Goal: Task Accomplishment & Management: Manage account settings

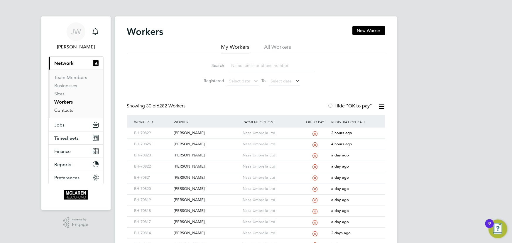
click at [68, 111] on link "Contacts" at bounding box center [64, 110] width 19 height 6
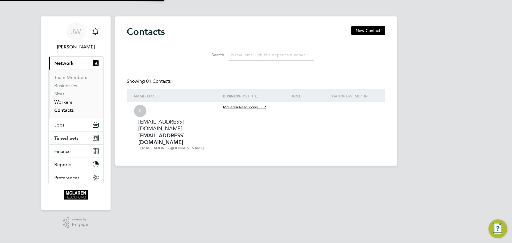
click at [66, 102] on link "Workers" at bounding box center [64, 102] width 18 height 6
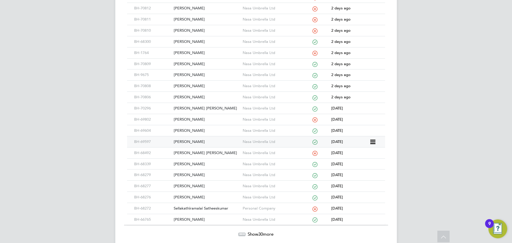
scroll to position [203, 0]
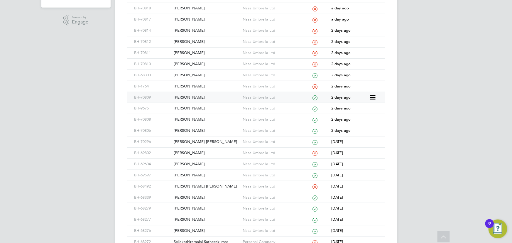
click at [185, 97] on div "[PERSON_NAME]" at bounding box center [206, 97] width 69 height 11
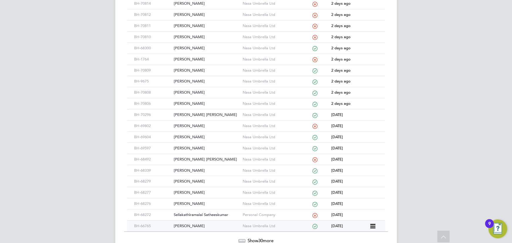
scroll to position [256, 0]
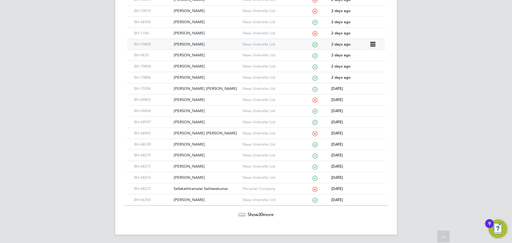
click at [191, 43] on div "[PERSON_NAME]" at bounding box center [206, 44] width 69 height 11
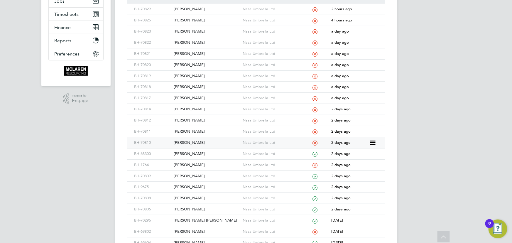
scroll to position [122, 0]
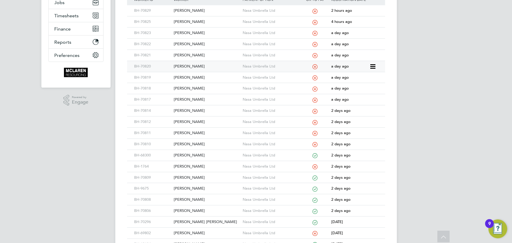
click at [194, 63] on div "[PERSON_NAME]" at bounding box center [206, 66] width 69 height 11
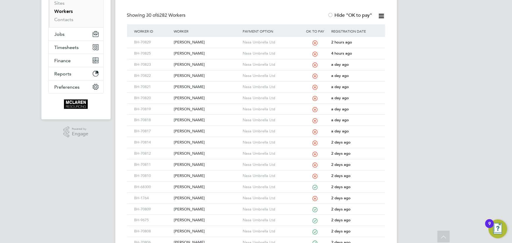
scroll to position [16, 0]
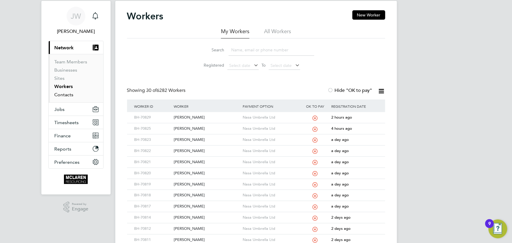
click at [67, 94] on link "Contacts" at bounding box center [64, 95] width 19 height 6
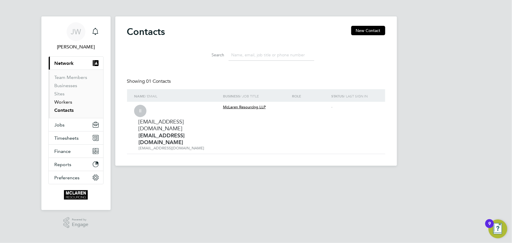
click at [63, 102] on link "Workers" at bounding box center [64, 102] width 18 height 6
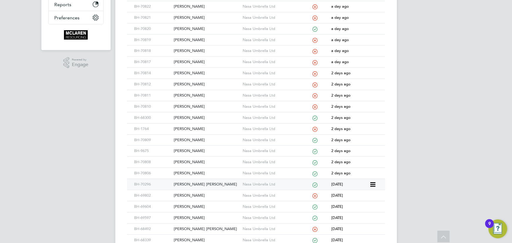
scroll to position [240, 0]
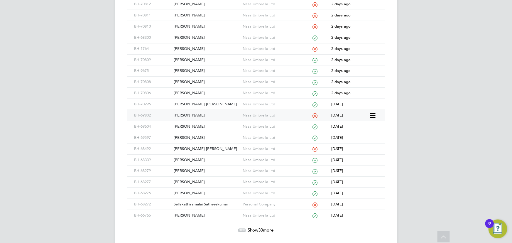
click at [194, 114] on div "[PERSON_NAME]" at bounding box center [206, 115] width 69 height 11
click at [200, 150] on div "[PERSON_NAME] [PERSON_NAME]" at bounding box center [206, 149] width 69 height 11
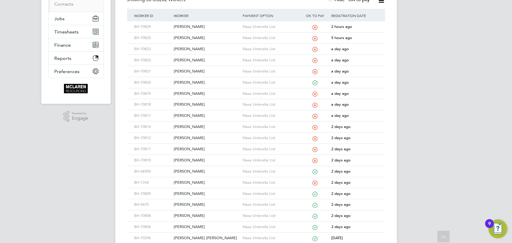
scroll to position [0, 0]
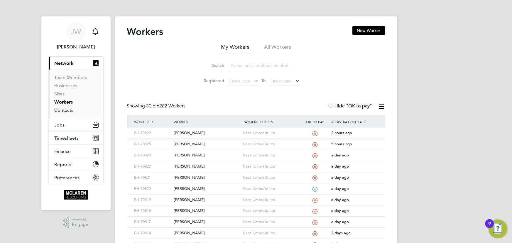
click at [69, 110] on link "Contacts" at bounding box center [64, 110] width 19 height 6
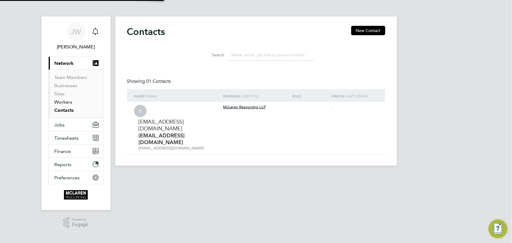
click at [67, 103] on link "Workers" at bounding box center [64, 102] width 18 height 6
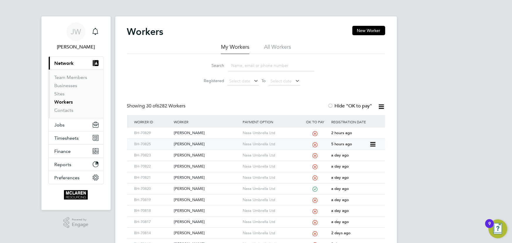
click at [196, 144] on div "Daniel Afolayan" at bounding box center [206, 144] width 69 height 11
click at [192, 142] on div "Daniel Afolayan" at bounding box center [206, 144] width 69 height 11
click at [55, 110] on link "Contacts" at bounding box center [64, 110] width 19 height 6
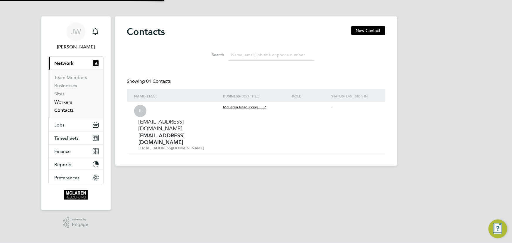
click at [59, 102] on link "Workers" at bounding box center [64, 102] width 18 height 6
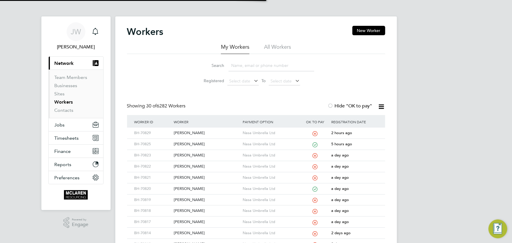
click at [235, 65] on input at bounding box center [272, 65] width 86 height 11
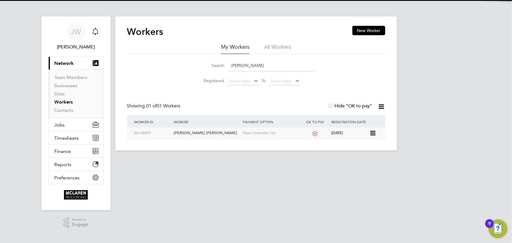
type input "gibson"
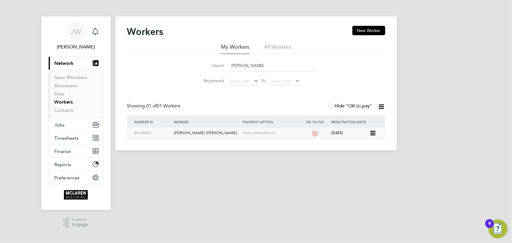
click at [210, 133] on div "Christopher Gibson Gibson" at bounding box center [206, 133] width 69 height 11
click at [181, 135] on div "Christopher Gibson Gibson" at bounding box center [206, 133] width 69 height 11
click at [69, 109] on link "Contacts" at bounding box center [64, 110] width 19 height 6
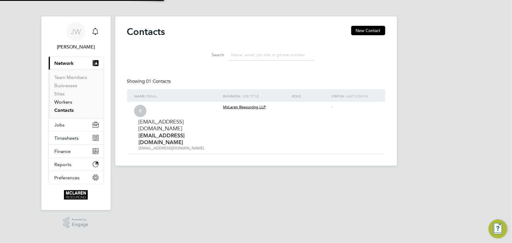
click at [66, 102] on link "Workers" at bounding box center [64, 102] width 18 height 6
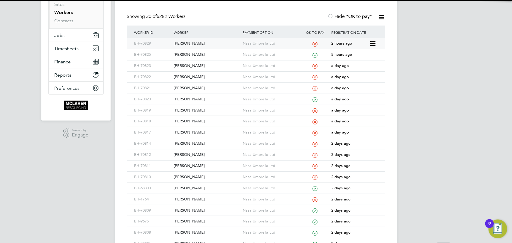
scroll to position [187, 0]
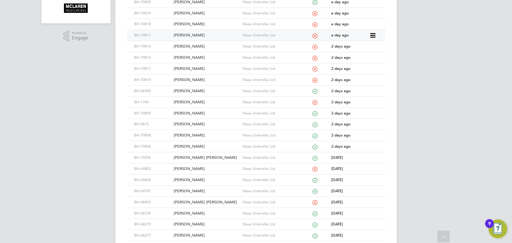
click at [186, 38] on div "Kyle Ibbs" at bounding box center [206, 35] width 69 height 11
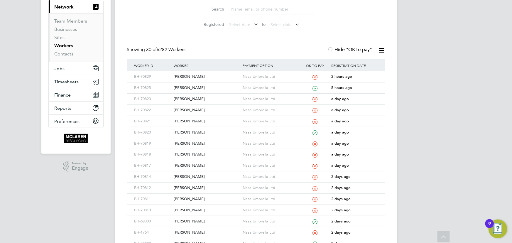
scroll to position [53, 0]
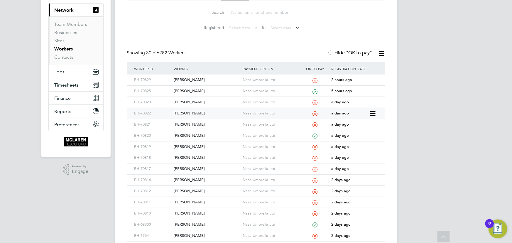
click at [193, 112] on div "Andrei Balica" at bounding box center [206, 113] width 69 height 11
click at [187, 122] on div "Benjamin Anson" at bounding box center [206, 124] width 69 height 11
click at [185, 146] on div "Sam Deacon" at bounding box center [206, 147] width 69 height 11
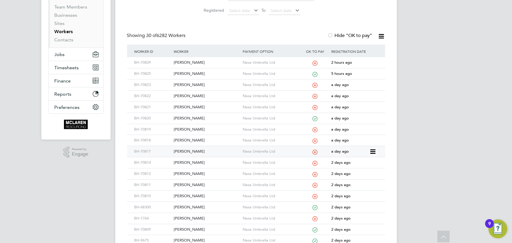
scroll to position [80, 0]
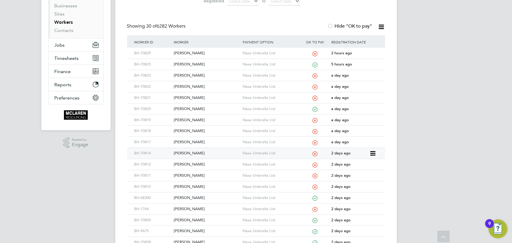
click at [186, 153] on div "Jamie Mclinn" at bounding box center [206, 153] width 69 height 11
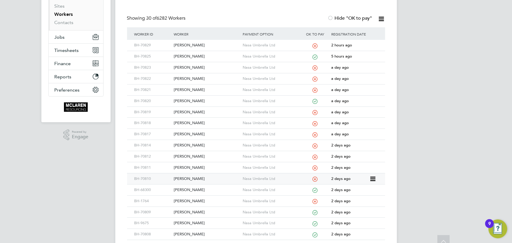
scroll to position [107, 0]
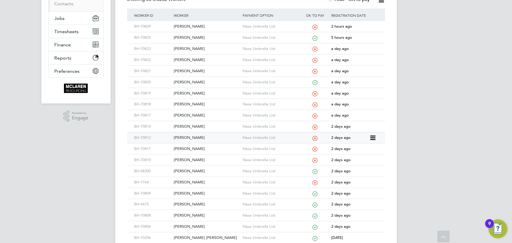
click at [186, 136] on div "Daniel Box" at bounding box center [206, 137] width 69 height 11
click at [190, 93] on div "Sam Deacon" at bounding box center [206, 93] width 69 height 11
click at [192, 103] on div "Janek Jeffery" at bounding box center [206, 104] width 69 height 11
click at [191, 117] on div "Kyle Ibbs" at bounding box center [206, 115] width 69 height 11
click at [192, 126] on div "Jamie Mclinn" at bounding box center [206, 126] width 69 height 11
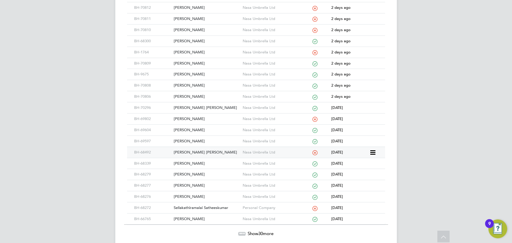
scroll to position [213, 0]
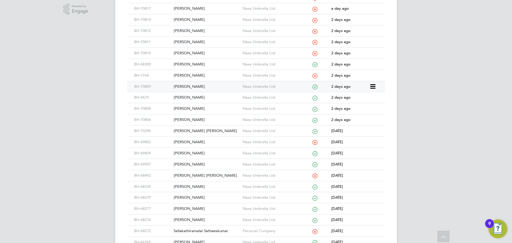
click at [193, 85] on div "Gabriel Turlan" at bounding box center [206, 86] width 69 height 11
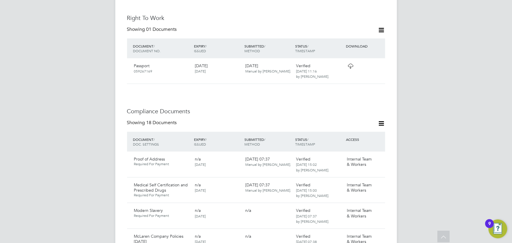
scroll to position [267, 0]
click at [382, 120] on icon at bounding box center [381, 123] width 7 height 7
click at [355, 132] on li "Document Settings" at bounding box center [362, 132] width 43 height 8
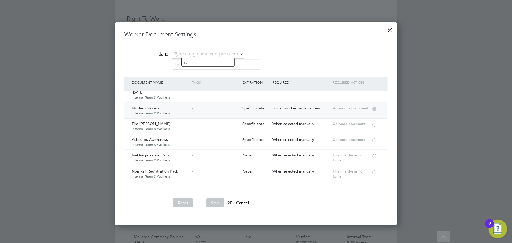
scroll to position [53, 0]
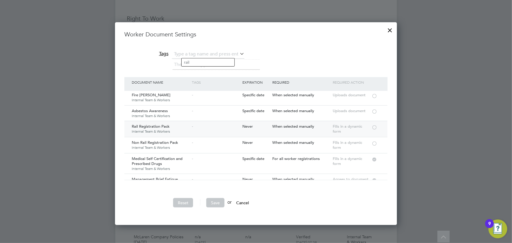
click at [375, 127] on div at bounding box center [375, 127] width 6 height 4
click at [217, 201] on button "Save" at bounding box center [215, 202] width 18 height 9
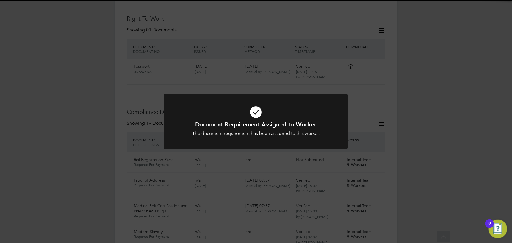
click at [427, 133] on div "Document Requirement Assigned to Worker The document requirement has been assig…" at bounding box center [256, 121] width 512 height 243
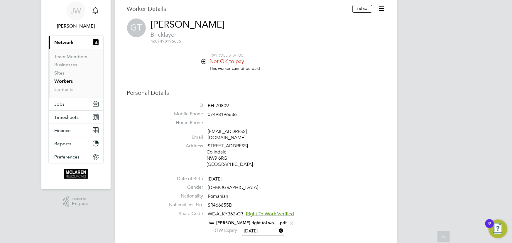
scroll to position [0, 0]
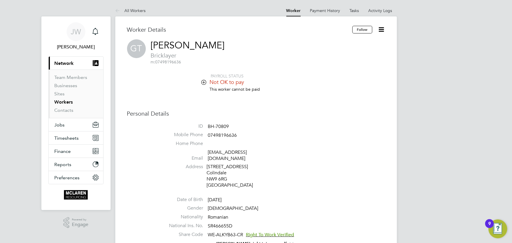
drag, startPoint x: 379, startPoint y: 31, endPoint x: 379, endPoint y: 41, distance: 10.0
click at [379, 31] on icon at bounding box center [381, 29] width 7 height 7
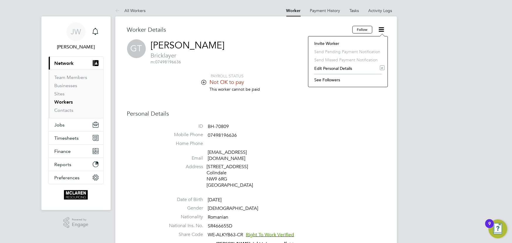
click at [329, 69] on li "Edit Personal Details e" at bounding box center [347, 68] width 73 height 8
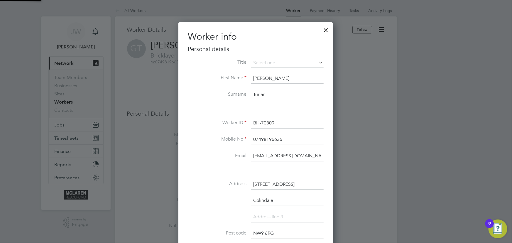
scroll to position [346, 155]
drag, startPoint x: 260, startPoint y: 156, endPoint x: 327, endPoint y: 160, distance: 67.0
click at [327, 160] on div "Worker info Personal details Title First Name Gabriel Surname Turlan Worker ID …" at bounding box center [255, 196] width 155 height 348
type input "[EMAIL_ADDRESS][DOMAIN_NAME]"
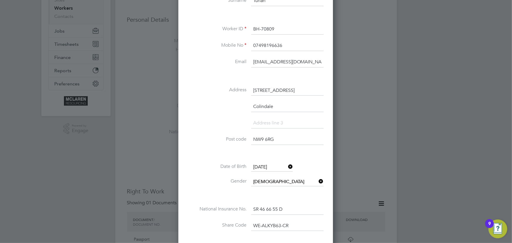
scroll to position [160, 0]
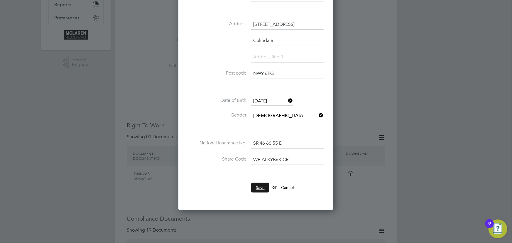
click at [262, 187] on button "Save" at bounding box center [260, 187] width 18 height 9
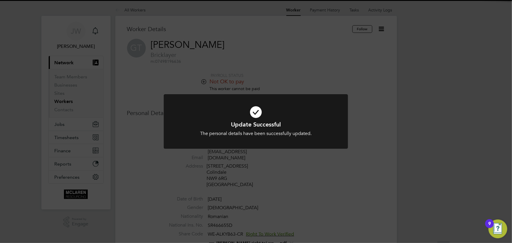
scroll to position [0, 0]
drag, startPoint x: 399, startPoint y: 151, endPoint x: 389, endPoint y: 111, distance: 42.2
click at [400, 151] on div "Update Successful The personal details have been successfully updated. Cancel O…" at bounding box center [256, 121] width 512 height 243
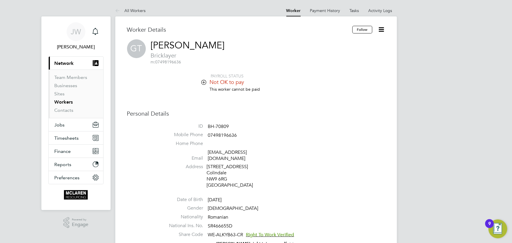
click at [382, 30] on icon at bounding box center [381, 29] width 7 height 7
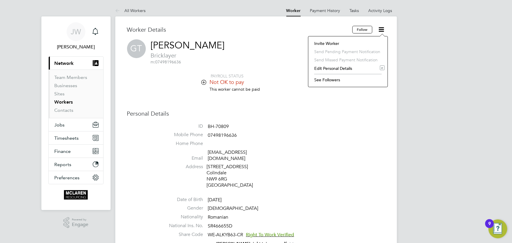
click at [334, 42] on li "Invite Worker" at bounding box center [347, 43] width 73 height 8
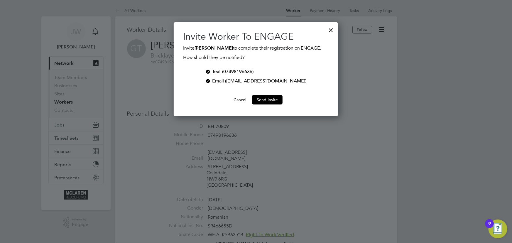
scroll to position [94, 164]
click at [211, 70] on div at bounding box center [208, 71] width 6 height 6
click at [273, 101] on button "Send Invite" at bounding box center [267, 99] width 31 height 9
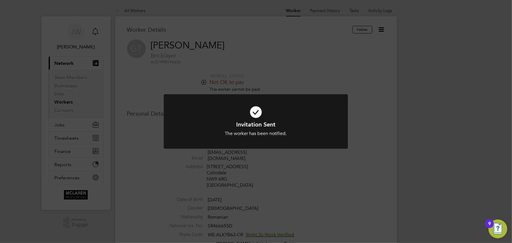
click at [305, 174] on div "Invitation Sent The worker has been notified. Cancel Okay" at bounding box center [256, 121] width 512 height 243
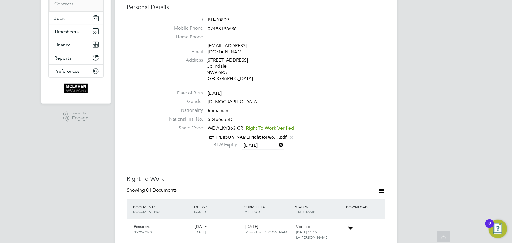
scroll to position [0, 0]
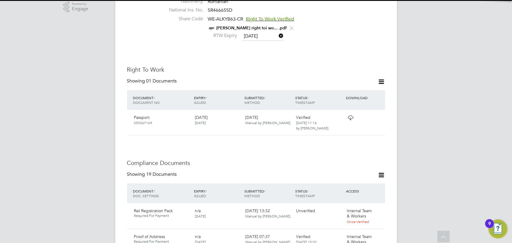
scroll to position [294, 0]
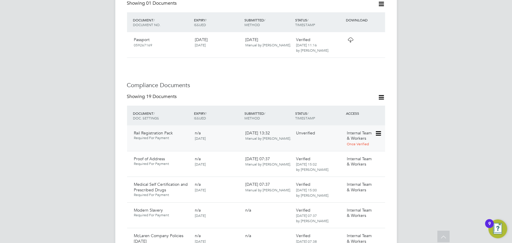
click at [381, 130] on icon at bounding box center [378, 133] width 6 height 7
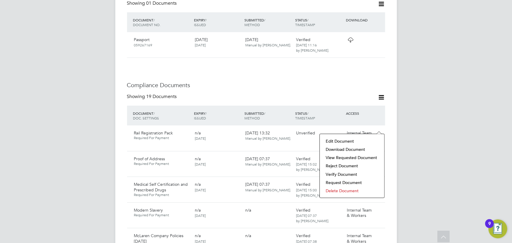
click at [339, 173] on li "Verify Document" at bounding box center [352, 174] width 59 height 8
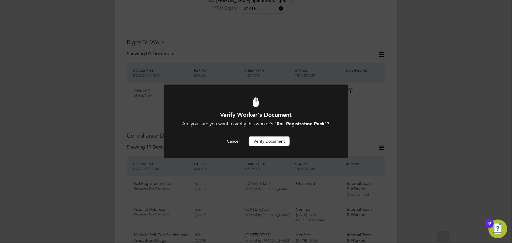
click at [284, 139] on button "Verify Document" at bounding box center [269, 141] width 41 height 9
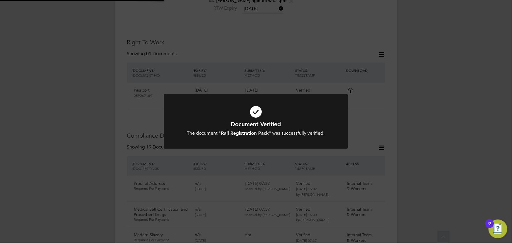
click at [414, 133] on div "Document Verified The document " Rail Registration Pack " was successfully veri…" at bounding box center [256, 121] width 512 height 243
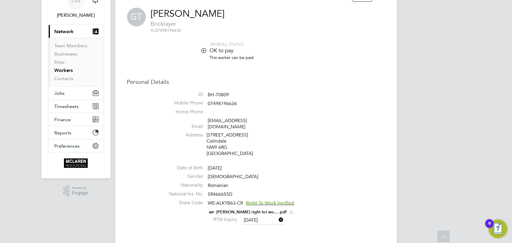
scroll to position [29, 0]
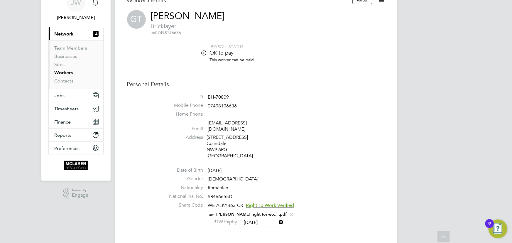
click at [381, 2] on icon at bounding box center [381, -1] width 7 height 7
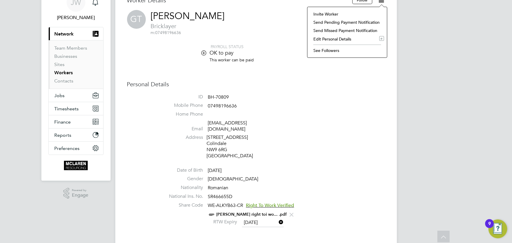
click at [330, 38] on li "Edit Personal Details e" at bounding box center [348, 39] width 74 height 8
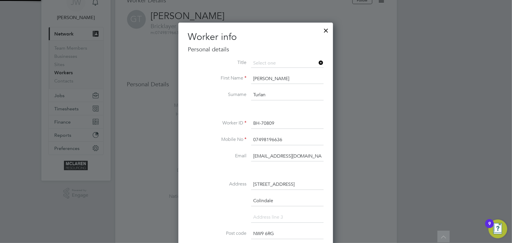
scroll to position [346, 155]
drag, startPoint x: 252, startPoint y: 153, endPoint x: 344, endPoint y: 156, distance: 92.2
type input "gabrielrobert74@gmail.com"
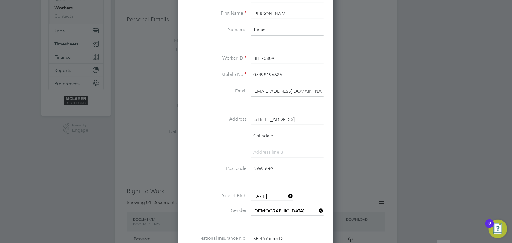
scroll to position [216, 0]
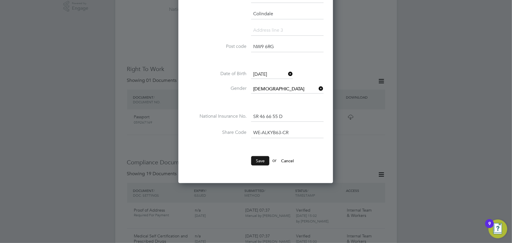
click at [258, 163] on button "Save" at bounding box center [260, 160] width 18 height 9
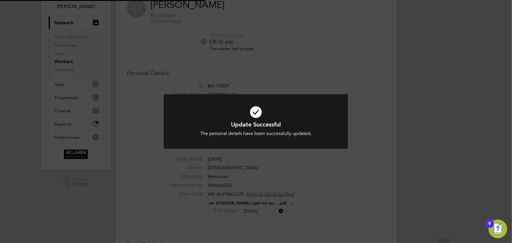
scroll to position [29, 0]
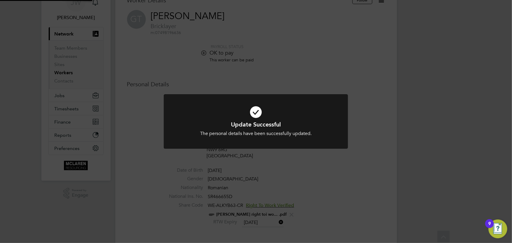
click at [410, 142] on div "Update Successful The personal details have been successfully updated. Cancel O…" at bounding box center [256, 121] width 512 height 243
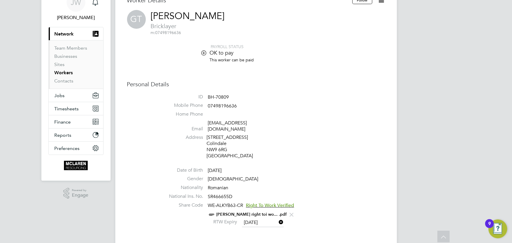
scroll to position [0, 0]
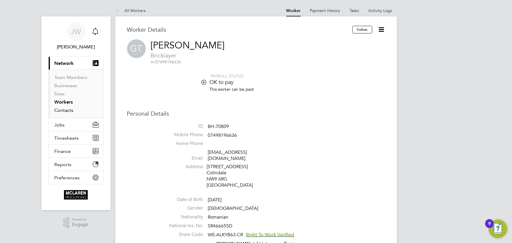
click at [69, 111] on link "Contacts" at bounding box center [64, 110] width 19 height 6
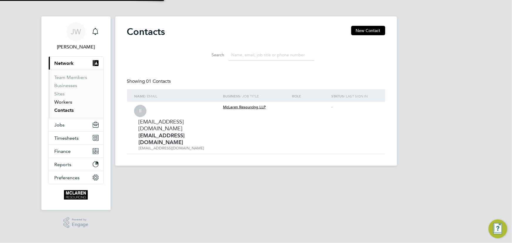
click at [68, 102] on link "Workers" at bounding box center [64, 102] width 18 height 6
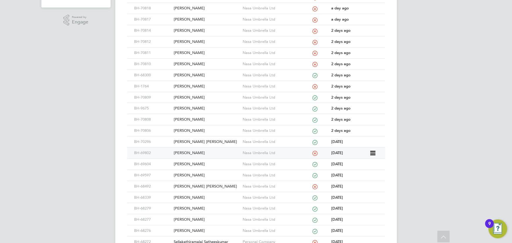
scroll to position [176, 0]
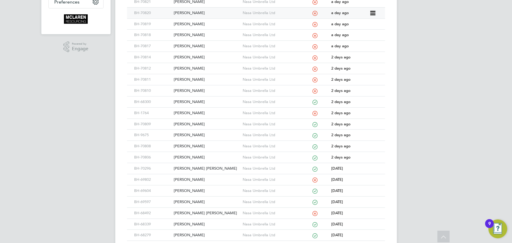
click at [192, 12] on div "[PERSON_NAME]" at bounding box center [206, 13] width 69 height 11
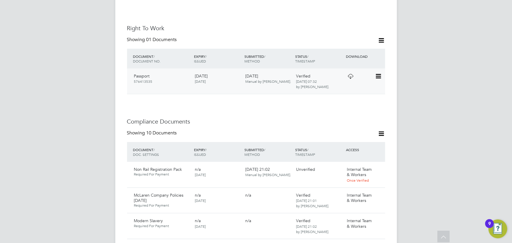
scroll to position [294, 0]
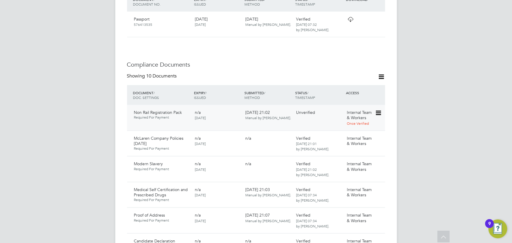
click at [380, 110] on icon at bounding box center [378, 113] width 6 height 7
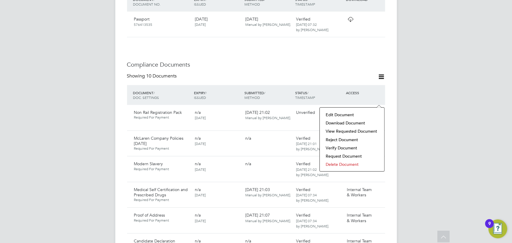
click at [349, 132] on li "View Requested Document" at bounding box center [352, 131] width 59 height 8
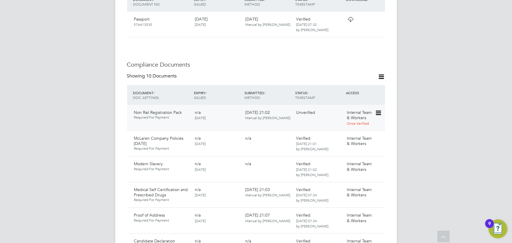
click at [376, 110] on icon at bounding box center [378, 113] width 6 height 7
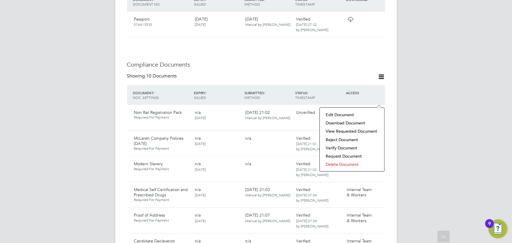
click at [351, 122] on li "Download Document" at bounding box center [352, 123] width 59 height 8
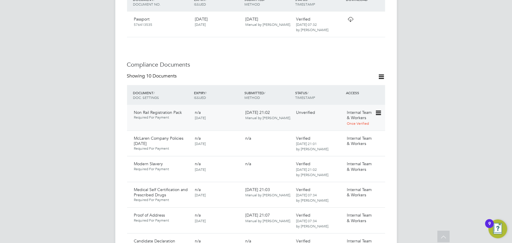
drag, startPoint x: 379, startPoint y: 101, endPoint x: 367, endPoint y: 107, distance: 13.4
click at [385, 110] on icon at bounding box center [388, 113] width 6 height 7
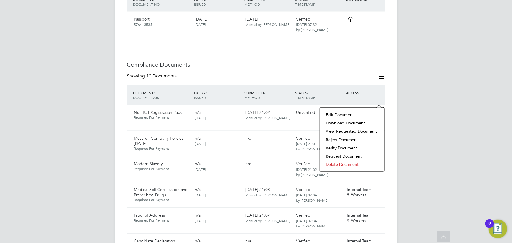
click at [334, 164] on li "Delete Document" at bounding box center [352, 164] width 59 height 8
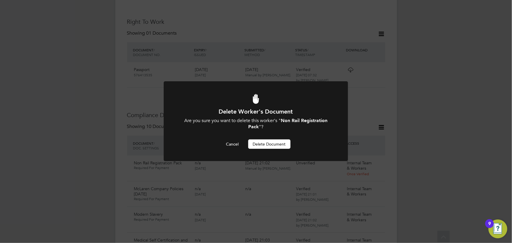
click at [279, 145] on button "Delete Document" at bounding box center [269, 143] width 42 height 9
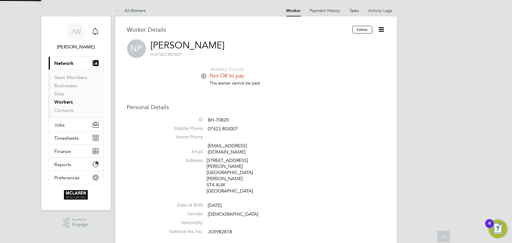
scroll to position [243, 0]
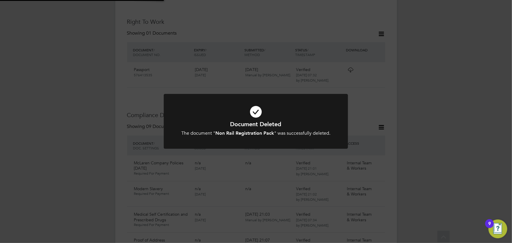
click at [419, 102] on div "Document Deleted The document " Non Rail Registration Pack " was successfully d…" at bounding box center [256, 121] width 512 height 243
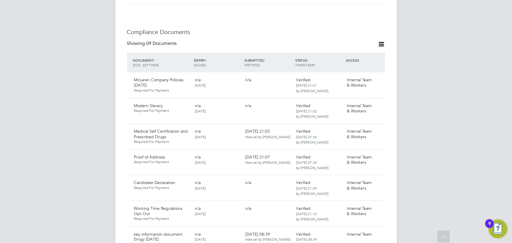
scroll to position [270, 0]
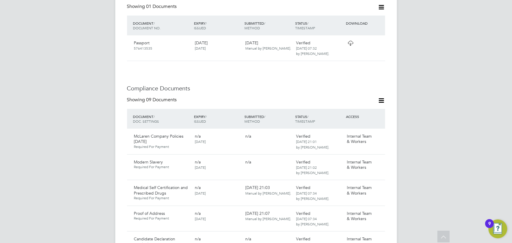
click at [382, 97] on icon at bounding box center [381, 100] width 7 height 7
click at [354, 106] on li "Document Settings" at bounding box center [362, 103] width 43 height 8
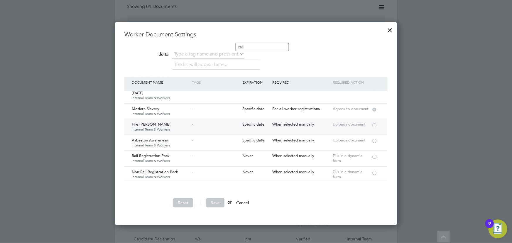
scroll to position [53, 0]
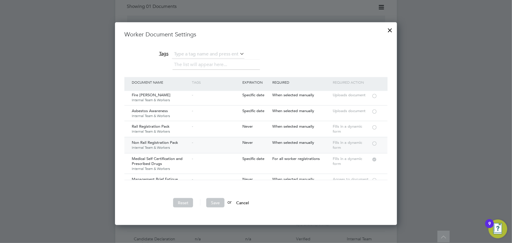
click at [374, 142] on div at bounding box center [375, 143] width 6 height 4
click at [214, 201] on button "Save" at bounding box center [215, 202] width 18 height 9
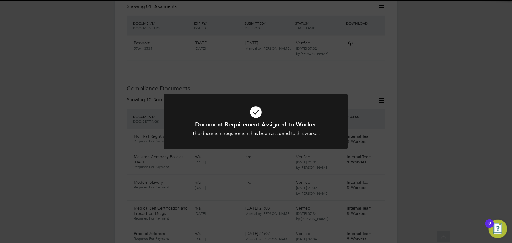
click at [466, 131] on div "Document Requirement Assigned to Worker The document requirement has been assig…" at bounding box center [256, 121] width 512 height 243
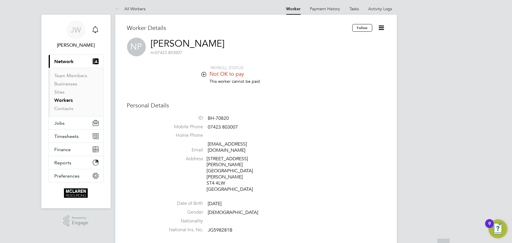
scroll to position [0, 0]
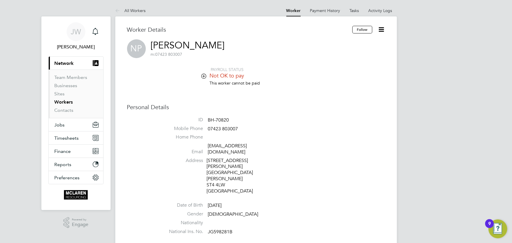
click at [381, 29] on icon at bounding box center [381, 29] width 7 height 7
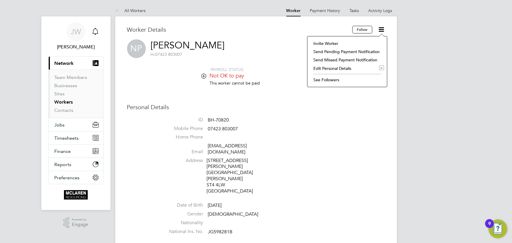
click at [324, 67] on li "Edit Personal Details e" at bounding box center [348, 68] width 74 height 8
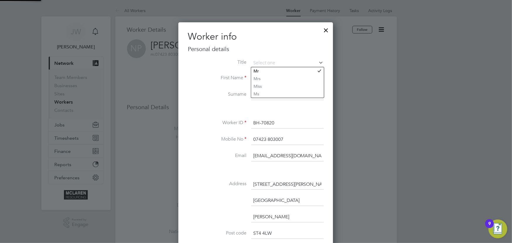
scroll to position [346, 155]
drag, startPoint x: 254, startPoint y: 156, endPoint x: 341, endPoint y: 155, distance: 87.2
type input "[EMAIL_ADDRESS][DOMAIN_NAME]"
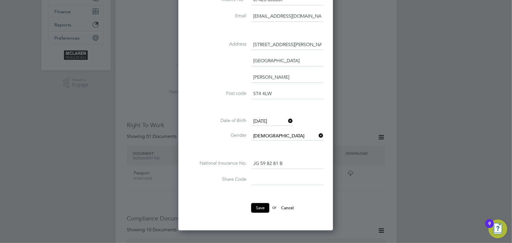
scroll to position [187, 0]
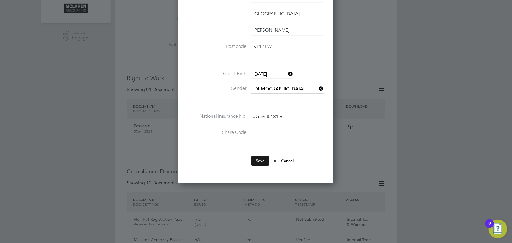
click at [262, 159] on button "Save" at bounding box center [260, 160] width 18 height 9
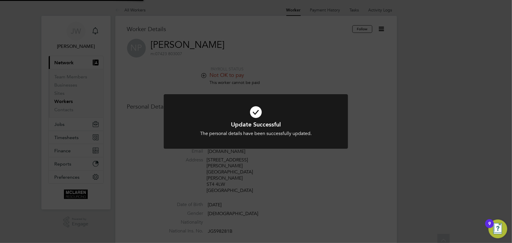
scroll to position [0, 0]
drag, startPoint x: 408, startPoint y: 149, endPoint x: 424, endPoint y: 139, distance: 18.6
click at [410, 149] on div "Update Successful The personal details have been successfully updated. Cancel O…" at bounding box center [256, 121] width 512 height 243
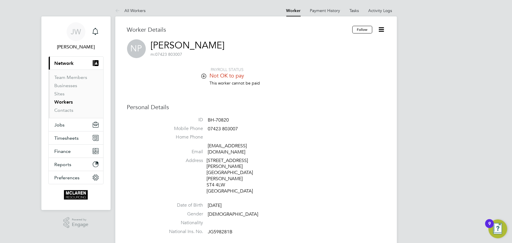
click at [382, 27] on icon at bounding box center [381, 29] width 7 height 7
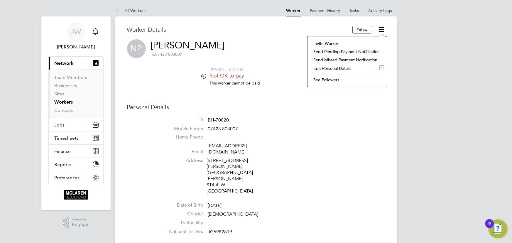
click at [325, 43] on li "Invite Worker" at bounding box center [348, 43] width 74 height 8
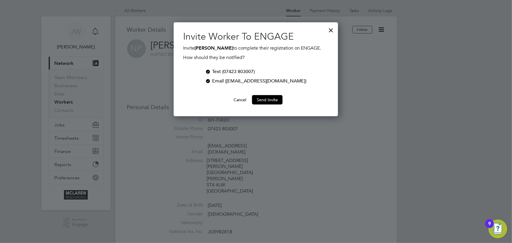
scroll to position [94, 164]
click at [211, 70] on div at bounding box center [208, 71] width 6 height 6
click at [268, 101] on button "Send Invite" at bounding box center [267, 99] width 31 height 9
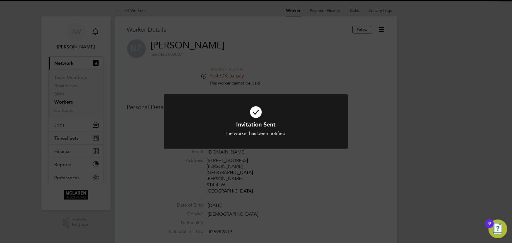
click at [410, 108] on div "Invitation Sent The worker has been notified. Cancel Okay" at bounding box center [256, 121] width 512 height 243
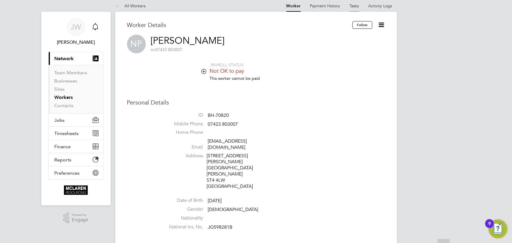
scroll to position [0, 0]
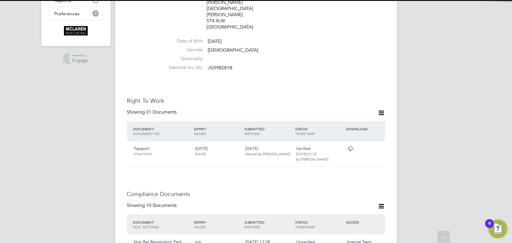
scroll to position [294, 0]
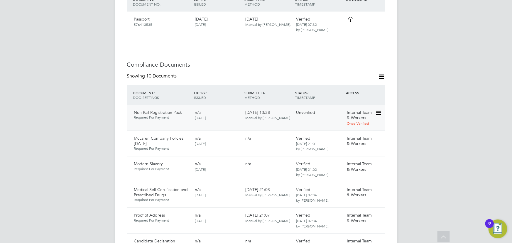
click at [380, 110] on icon at bounding box center [378, 113] width 6 height 7
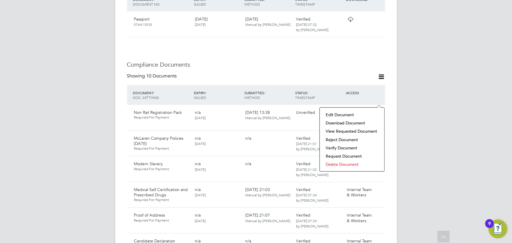
click at [339, 148] on li "Verify Document" at bounding box center [352, 148] width 59 height 8
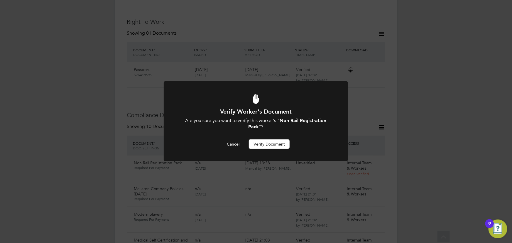
scroll to position [0, 0]
click at [279, 147] on button "Verify Document" at bounding box center [269, 143] width 41 height 9
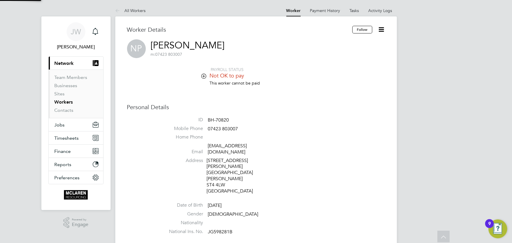
scroll to position [243, 0]
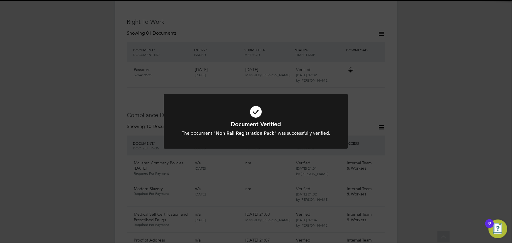
click at [443, 135] on div "Document Verified The document " Non Rail Registration Pack " was successfully …" at bounding box center [256, 121] width 512 height 243
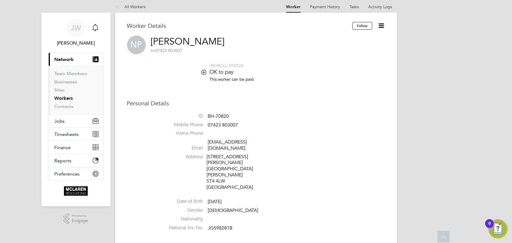
scroll to position [3, 0]
click at [380, 26] on icon at bounding box center [381, 26] width 7 height 7
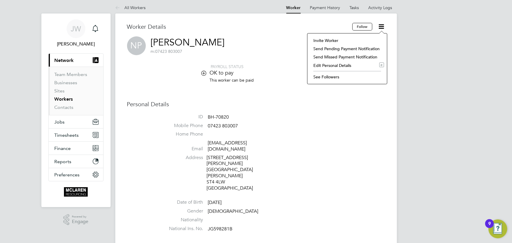
click at [336, 65] on li "Edit Personal Details e" at bounding box center [348, 65] width 74 height 8
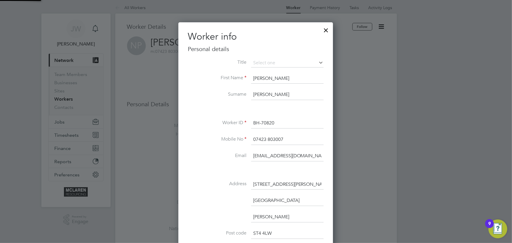
scroll to position [346, 155]
drag, startPoint x: 252, startPoint y: 155, endPoint x: 380, endPoint y: 159, distance: 127.7
type input "[EMAIL_ADDRESS][DOMAIN_NAME]"
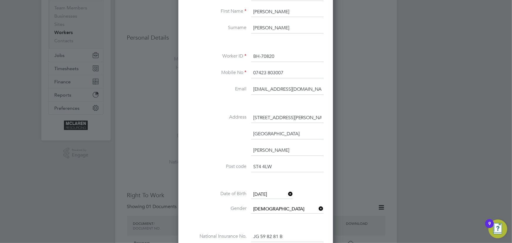
scroll to position [110, 0]
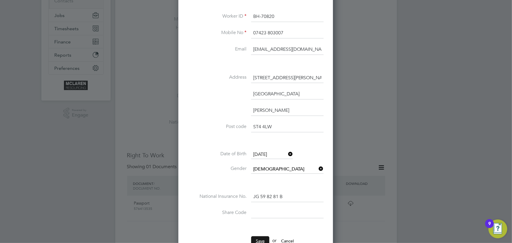
click at [262, 237] on button "Save" at bounding box center [260, 240] width 18 height 9
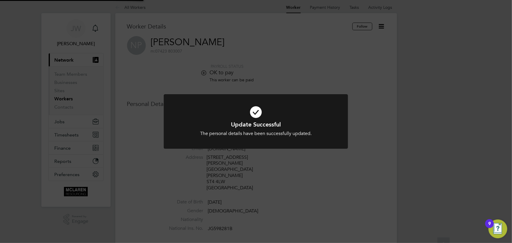
scroll to position [3, 0]
click at [425, 167] on div "Update Successful The personal details have been successfully updated. Cancel O…" at bounding box center [256, 121] width 512 height 243
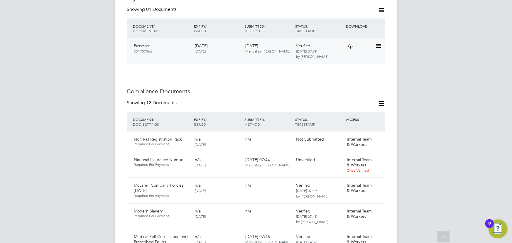
scroll to position [347, 0]
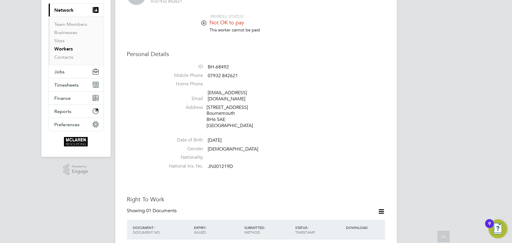
scroll to position [213, 0]
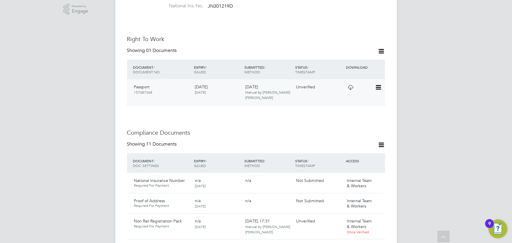
click at [381, 84] on icon at bounding box center [378, 87] width 6 height 7
click at [348, 124] on li "View Details" at bounding box center [359, 123] width 43 height 8
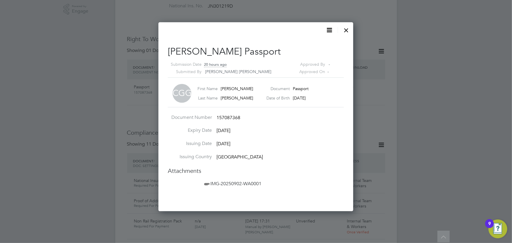
scroll to position [189, 195]
click at [252, 181] on span "IMG-20250902-WA0001" at bounding box center [232, 184] width 58 height 6
click at [348, 28] on div at bounding box center [346, 28] width 11 height 11
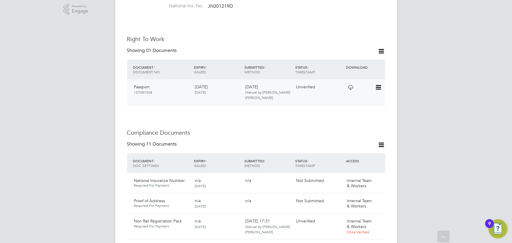
click at [380, 84] on icon at bounding box center [378, 87] width 6 height 7
click at [351, 94] on li "Verify Document" at bounding box center [359, 95] width 43 height 8
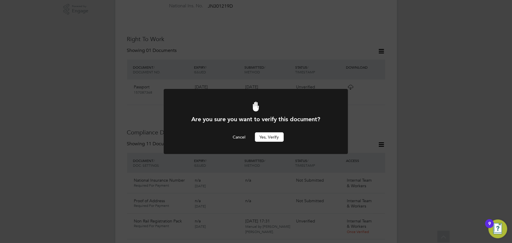
scroll to position [0, 0]
click at [275, 137] on button "Yes, verify" at bounding box center [269, 136] width 29 height 9
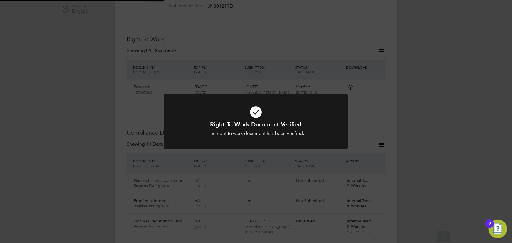
click at [431, 94] on div "Right To Work Document Verified The right to work document has been verified. C…" at bounding box center [256, 121] width 512 height 243
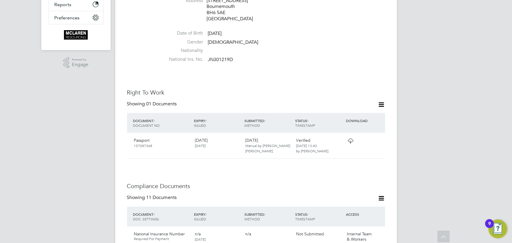
scroll to position [347, 0]
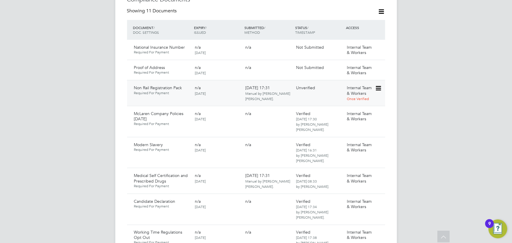
click at [379, 85] on icon at bounding box center [378, 88] width 6 height 7
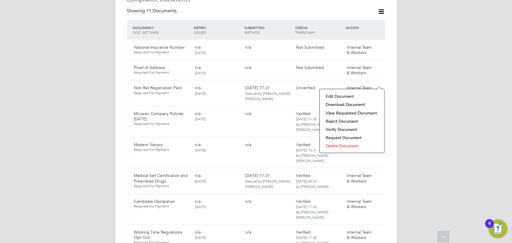
click at [348, 104] on li "Download Document" at bounding box center [352, 104] width 59 height 8
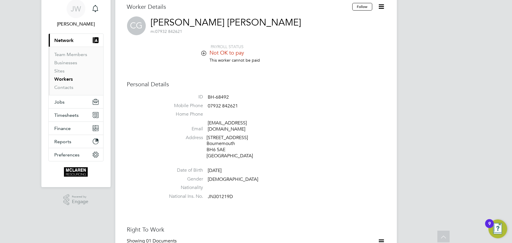
scroll to position [0, 0]
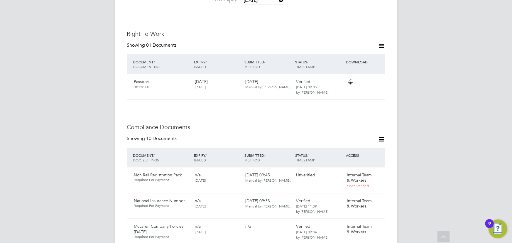
scroll to position [294, 0]
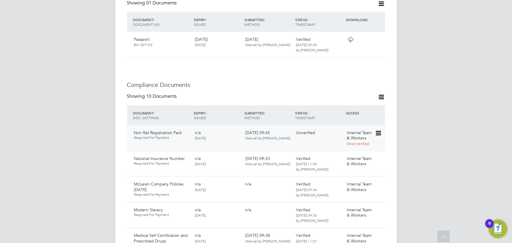
click at [379, 130] on icon at bounding box center [378, 133] width 6 height 7
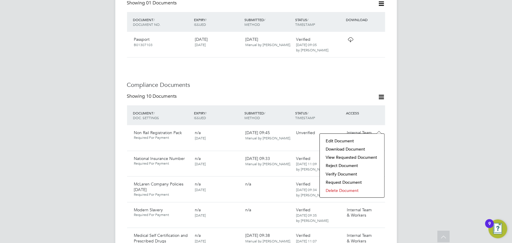
click at [351, 149] on li "Download Document" at bounding box center [352, 149] width 59 height 8
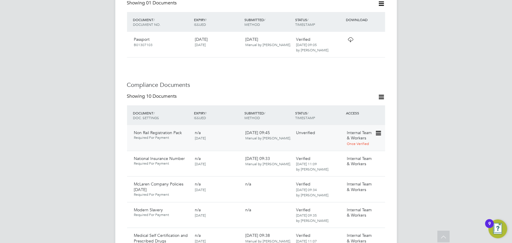
drag, startPoint x: 379, startPoint y: 127, endPoint x: 375, endPoint y: 131, distance: 5.4
click at [379, 130] on icon at bounding box center [378, 133] width 6 height 7
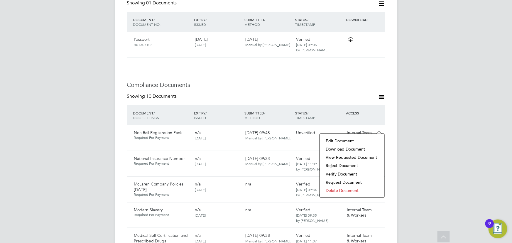
click at [338, 191] on li "Delete Document" at bounding box center [352, 190] width 59 height 8
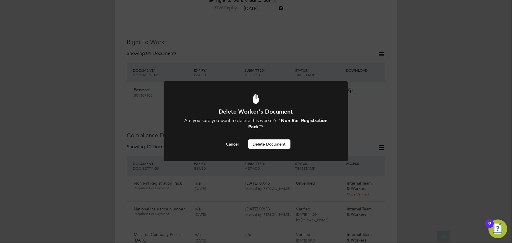
click at [279, 144] on button "Delete Document" at bounding box center [269, 143] width 42 height 9
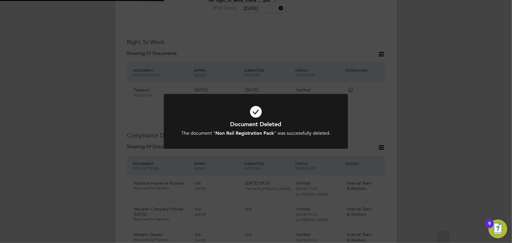
click at [456, 119] on div "Document Deleted The document " Non Rail Registration Pack " was successfully d…" at bounding box center [256, 121] width 512 height 243
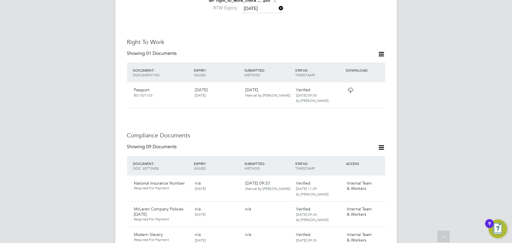
click at [380, 144] on icon at bounding box center [381, 147] width 7 height 7
click at [359, 156] on li "Document Settings" at bounding box center [362, 155] width 43 height 8
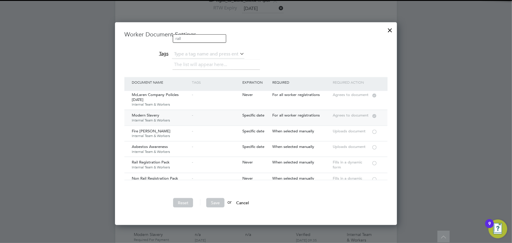
scroll to position [26, 0]
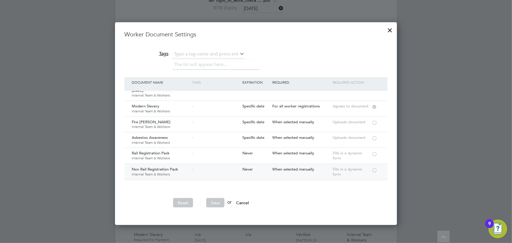
click at [375, 168] on div at bounding box center [375, 170] width 6 height 4
click at [217, 199] on button "Save" at bounding box center [215, 202] width 18 height 9
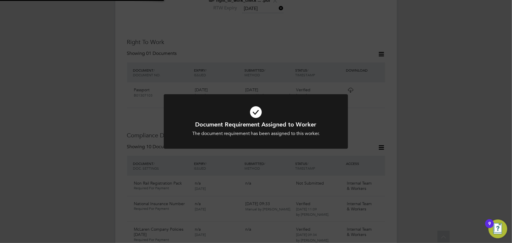
click at [458, 136] on div "Document Requirement Assigned to Worker The document requirement has been assig…" at bounding box center [256, 121] width 512 height 243
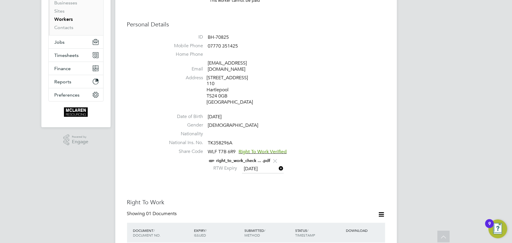
scroll to position [0, 0]
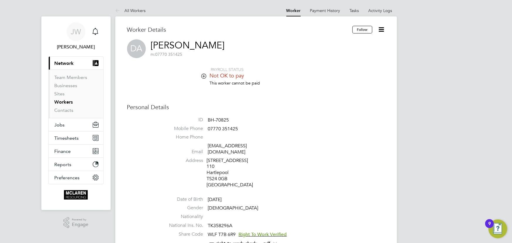
click at [384, 27] on icon at bounding box center [381, 29] width 7 height 7
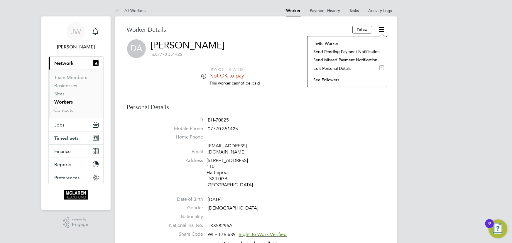
click at [340, 68] on li "Edit Personal Details e" at bounding box center [348, 68] width 74 height 8
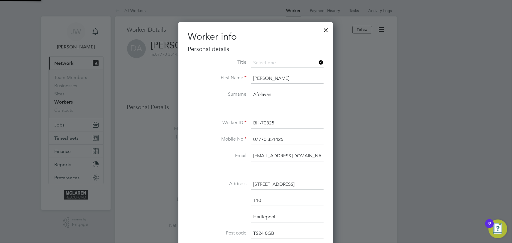
scroll to position [346, 155]
drag, startPoint x: 254, startPoint y: 155, endPoint x: 361, endPoint y: 149, distance: 107.3
type input "janeweitzman@yahoo.co.uk"
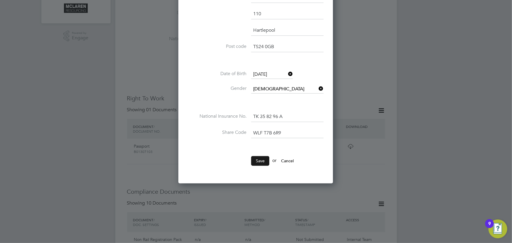
click at [263, 156] on button "Save" at bounding box center [260, 160] width 18 height 9
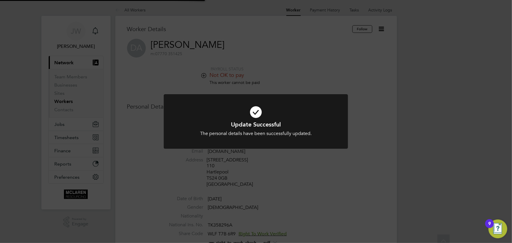
scroll to position [0, 0]
click at [422, 85] on div "Update Successful The personal details have been successfully updated. Cancel O…" at bounding box center [256, 121] width 512 height 243
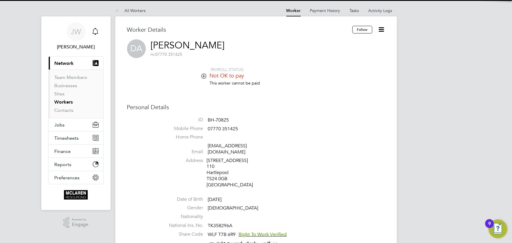
click at [381, 29] on icon at bounding box center [381, 29] width 7 height 7
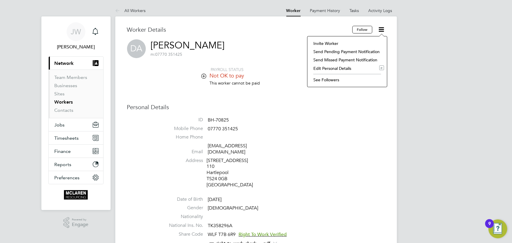
drag, startPoint x: 329, startPoint y: 41, endPoint x: 348, endPoint y: 47, distance: 19.6
click at [329, 41] on li "Invite Worker" at bounding box center [348, 43] width 74 height 8
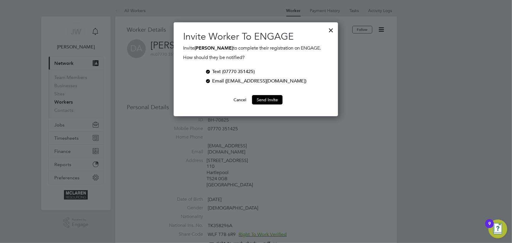
scroll to position [94, 164]
click at [211, 70] on div at bounding box center [208, 71] width 6 height 6
drag, startPoint x: 262, startPoint y: 98, endPoint x: 327, endPoint y: 98, distance: 65.2
click at [262, 98] on button "Send Invite" at bounding box center [267, 99] width 31 height 9
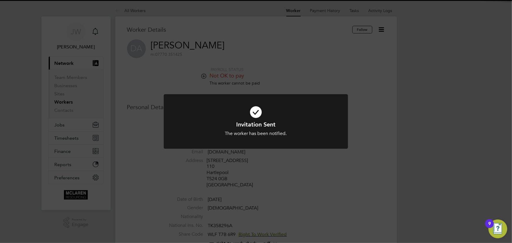
click at [454, 108] on div "Invitation Sent The worker has been notified. Cancel Okay" at bounding box center [256, 121] width 512 height 243
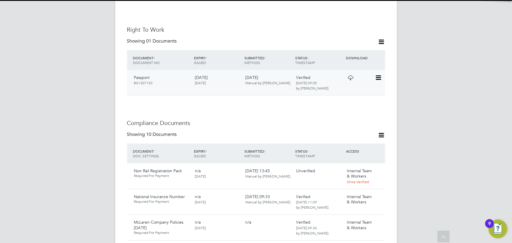
scroll to position [320, 0]
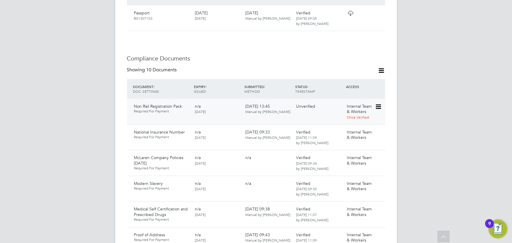
click at [379, 103] on icon at bounding box center [378, 106] width 6 height 7
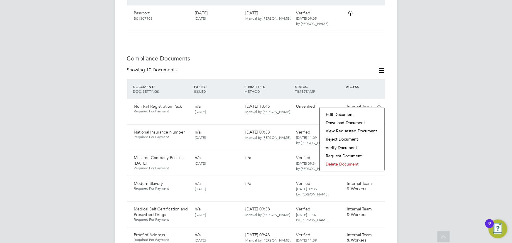
click at [356, 121] on li "Download Document" at bounding box center [352, 123] width 59 height 8
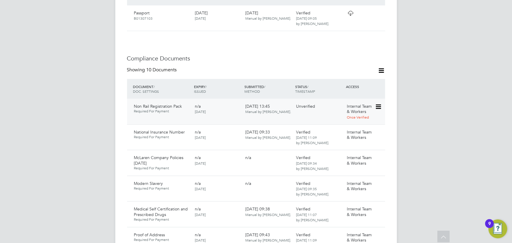
click at [381, 103] on icon at bounding box center [378, 106] width 6 height 7
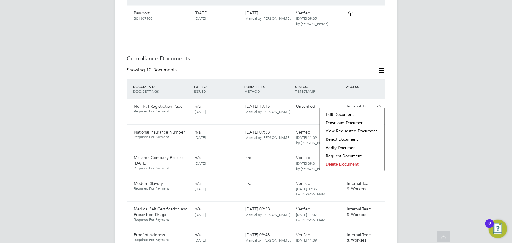
click at [348, 148] on li "Verify Document" at bounding box center [352, 148] width 59 height 8
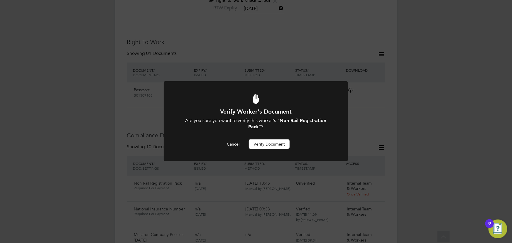
scroll to position [0, 0]
click at [283, 146] on button "Verify Document" at bounding box center [269, 143] width 41 height 9
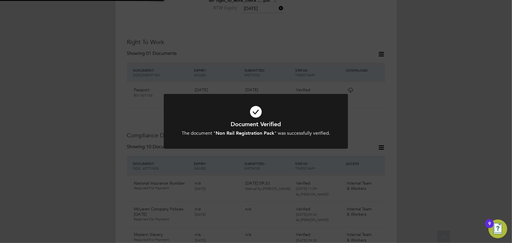
click at [407, 138] on div "Document Verified The document " Non Rail Registration Pack " was successfully …" at bounding box center [256, 121] width 512 height 243
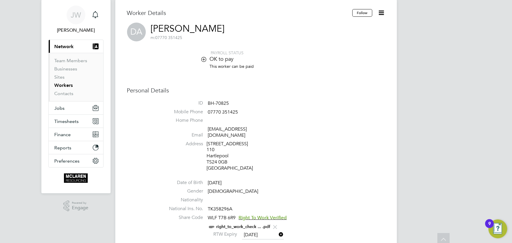
scroll to position [0, 0]
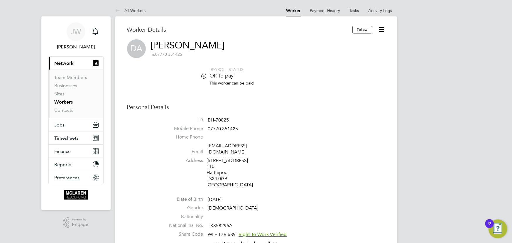
click at [381, 32] on icon at bounding box center [381, 29] width 7 height 7
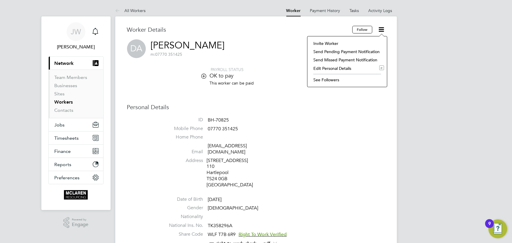
click at [340, 68] on li "Edit Personal Details e" at bounding box center [348, 68] width 74 height 8
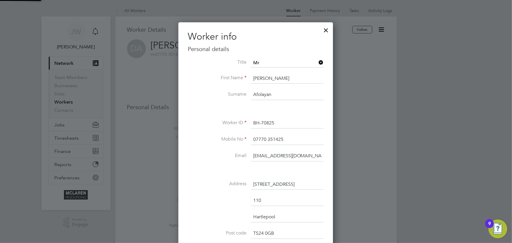
scroll to position [346, 155]
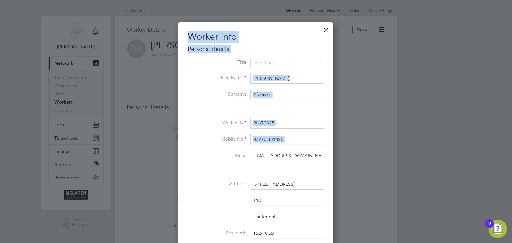
drag, startPoint x: 251, startPoint y: 156, endPoint x: 339, endPoint y: 156, distance: 87.8
click at [340, 157] on div at bounding box center [256, 121] width 512 height 243
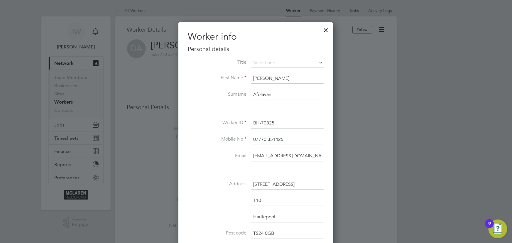
click at [267, 154] on input "[EMAIL_ADDRESS][DOMAIN_NAME]" at bounding box center [287, 156] width 73 height 11
drag, startPoint x: 254, startPoint y: 154, endPoint x: 336, endPoint y: 154, distance: 82.5
paste input "doafolayan@gmail.com"
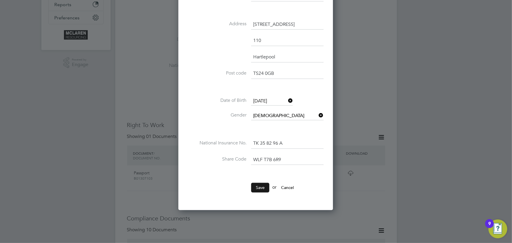
type input "doafolayan@gmail.com"
click at [257, 188] on button "Save" at bounding box center [260, 187] width 18 height 9
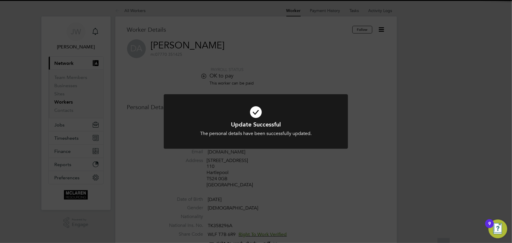
scroll to position [0, 0]
click at [443, 149] on div "Update Successful The personal details have been successfully updated. Cancel O…" at bounding box center [256, 121] width 512 height 243
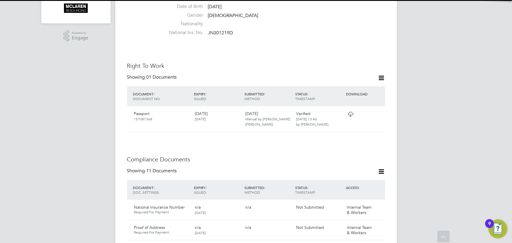
scroll to position [347, 0]
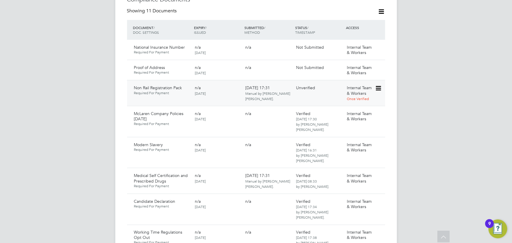
click at [378, 85] on icon at bounding box center [378, 88] width 6 height 7
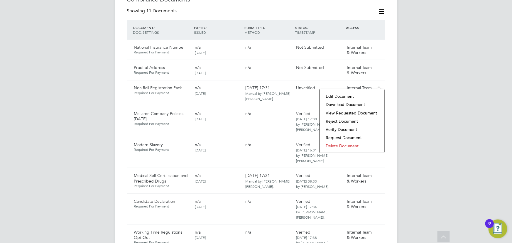
click at [353, 102] on li "Download Document" at bounding box center [352, 104] width 59 height 8
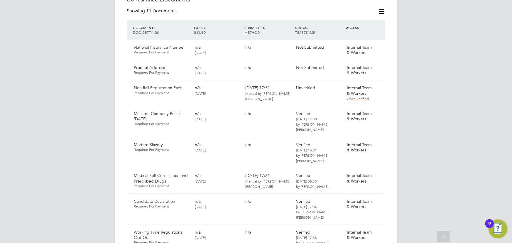
drag, startPoint x: 379, startPoint y: 82, endPoint x: 387, endPoint y: 88, distance: 9.8
click at [385, 85] on icon at bounding box center [388, 88] width 6 height 7
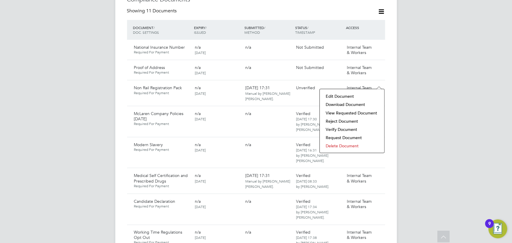
click at [338, 146] on li "Delete Document" at bounding box center [352, 146] width 59 height 8
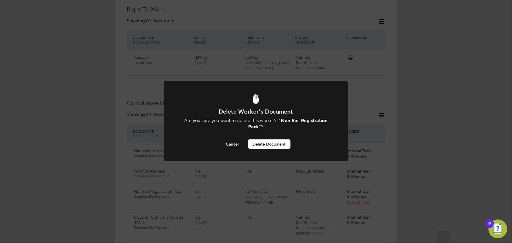
click at [276, 146] on button "Delete Document" at bounding box center [269, 143] width 42 height 9
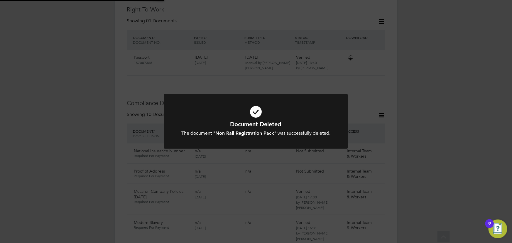
click at [451, 81] on div "Document Deleted The document " Non Rail Registration Pack " was successfully d…" at bounding box center [256, 121] width 512 height 243
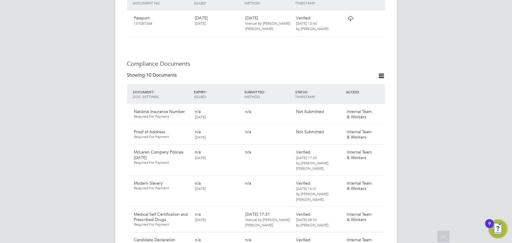
scroll to position [323, 0]
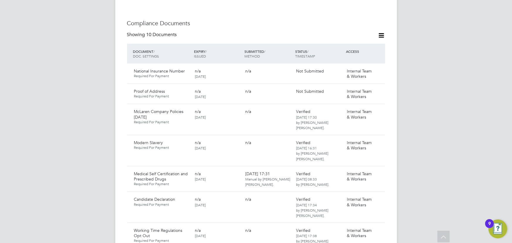
click at [382, 32] on icon at bounding box center [381, 35] width 7 height 7
click at [365, 44] on li "Document Settings" at bounding box center [362, 43] width 43 height 8
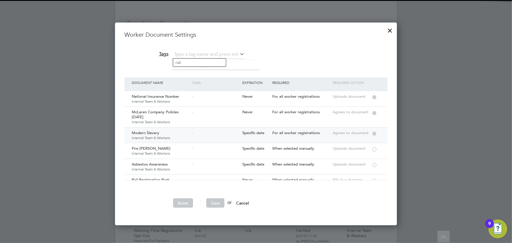
scroll to position [26, 0]
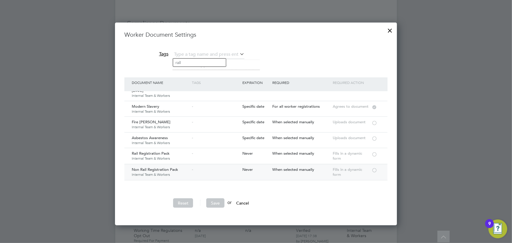
click at [371, 169] on div "Fills in a dynamic form" at bounding box center [351, 172] width 40 height 16
click at [374, 169] on div at bounding box center [375, 170] width 6 height 4
click at [219, 201] on button "Save" at bounding box center [215, 202] width 18 height 9
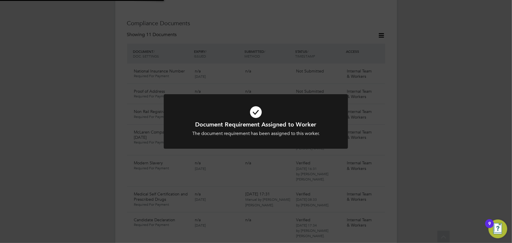
click at [480, 95] on div "Document Requirement Assigned to Worker The document requirement has been assig…" at bounding box center [256, 121] width 512 height 243
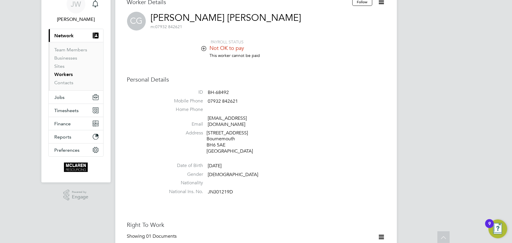
scroll to position [0, 0]
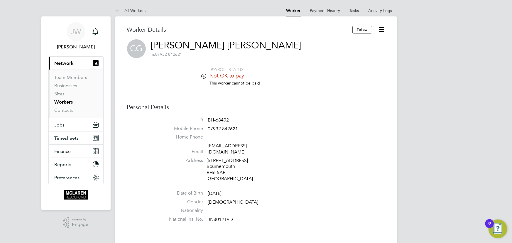
click at [382, 30] on icon at bounding box center [381, 29] width 7 height 7
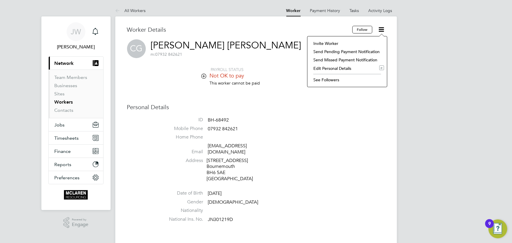
click at [327, 70] on li "Edit Personal Details e" at bounding box center [348, 68] width 74 height 8
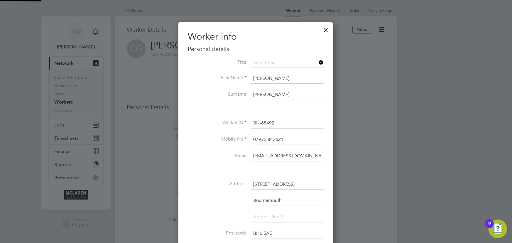
scroll to position [346, 155]
drag, startPoint x: 255, startPoint y: 153, endPoint x: 331, endPoint y: 152, distance: 76.9
type input "janeweitzman@yahoo.co.uk"
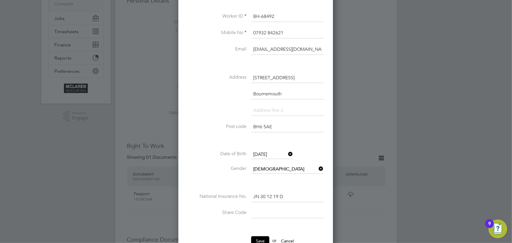
scroll to position [213, 0]
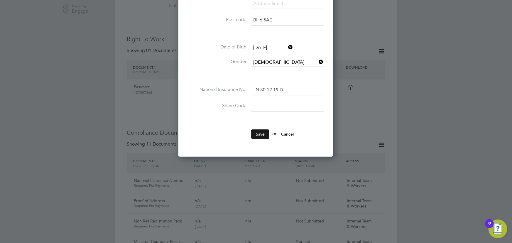
click at [260, 134] on button "Save" at bounding box center [260, 133] width 18 height 9
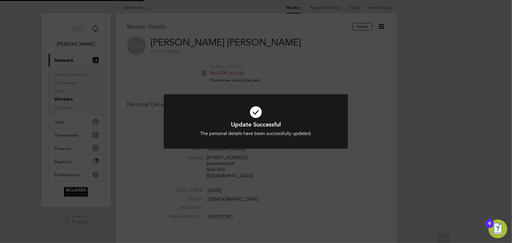
scroll to position [0, 0]
drag, startPoint x: 424, startPoint y: 169, endPoint x: 434, endPoint y: 143, distance: 27.6
click at [426, 169] on div "Update Successful The personal details have been successfully updated. Cancel O…" at bounding box center [256, 121] width 512 height 243
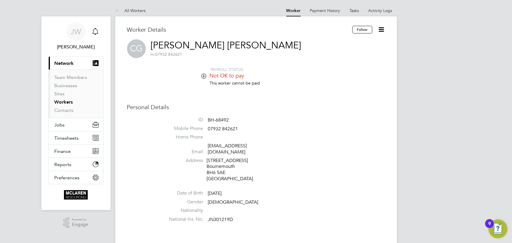
click at [380, 28] on icon at bounding box center [381, 29] width 7 height 7
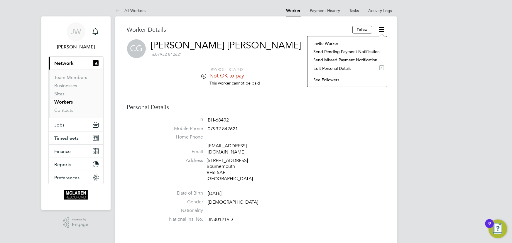
click at [343, 43] on li "Invite Worker" at bounding box center [348, 43] width 74 height 8
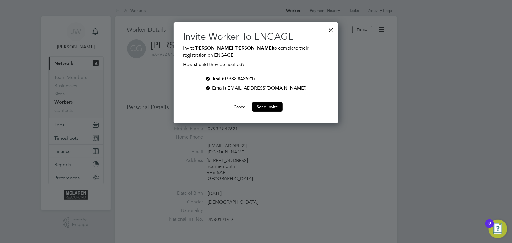
scroll to position [101, 164]
click at [211, 78] on div at bounding box center [208, 78] width 6 height 6
click at [270, 107] on button "Send Invite" at bounding box center [267, 106] width 31 height 9
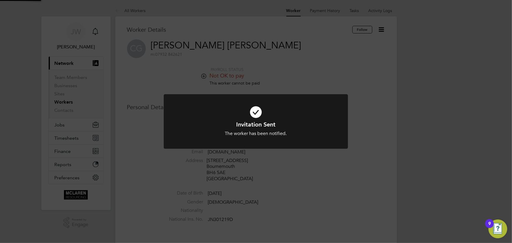
click at [415, 114] on div "Invitation Sent The worker has been notified. Cancel Okay" at bounding box center [256, 121] width 512 height 243
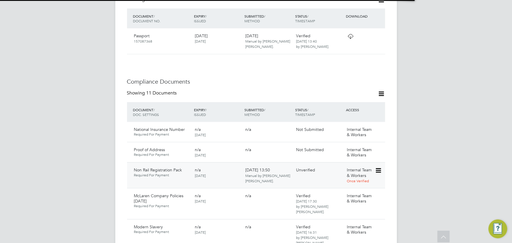
scroll to position [320, 0]
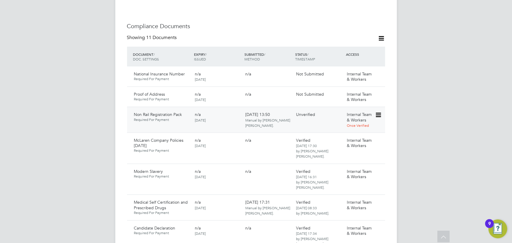
click at [379, 112] on icon at bounding box center [378, 115] width 6 height 7
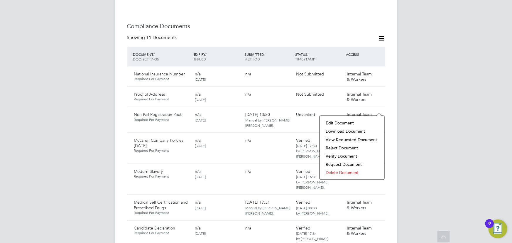
click at [343, 154] on li "Verify Document" at bounding box center [352, 156] width 59 height 8
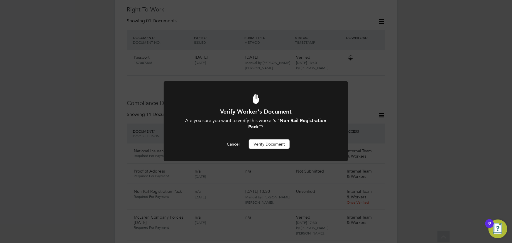
click at [284, 147] on button "Verify Document" at bounding box center [269, 143] width 41 height 9
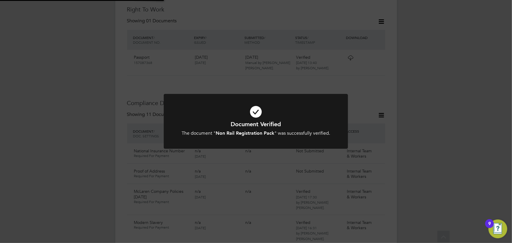
click at [454, 113] on div "Document Verified The document " Non Rail Registration Pack " was successfully …" at bounding box center [256, 121] width 512 height 243
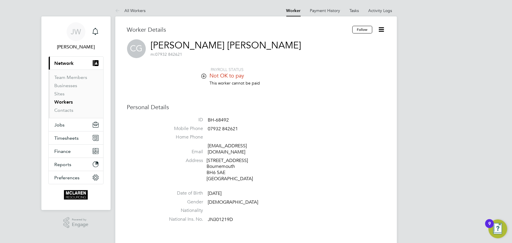
click at [381, 29] on icon at bounding box center [381, 29] width 7 height 7
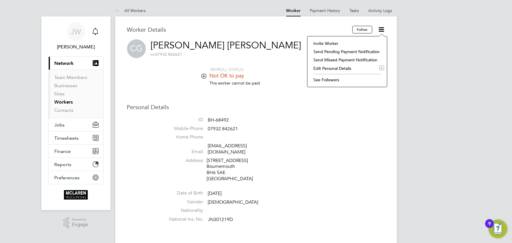
click at [333, 70] on li "Edit Personal Details e" at bounding box center [348, 68] width 74 height 8
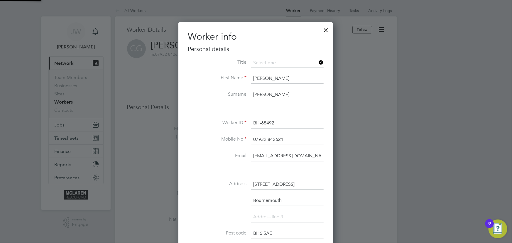
scroll to position [346, 155]
drag, startPoint x: 256, startPoint y: 155, endPoint x: 341, endPoint y: 154, distance: 84.8
type input "j"
type input "c"
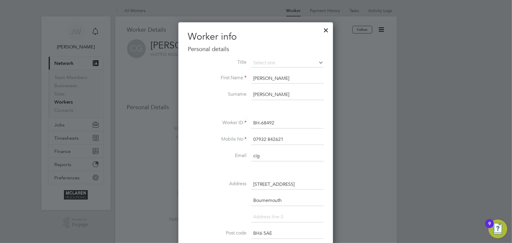
type input "Cigcarpenter2@gmail.com"
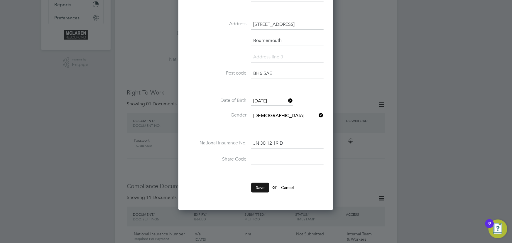
click at [262, 188] on button "Save" at bounding box center [260, 187] width 18 height 9
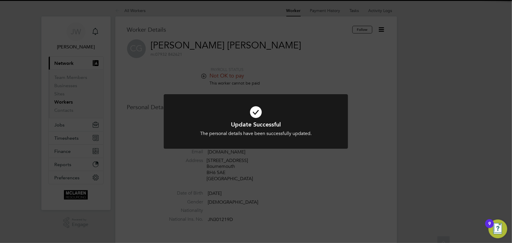
scroll to position [0, 0]
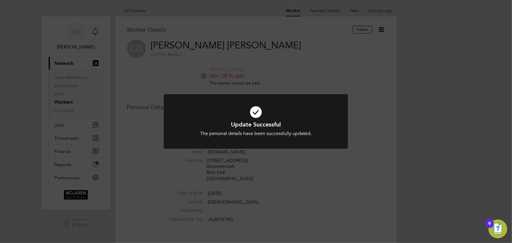
click at [412, 162] on div "Update Successful The personal details have been successfully updated. Cancel O…" at bounding box center [256, 121] width 512 height 243
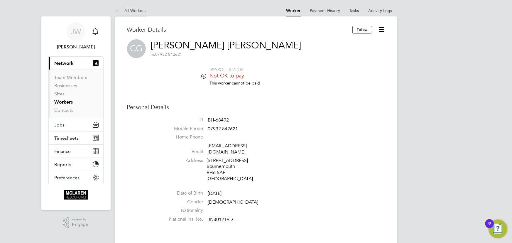
click at [134, 10] on link "All Workers" at bounding box center [130, 10] width 31 height 5
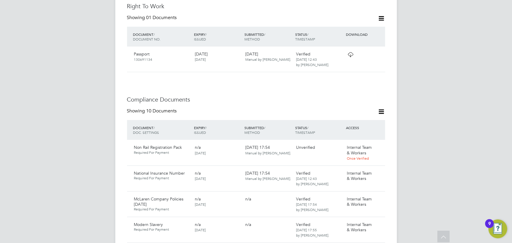
scroll to position [320, 0]
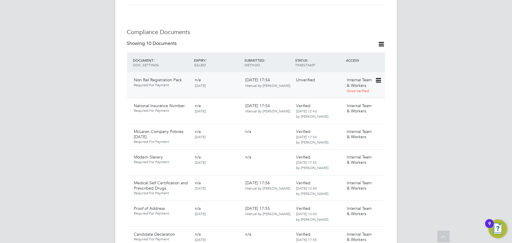
click at [375, 75] on div "Internal Team & Workers Once Verified" at bounding box center [360, 85] width 31 height 21
click at [378, 77] on icon at bounding box center [378, 80] width 6 height 7
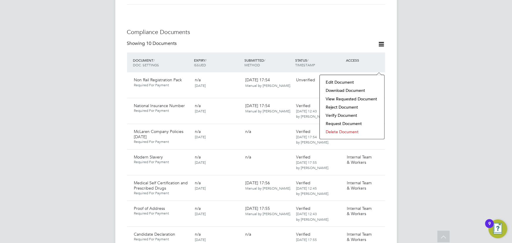
click at [347, 90] on li "Download Document" at bounding box center [352, 90] width 59 height 8
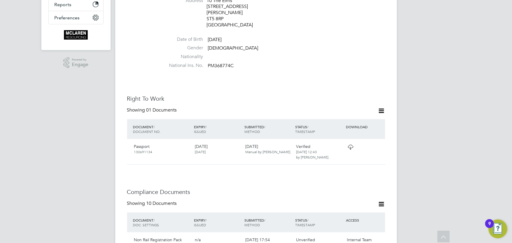
scroll to position [26, 0]
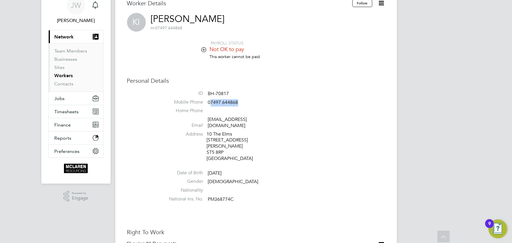
drag, startPoint x: 209, startPoint y: 102, endPoint x: 247, endPoint y: 100, distance: 38.2
click at [247, 100] on li "Mobile Phone [PHONE_NUMBER]" at bounding box center [273, 103] width 223 height 9
click at [273, 101] on li "Mobile Phone [PHONE_NUMBER]" at bounding box center [273, 103] width 223 height 9
drag, startPoint x: 208, startPoint y: 103, endPoint x: 260, endPoint y: 101, distance: 52.0
click at [260, 101] on li "Mobile Phone [PHONE_NUMBER]" at bounding box center [273, 103] width 223 height 9
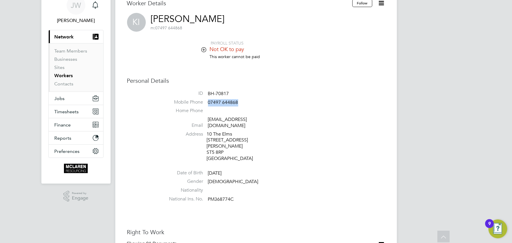
copy span "07497 644868"
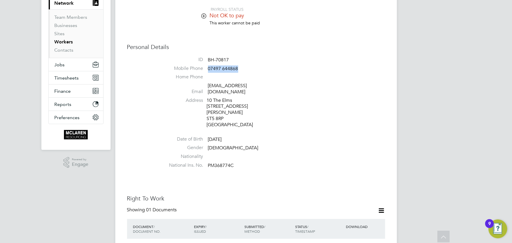
scroll to position [0, 0]
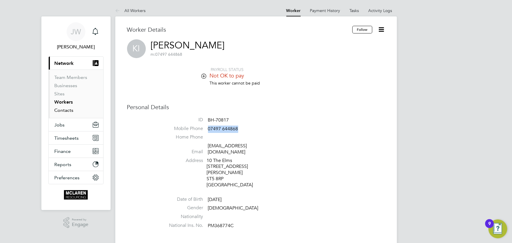
click at [68, 108] on link "Contacts" at bounding box center [64, 110] width 19 height 6
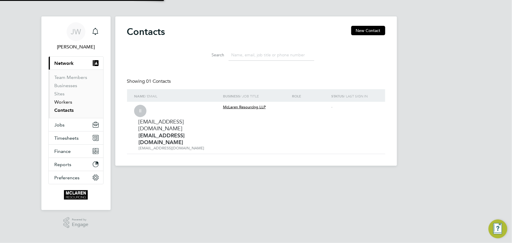
click at [65, 102] on link "Workers" at bounding box center [64, 102] width 18 height 6
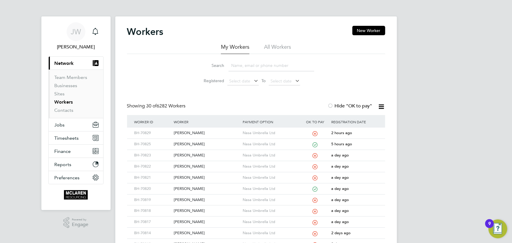
click at [244, 66] on input at bounding box center [272, 65] width 86 height 11
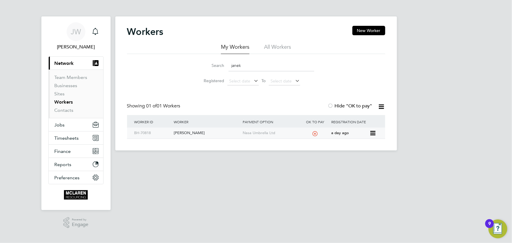
type input "janek"
click at [192, 135] on div "Janek Jeffery" at bounding box center [206, 133] width 69 height 11
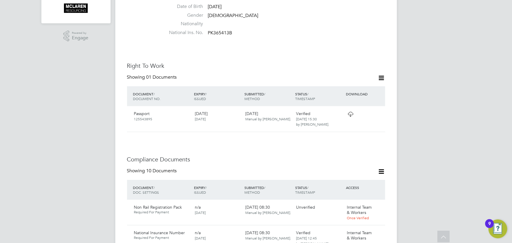
scroll to position [347, 0]
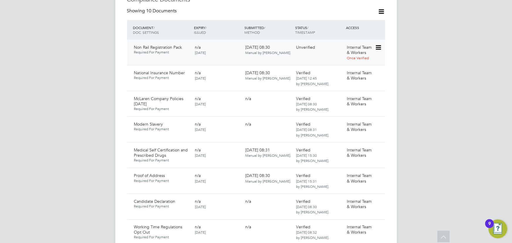
click at [379, 44] on icon at bounding box center [378, 47] width 6 height 7
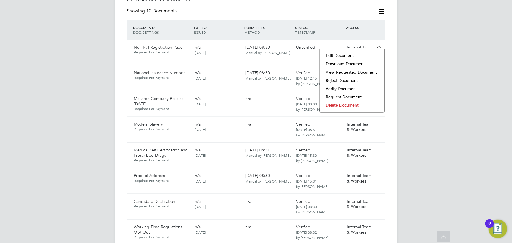
click at [358, 62] on li "Download Document" at bounding box center [352, 64] width 59 height 8
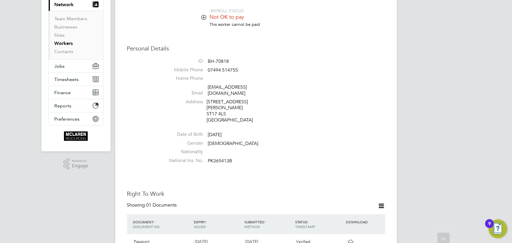
scroll to position [0, 0]
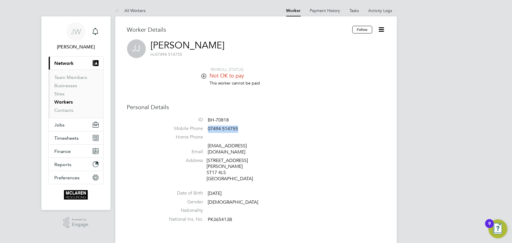
drag, startPoint x: 217, startPoint y: 129, endPoint x: 222, endPoint y: 130, distance: 4.6
click at [247, 127] on li "Mobile Phone [PHONE_NUMBER]" at bounding box center [273, 130] width 223 height 9
copy span "07494 514755"
click at [64, 108] on link "Contacts" at bounding box center [64, 110] width 19 height 6
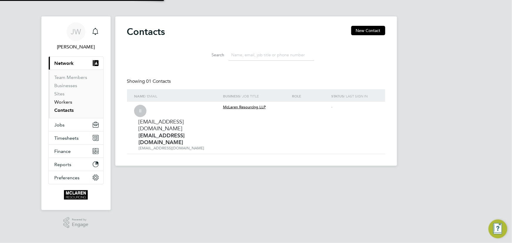
click at [64, 103] on link "Workers" at bounding box center [64, 102] width 18 height 6
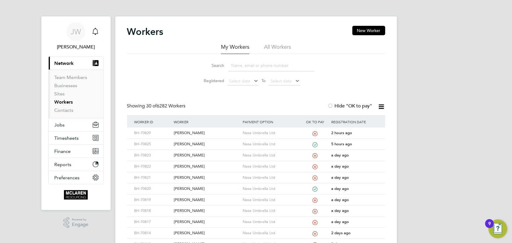
scroll to position [53, 0]
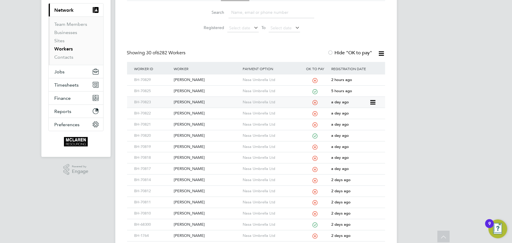
click at [193, 100] on div "Cristian Balica" at bounding box center [206, 102] width 69 height 11
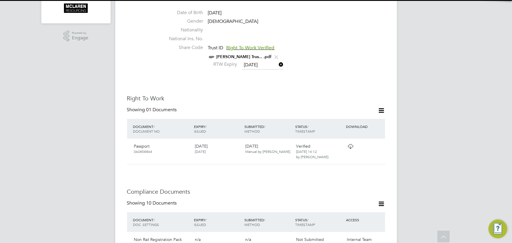
scroll to position [373, 0]
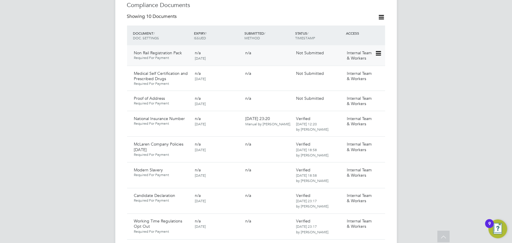
click at [378, 50] on icon at bounding box center [378, 53] width 6 height 7
click at [450, 59] on div "JW Jane Weitzman Notifications Applications: Current page: Network Team Members…" at bounding box center [256, 99] width 512 height 944
click at [379, 50] on icon at bounding box center [378, 53] width 6 height 7
click at [341, 85] on li "Delete Document" at bounding box center [352, 86] width 59 height 8
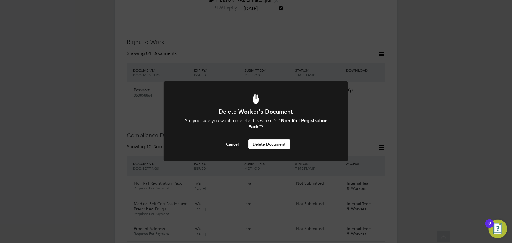
click at [272, 144] on button "Delete Document" at bounding box center [269, 143] width 42 height 9
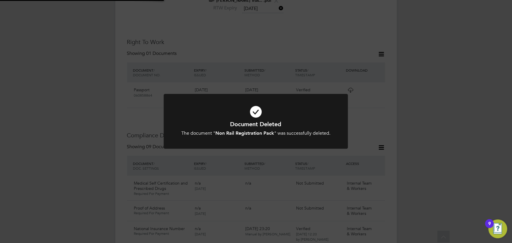
click at [429, 87] on div "Document Deleted The document " Non Rail Registration Pack " was successfully d…" at bounding box center [256, 121] width 512 height 243
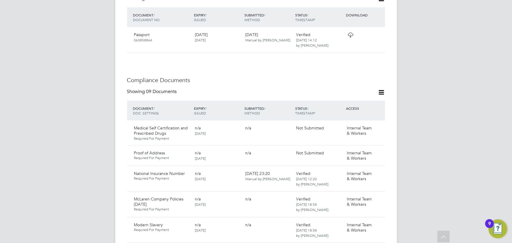
scroll to position [350, 0]
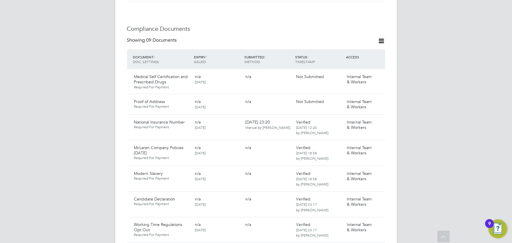
click at [384, 37] on icon at bounding box center [381, 40] width 7 height 7
click at [370, 52] on li "Document Settings" at bounding box center [362, 49] width 43 height 8
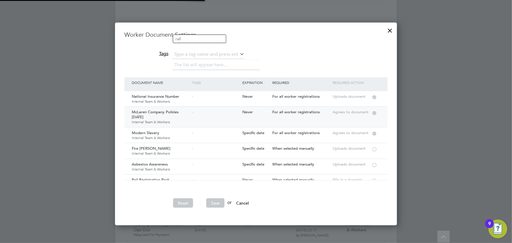
scroll to position [203, 282]
click at [391, 29] on div at bounding box center [390, 29] width 11 height 11
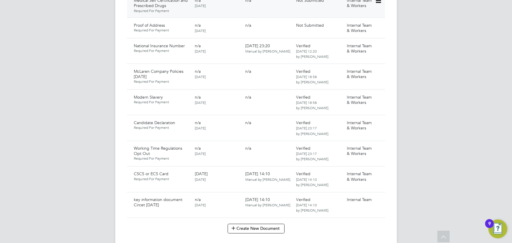
scroll to position [346, 0]
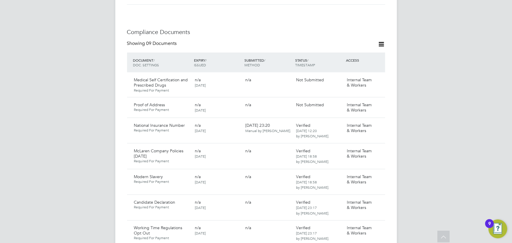
click at [382, 41] on icon at bounding box center [381, 44] width 7 height 7
click at [368, 53] on li "Document Settings" at bounding box center [362, 52] width 43 height 8
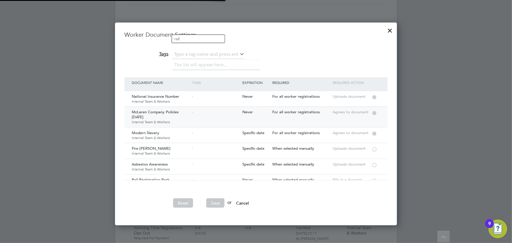
scroll to position [26, 0]
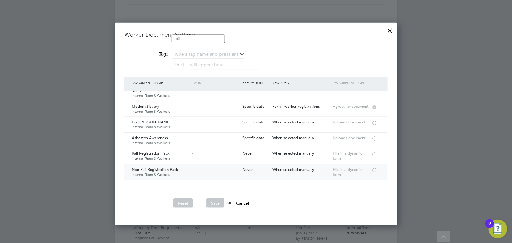
click at [376, 170] on div at bounding box center [375, 170] width 6 height 4
click at [223, 202] on button "Save" at bounding box center [215, 202] width 18 height 9
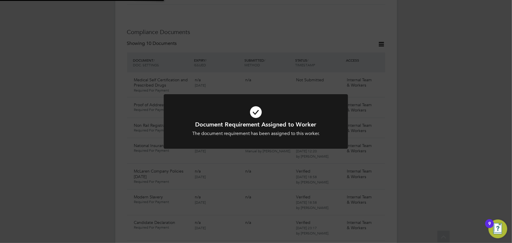
click at [437, 121] on div "Document Requirement Assigned to Worker The document requirement has been assig…" at bounding box center [256, 121] width 512 height 243
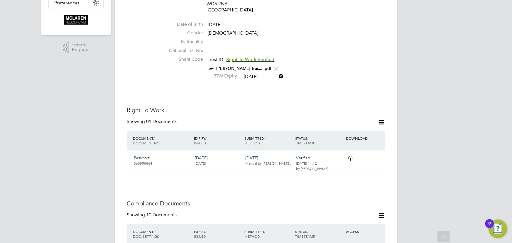
scroll to position [106, 0]
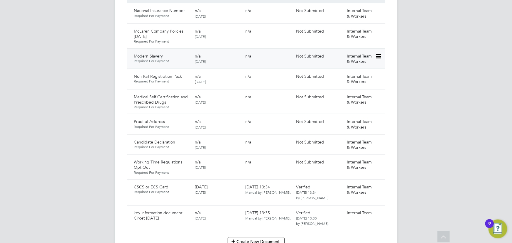
scroll to position [400, 0]
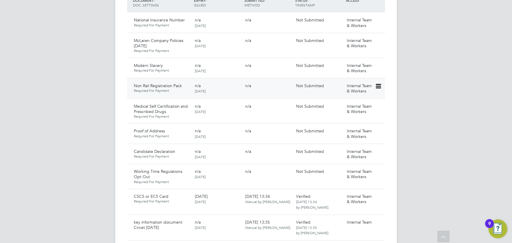
click at [380, 83] on icon at bounding box center [378, 86] width 6 height 7
click at [346, 118] on li "Delete Document" at bounding box center [352, 118] width 59 height 8
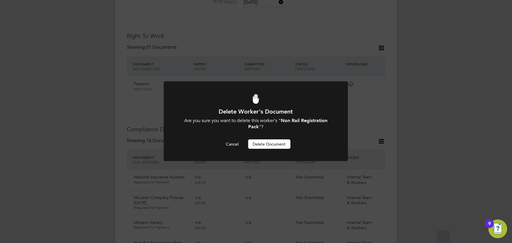
scroll to position [0, 0]
click at [283, 146] on button "Delete Document" at bounding box center [269, 143] width 42 height 9
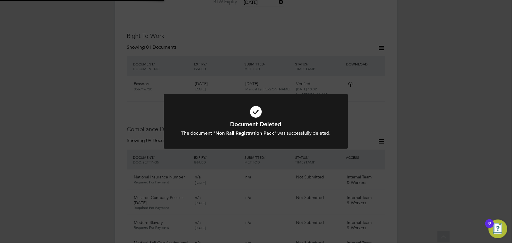
click at [455, 94] on div "Document Deleted The document " Non Rail Registration Pack " was successfully d…" at bounding box center [256, 121] width 512 height 243
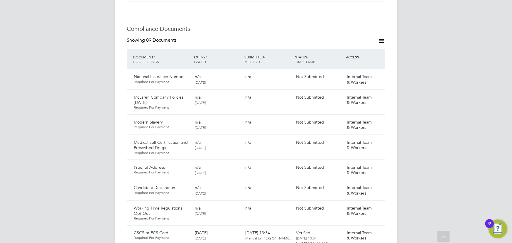
scroll to position [350, 0]
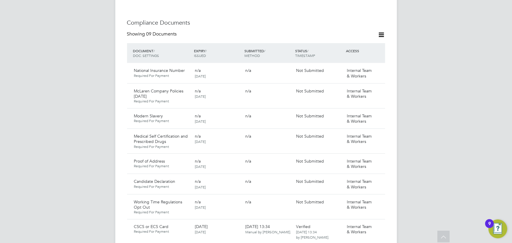
click at [381, 31] on icon at bounding box center [381, 34] width 7 height 7
click at [354, 41] on li "Document Settings" at bounding box center [362, 43] width 43 height 8
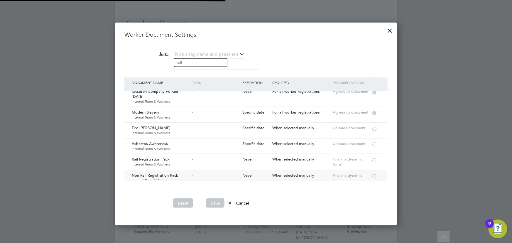
scroll to position [26, 0]
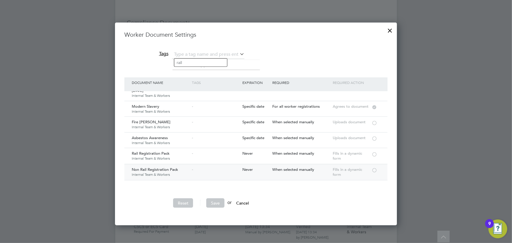
drag, startPoint x: 374, startPoint y: 169, endPoint x: 343, endPoint y: 171, distance: 30.9
click at [375, 169] on div at bounding box center [375, 170] width 6 height 4
drag, startPoint x: 215, startPoint y: 200, endPoint x: 405, endPoint y: 125, distance: 204.7
click at [217, 200] on button "Save" at bounding box center [215, 202] width 18 height 9
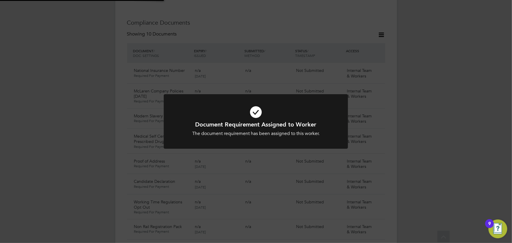
click at [462, 100] on div "Document Requirement Assigned to Worker The document requirement has been assig…" at bounding box center [256, 121] width 512 height 243
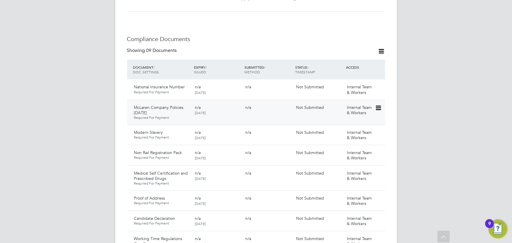
scroll to position [320, 0]
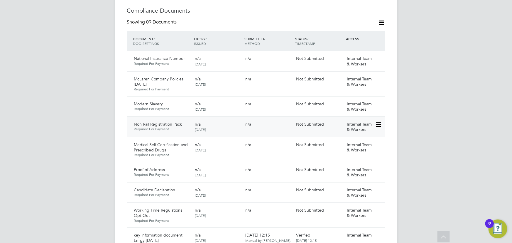
click at [381, 121] on icon at bounding box center [378, 124] width 6 height 7
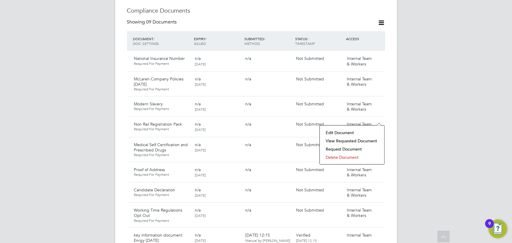
click at [344, 158] on li "Delete Document" at bounding box center [352, 157] width 59 height 8
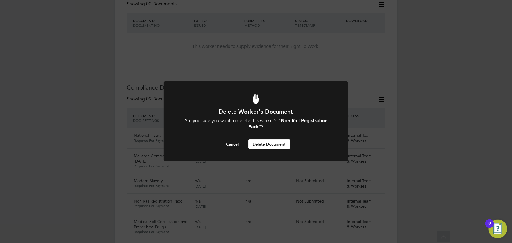
click at [269, 147] on button "Delete Document" at bounding box center [269, 143] width 42 height 9
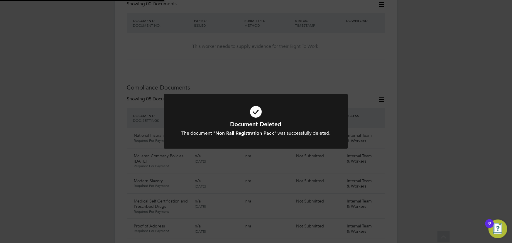
click at [465, 100] on div "Document Deleted The document " Non Rail Registration Pack " was successfully d…" at bounding box center [256, 121] width 512 height 243
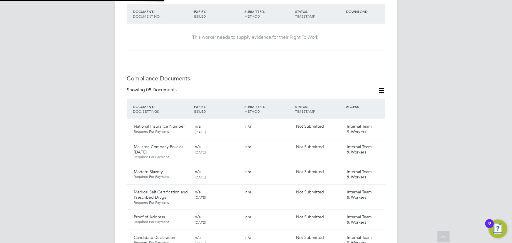
scroll to position [323, 0]
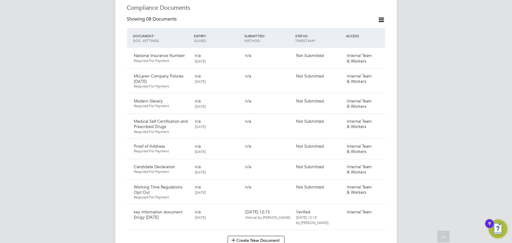
click at [381, 16] on icon at bounding box center [381, 19] width 7 height 7
click at [369, 29] on li "Document Settings" at bounding box center [362, 28] width 43 height 8
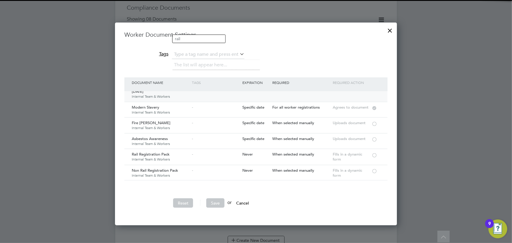
scroll to position [53, 0]
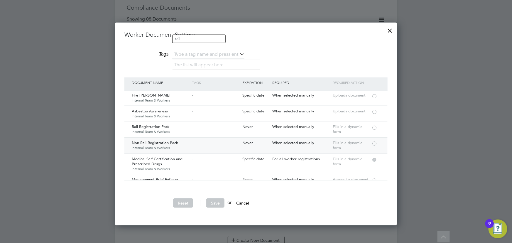
click at [374, 142] on div at bounding box center [375, 143] width 6 height 4
click at [218, 202] on button "Save" at bounding box center [215, 202] width 18 height 9
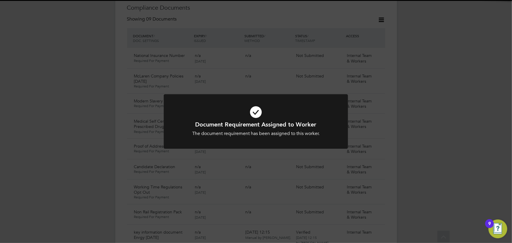
click at [433, 121] on div "Document Requirement Assigned to Worker The document requirement has been assig…" at bounding box center [256, 121] width 512 height 243
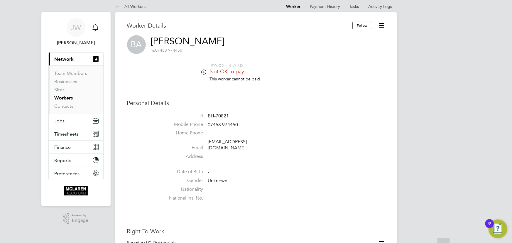
scroll to position [0, 0]
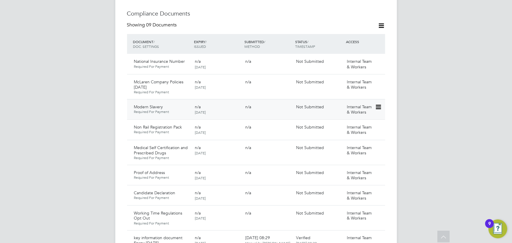
scroll to position [347, 0]
click at [376, 124] on icon at bounding box center [378, 127] width 6 height 7
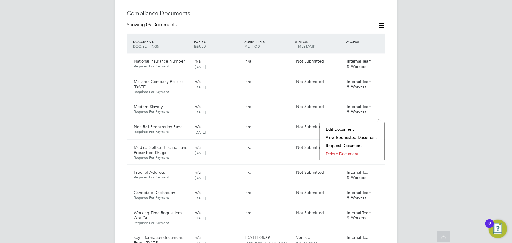
click at [345, 155] on li "Delete Document" at bounding box center [352, 154] width 59 height 8
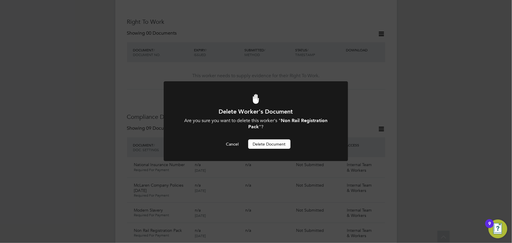
click at [273, 144] on button "Delete Document" at bounding box center [269, 143] width 42 height 9
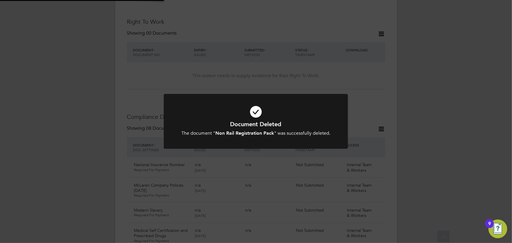
click at [439, 134] on div "Document Deleted The document " Non Rail Registration Pack " was successfully d…" at bounding box center [256, 121] width 512 height 243
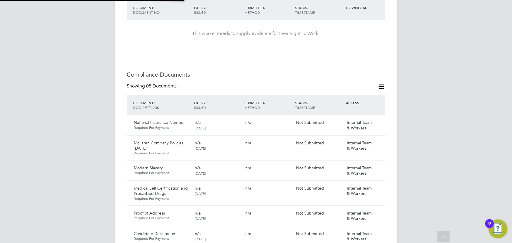
scroll to position [350, 0]
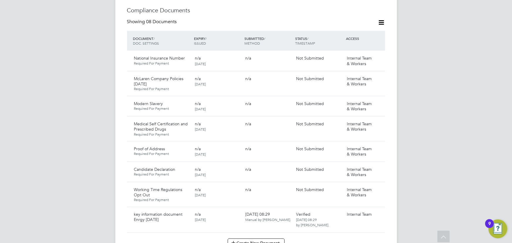
click at [380, 19] on icon at bounding box center [381, 22] width 7 height 7
click at [361, 28] on div "Document Settings" at bounding box center [363, 24] width 50 height 15
click at [383, 19] on icon at bounding box center [381, 22] width 7 height 7
click at [370, 23] on li "Document Settings" at bounding box center [362, 24] width 43 height 8
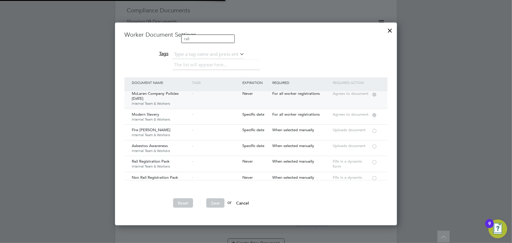
scroll to position [26, 0]
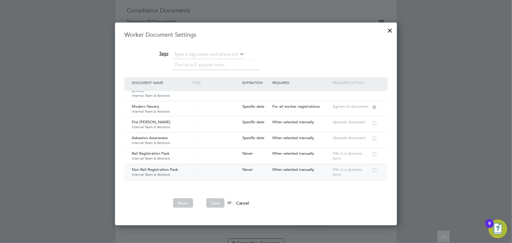
click at [376, 170] on div at bounding box center [375, 170] width 6 height 4
click at [216, 200] on button "Save" at bounding box center [215, 202] width 18 height 9
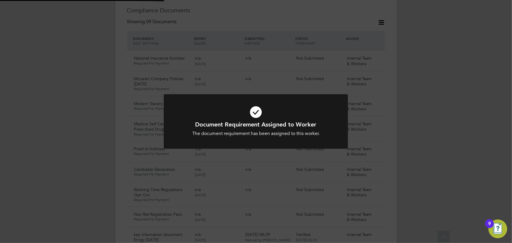
click at [449, 82] on div "Document Requirement Assigned to Worker The document requirement has been assig…" at bounding box center [256, 121] width 512 height 243
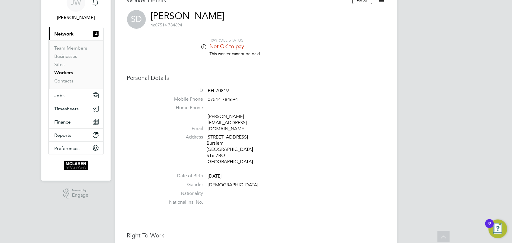
scroll to position [3, 0]
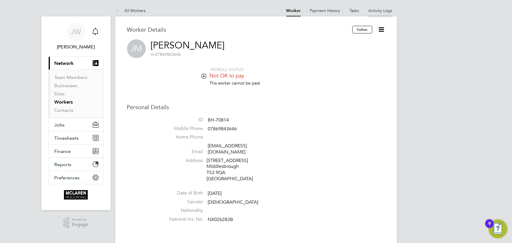
click at [382, 6] on li "Activity Logs" at bounding box center [381, 11] width 24 height 12
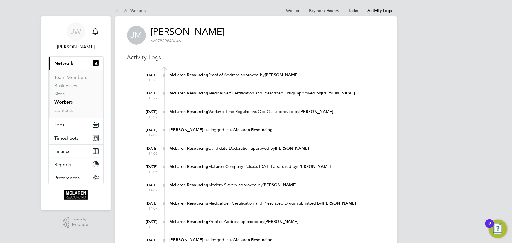
click at [292, 11] on link "Worker" at bounding box center [294, 10] width 14 height 5
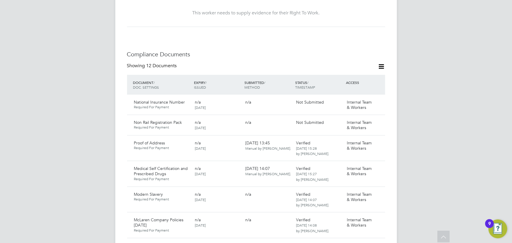
scroll to position [320, 0]
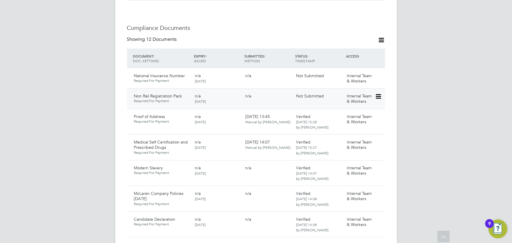
click at [379, 93] on icon at bounding box center [378, 96] width 6 height 7
click at [349, 131] on li "Delete Document" at bounding box center [352, 129] width 59 height 8
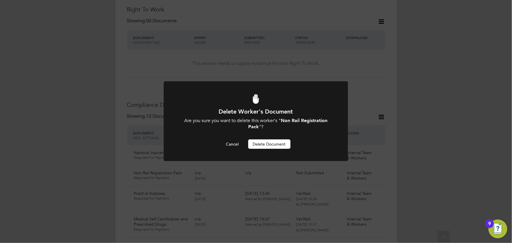
click at [280, 147] on button "Delete Document" at bounding box center [269, 143] width 42 height 9
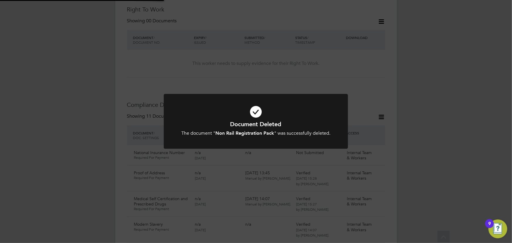
click at [465, 85] on div "Document Deleted The document " Non Rail Registration Pack " was successfully d…" at bounding box center [256, 121] width 512 height 243
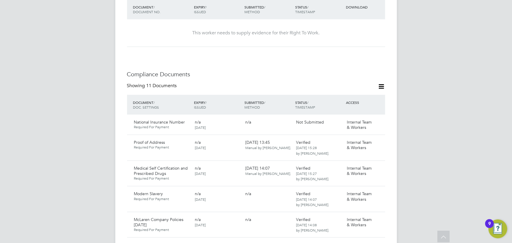
scroll to position [323, 0]
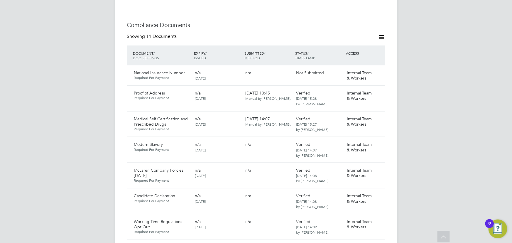
click at [380, 33] on icon at bounding box center [381, 36] width 7 height 7
click at [355, 44] on li "Document Settings" at bounding box center [362, 45] width 43 height 8
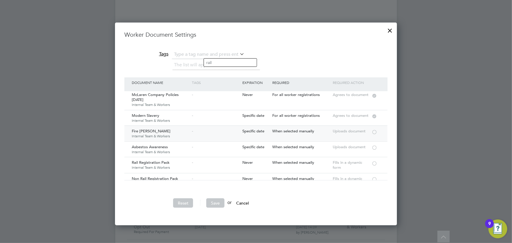
scroll to position [26, 0]
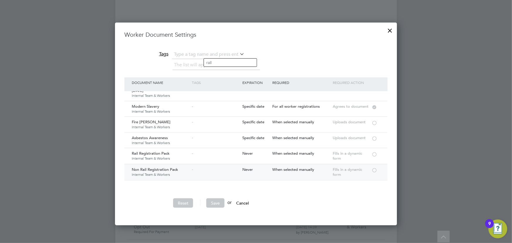
click at [374, 169] on div at bounding box center [375, 170] width 6 height 4
click at [210, 202] on button "Save" at bounding box center [215, 202] width 18 height 9
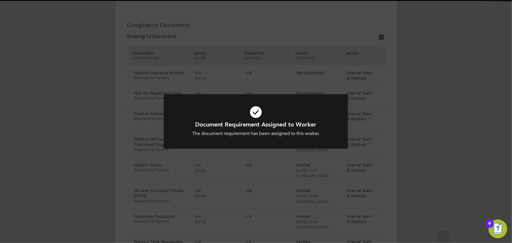
click at [425, 107] on div "Document Requirement Assigned to Worker The document requirement has been assig…" at bounding box center [256, 121] width 512 height 243
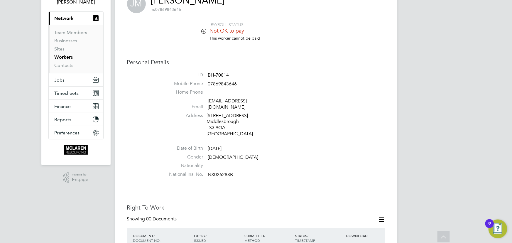
scroll to position [0, 0]
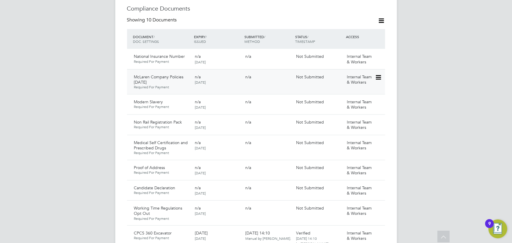
scroll to position [373, 0]
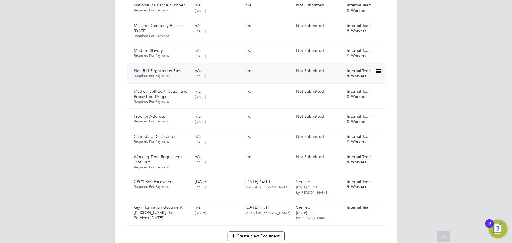
click at [379, 68] on icon at bounding box center [378, 71] width 6 height 7
click at [349, 105] on li "Delete Document" at bounding box center [352, 104] width 59 height 8
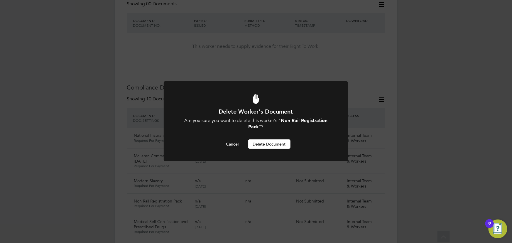
drag, startPoint x: 262, startPoint y: 147, endPoint x: 476, endPoint y: 105, distance: 217.9
click at [262, 146] on button "Delete Document" at bounding box center [269, 143] width 42 height 9
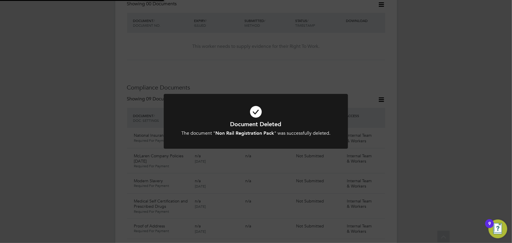
click at [484, 100] on div "Document Deleted The document " Non Rail Registration Pack " was successfully d…" at bounding box center [256, 121] width 512 height 243
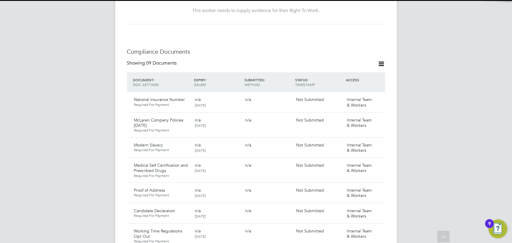
scroll to position [323, 0]
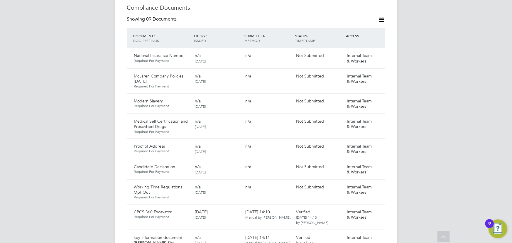
click at [382, 16] on icon at bounding box center [381, 19] width 7 height 7
click at [368, 25] on li "Document Settings" at bounding box center [362, 28] width 43 height 8
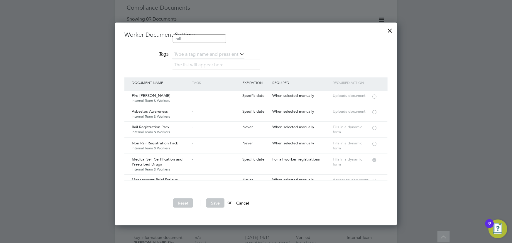
scroll to position [53, 0]
click at [375, 143] on div at bounding box center [375, 143] width 6 height 4
click at [216, 204] on button "Save" at bounding box center [215, 202] width 18 height 9
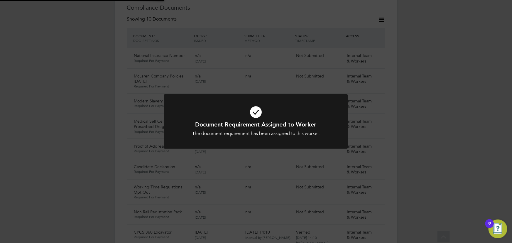
click at [455, 118] on div "Document Requirement Assigned to Worker The document requirement has been assig…" at bounding box center [256, 121] width 512 height 243
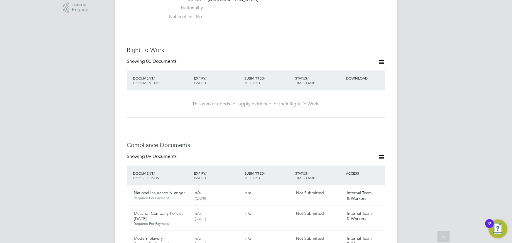
scroll to position [160, 0]
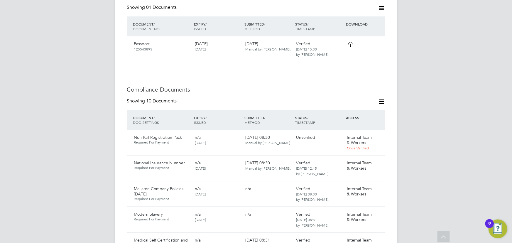
scroll to position [320, 0]
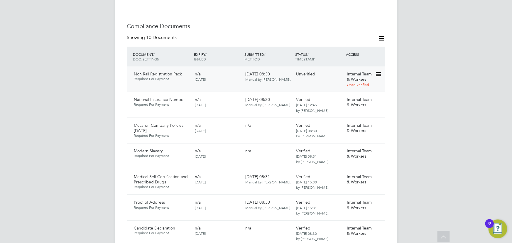
click at [376, 71] on icon at bounding box center [378, 74] width 6 height 7
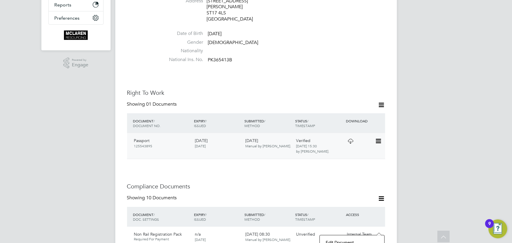
scroll to position [187, 0]
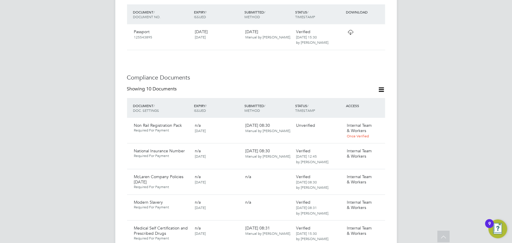
scroll to position [320, 0]
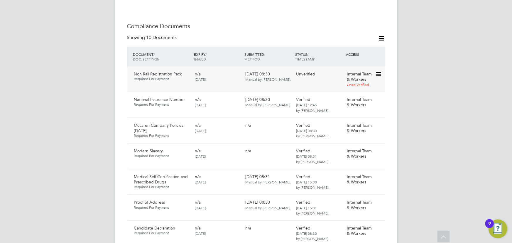
click at [379, 71] on icon at bounding box center [378, 74] width 6 height 7
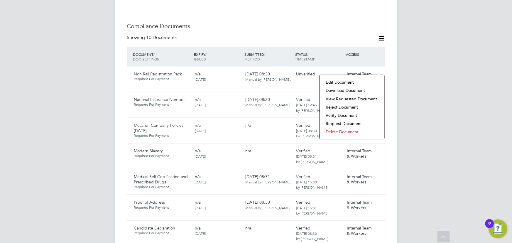
click at [341, 90] on li "Download Document" at bounding box center [352, 90] width 59 height 8
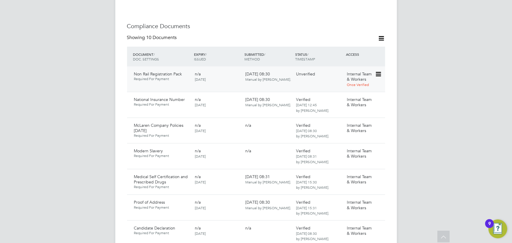
click at [384, 69] on div at bounding box center [380, 74] width 10 height 10
click at [377, 71] on icon at bounding box center [378, 74] width 6 height 7
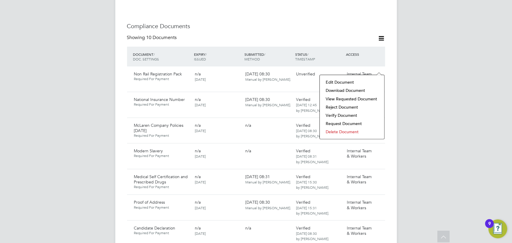
click at [331, 132] on li "Delete Document" at bounding box center [352, 132] width 59 height 8
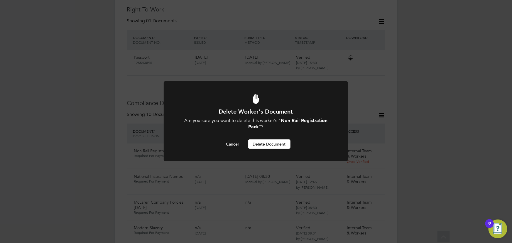
drag, startPoint x: 282, startPoint y: 143, endPoint x: 474, endPoint y: 100, distance: 197.5
click at [282, 143] on button "Delete Document" at bounding box center [269, 143] width 42 height 9
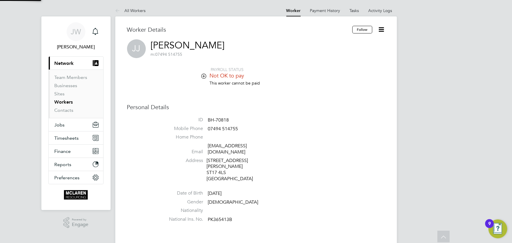
scroll to position [243, 0]
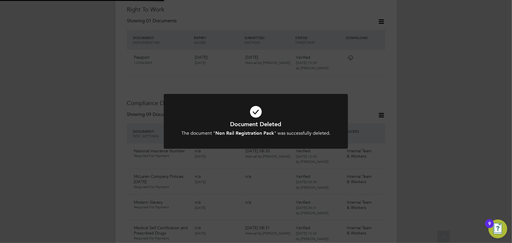
click at [467, 89] on div "Document Deleted The document " Non Rail Registration Pack " was successfully d…" at bounding box center [256, 121] width 512 height 243
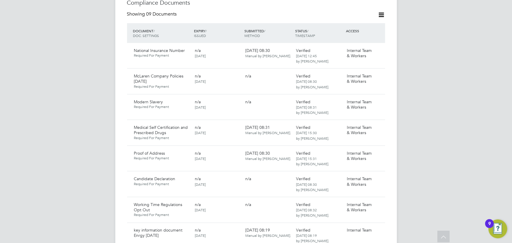
scroll to position [323, 0]
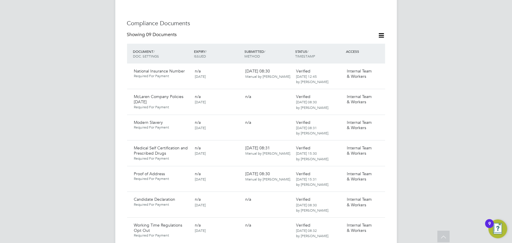
click at [384, 32] on icon at bounding box center [381, 35] width 7 height 7
click at [371, 46] on li "Document Settings" at bounding box center [362, 43] width 43 height 8
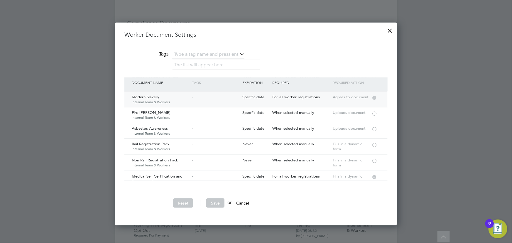
scroll to position [80, 0]
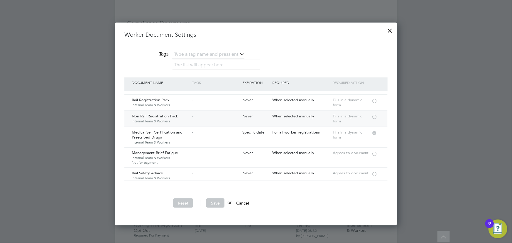
click at [374, 117] on div at bounding box center [375, 116] width 6 height 4
click at [211, 201] on button "Save" at bounding box center [215, 202] width 18 height 9
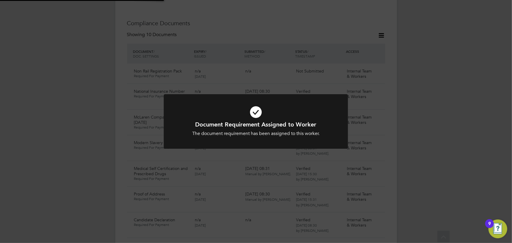
click at [458, 101] on div "Document Requirement Assigned to Worker The document requirement has been assig…" at bounding box center [256, 121] width 512 height 243
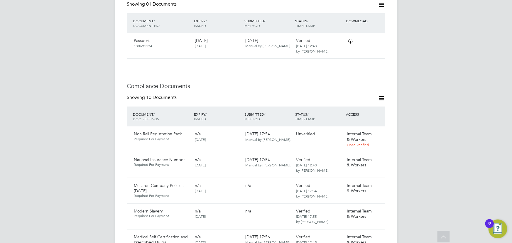
scroll to position [320, 0]
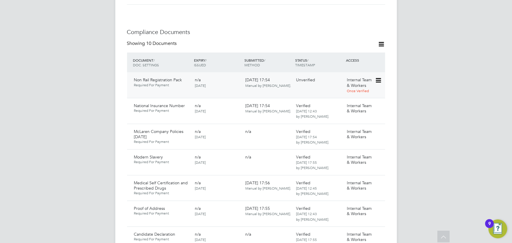
click at [377, 77] on icon at bounding box center [378, 80] width 6 height 7
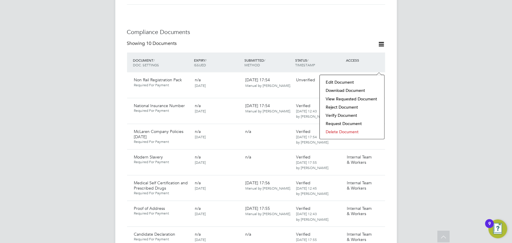
click at [330, 132] on li "Delete Document" at bounding box center [352, 132] width 59 height 8
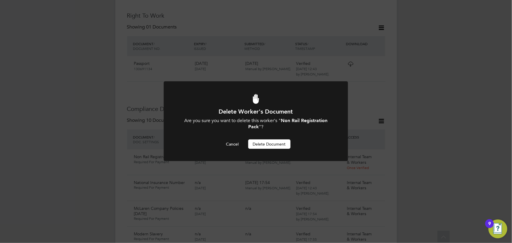
click at [273, 146] on button "Delete Document" at bounding box center [269, 143] width 42 height 9
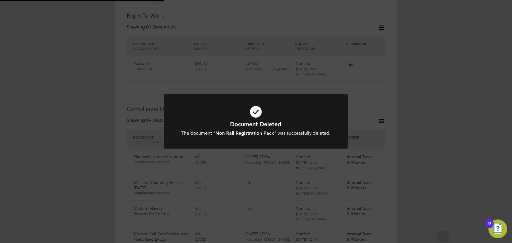
click at [426, 75] on div "Document Deleted The document " Non Rail Registration Pack " was successfully d…" at bounding box center [256, 121] width 512 height 243
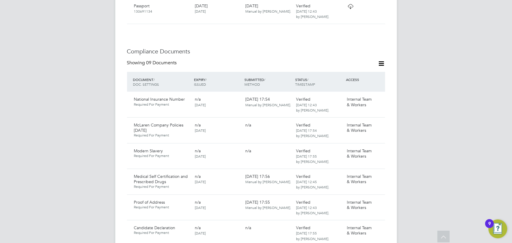
scroll to position [350, 0]
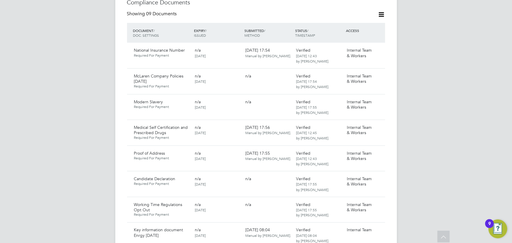
click at [380, 11] on icon at bounding box center [381, 14] width 7 height 7
click at [351, 19] on li "Document Settings" at bounding box center [362, 17] width 43 height 8
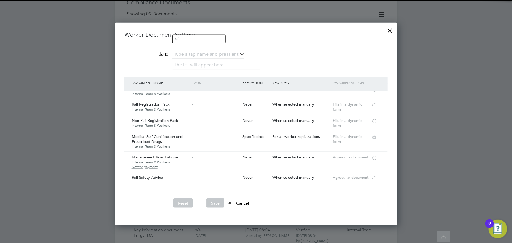
scroll to position [80, 0]
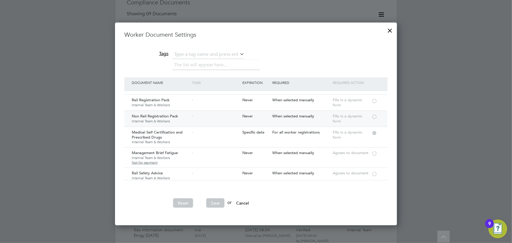
click at [375, 115] on div at bounding box center [375, 116] width 6 height 4
drag, startPoint x: 216, startPoint y: 203, endPoint x: 228, endPoint y: 195, distance: 14.6
click at [217, 203] on button "Save" at bounding box center [215, 202] width 18 height 9
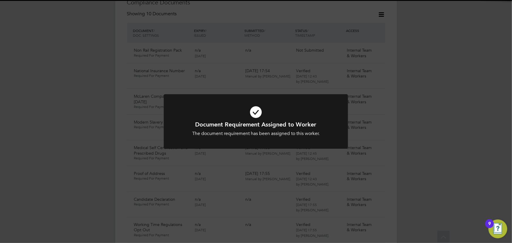
click at [420, 78] on div "Document Requirement Assigned to Worker The document requirement has been assig…" at bounding box center [256, 121] width 512 height 243
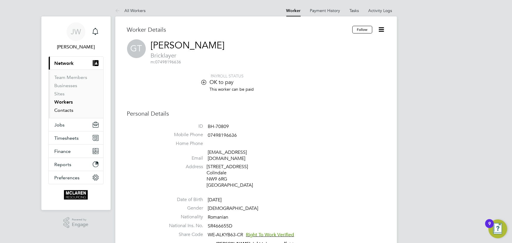
click at [67, 111] on link "Contacts" at bounding box center [64, 110] width 19 height 6
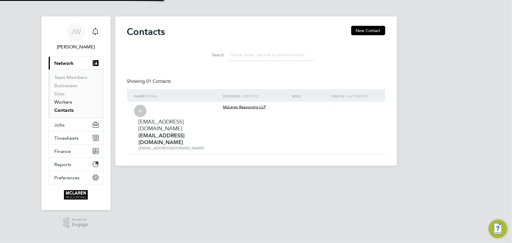
click at [64, 102] on link "Workers" at bounding box center [64, 102] width 18 height 6
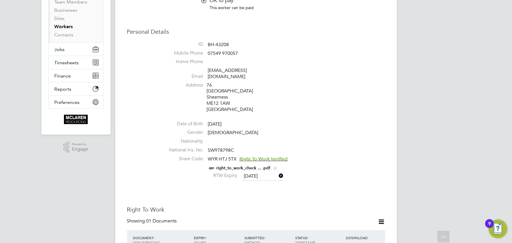
scroll to position [26, 0]
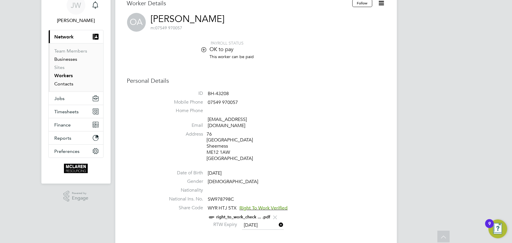
click at [67, 84] on link "Contacts" at bounding box center [64, 84] width 19 height 6
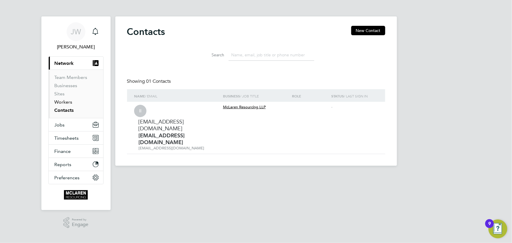
drag, startPoint x: 64, startPoint y: 104, endPoint x: 104, endPoint y: 101, distance: 39.7
click at [65, 104] on link "Workers" at bounding box center [64, 102] width 18 height 6
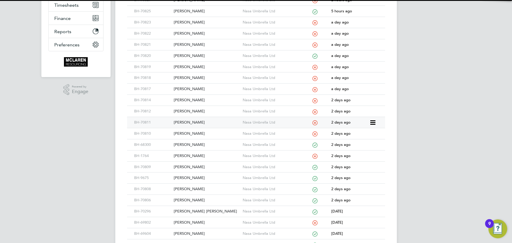
scroll to position [133, 0]
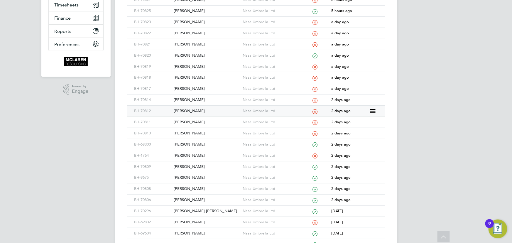
click at [189, 108] on div "[PERSON_NAME]" at bounding box center [206, 111] width 69 height 11
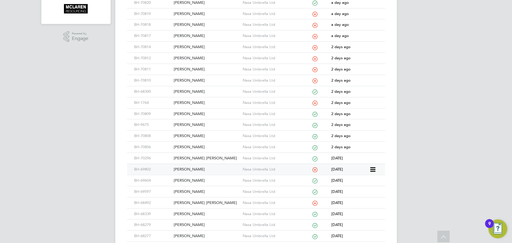
scroll to position [187, 0]
click at [187, 68] on div "[PERSON_NAME]" at bounding box center [206, 68] width 69 height 11
click at [192, 80] on div "Craig Smith" at bounding box center [206, 80] width 69 height 11
click at [191, 90] on div "Liam Mccole" at bounding box center [206, 91] width 69 height 11
click at [193, 101] on div "Paul Price" at bounding box center [206, 102] width 69 height 11
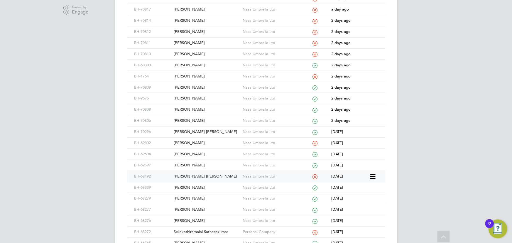
scroll to position [240, 0]
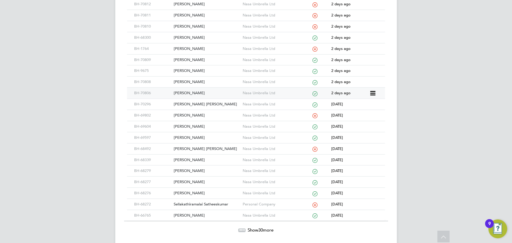
click at [193, 94] on div "Izatullah Haleghi" at bounding box center [206, 93] width 69 height 11
click at [191, 149] on div "Christopher Gibson Gibson" at bounding box center [206, 149] width 69 height 11
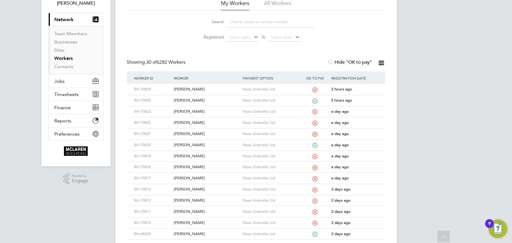
scroll to position [0, 0]
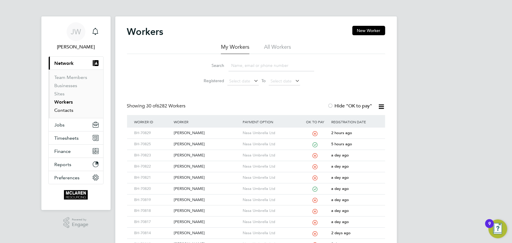
click at [70, 108] on link "Contacts" at bounding box center [64, 110] width 19 height 6
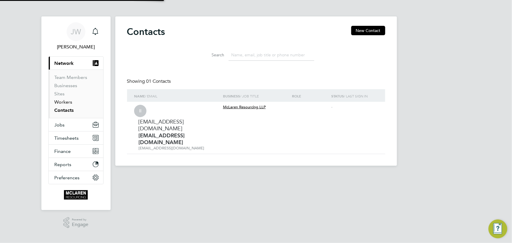
click at [69, 100] on link "Workers" at bounding box center [64, 102] width 18 height 6
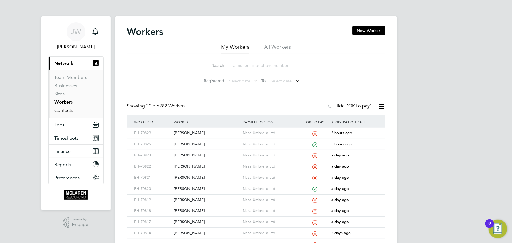
click at [62, 111] on link "Contacts" at bounding box center [64, 110] width 19 height 6
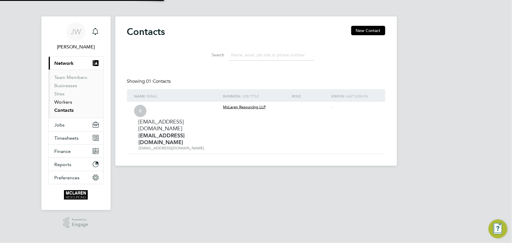
click at [62, 102] on link "Workers" at bounding box center [64, 102] width 18 height 6
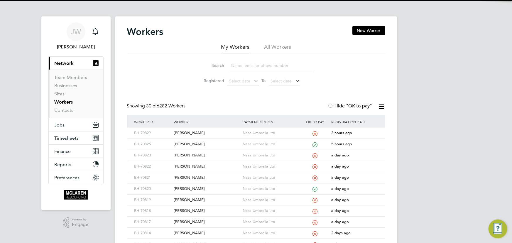
click at [257, 66] on input at bounding box center [272, 65] width 86 height 11
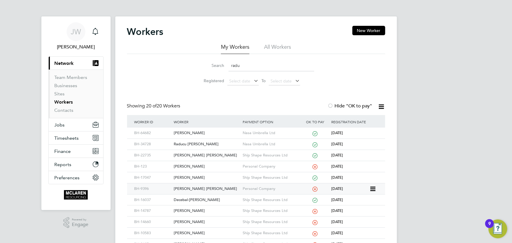
click at [207, 189] on div "Ciprian Svetozar Radu" at bounding box center [206, 188] width 69 height 11
drag, startPoint x: 260, startPoint y: 65, endPoint x: 219, endPoint y: 70, distance: 40.8
click at [219, 70] on div "Search radu" at bounding box center [256, 65] width 116 height 11
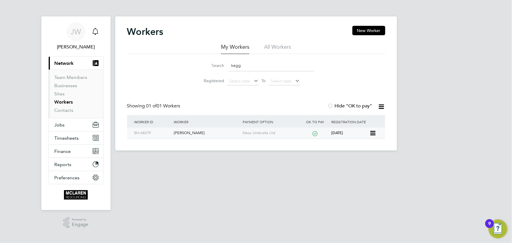
type input "kegg"
click at [181, 134] on div "Ryan Keggan" at bounding box center [206, 133] width 69 height 11
drag, startPoint x: 187, startPoint y: 132, endPoint x: 233, endPoint y: 132, distance: 45.8
click at [187, 132] on div "Ryan Keggan" at bounding box center [206, 133] width 69 height 11
click at [60, 108] on link "Contacts" at bounding box center [64, 110] width 19 height 6
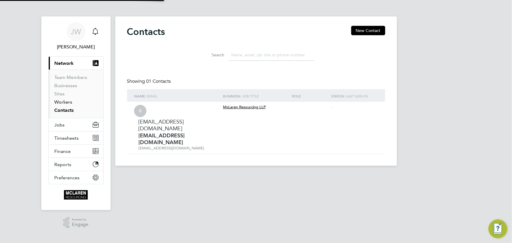
click at [60, 103] on link "Workers" at bounding box center [64, 102] width 18 height 6
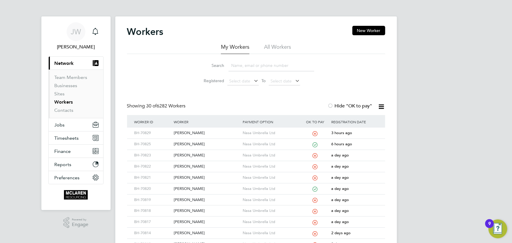
click at [253, 66] on input at bounding box center [272, 65] width 86 height 11
type input "ryan"
click at [201, 131] on div "[PERSON_NAME]" at bounding box center [206, 133] width 69 height 11
click at [69, 111] on link "Contacts" at bounding box center [64, 110] width 19 height 6
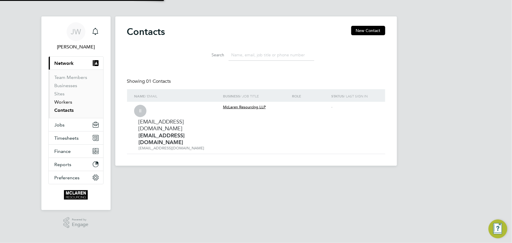
click at [64, 102] on link "Workers" at bounding box center [64, 102] width 18 height 6
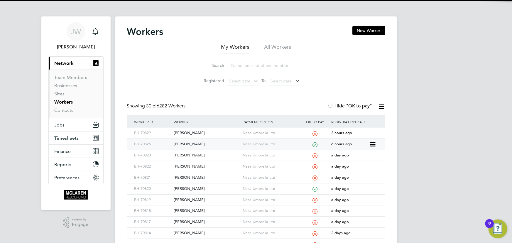
scroll to position [107, 0]
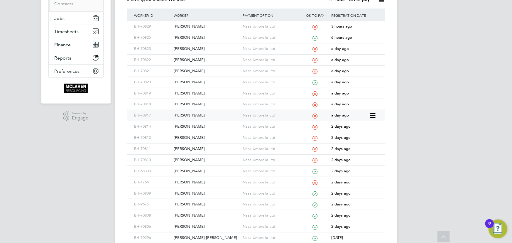
click at [183, 115] on div "Kyle Ibbs" at bounding box center [206, 115] width 69 height 11
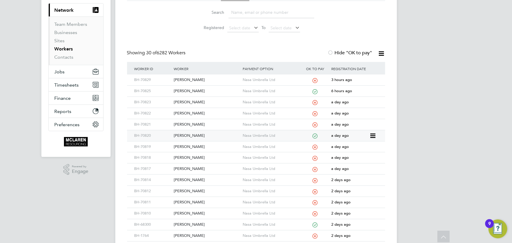
scroll to position [80, 0]
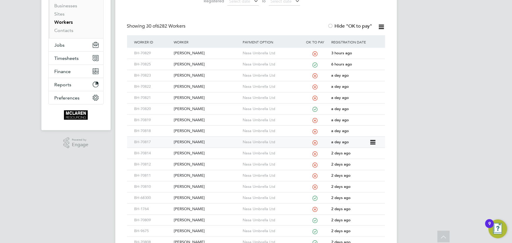
click at [186, 140] on div "[PERSON_NAME]" at bounding box center [206, 142] width 69 height 11
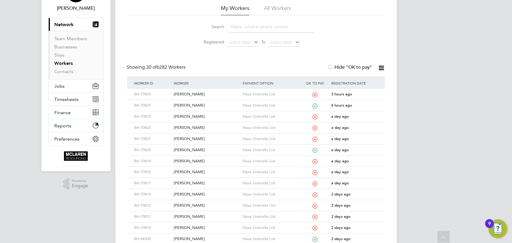
scroll to position [0, 0]
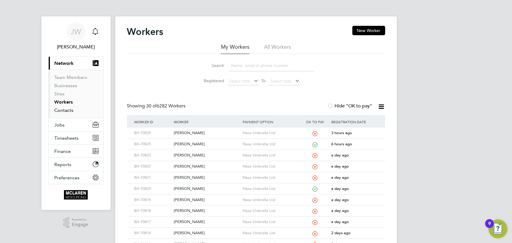
click at [60, 109] on link "Contacts" at bounding box center [64, 110] width 19 height 6
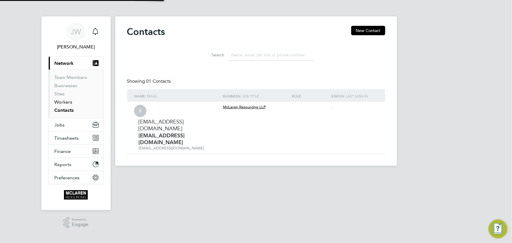
click at [60, 103] on link "Workers" at bounding box center [64, 102] width 18 height 6
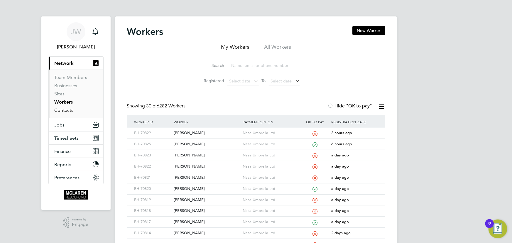
click at [57, 110] on link "Contacts" at bounding box center [64, 110] width 19 height 6
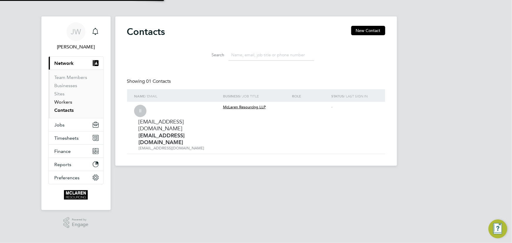
click at [61, 102] on link "Workers" at bounding box center [64, 102] width 18 height 6
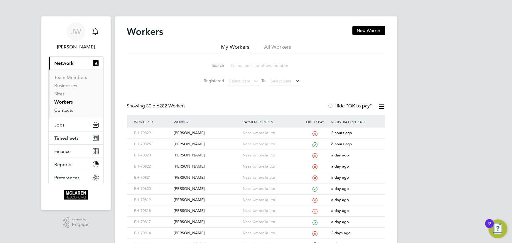
click at [63, 112] on link "Contacts" at bounding box center [64, 110] width 19 height 6
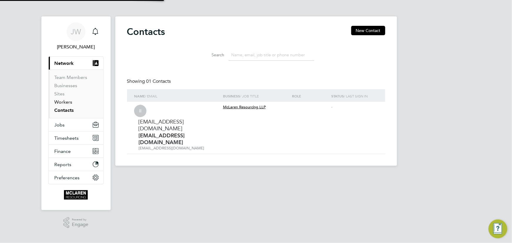
drag, startPoint x: 65, startPoint y: 104, endPoint x: 75, endPoint y: 101, distance: 10.6
click at [65, 104] on link "Workers" at bounding box center [64, 102] width 18 height 6
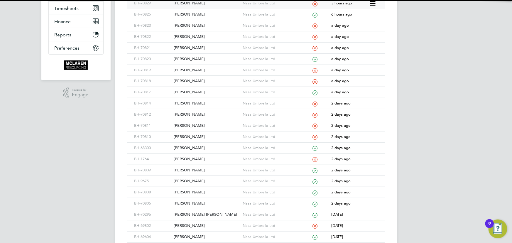
scroll to position [133, 0]
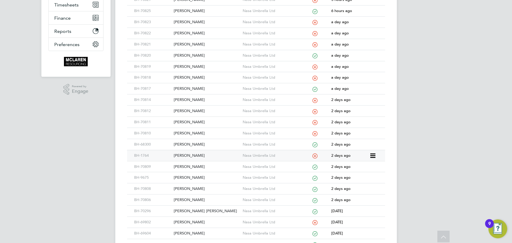
click at [185, 154] on div "[PERSON_NAME]" at bounding box center [206, 155] width 69 height 11
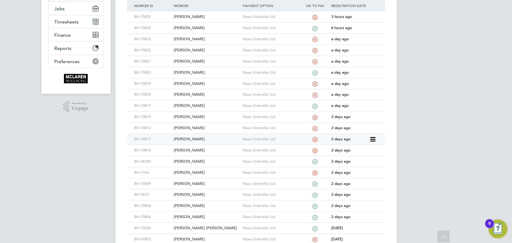
scroll to position [107, 0]
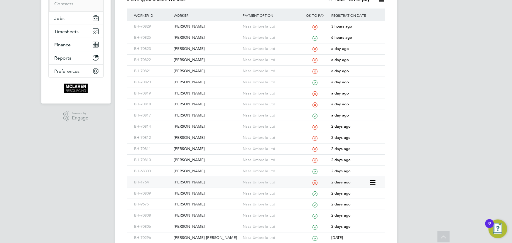
click at [179, 180] on div "[PERSON_NAME]" at bounding box center [206, 182] width 69 height 11
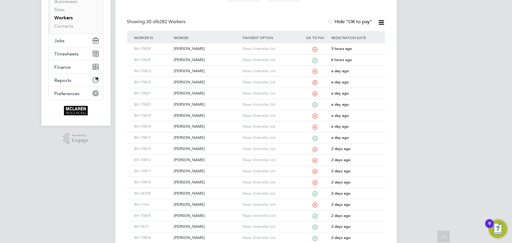
scroll to position [0, 0]
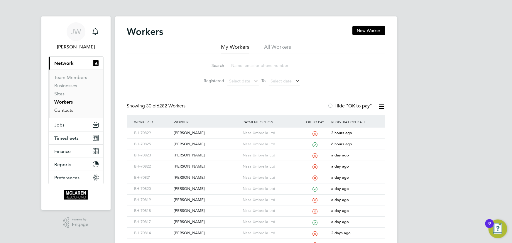
click at [61, 112] on link "Contacts" at bounding box center [64, 110] width 19 height 6
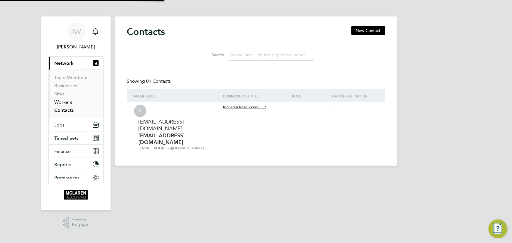
drag, startPoint x: 65, startPoint y: 102, endPoint x: 114, endPoint y: 99, distance: 48.5
click at [66, 102] on link "Workers" at bounding box center [64, 102] width 18 height 6
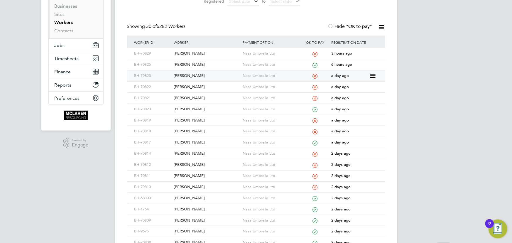
scroll to position [80, 0]
click at [185, 129] on div "Janek Jeffery" at bounding box center [206, 131] width 69 height 11
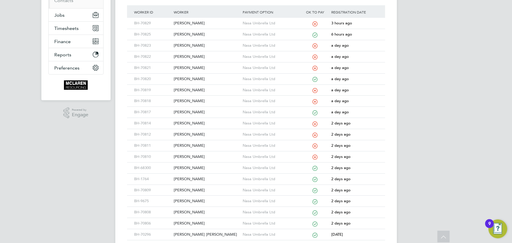
scroll to position [107, 0]
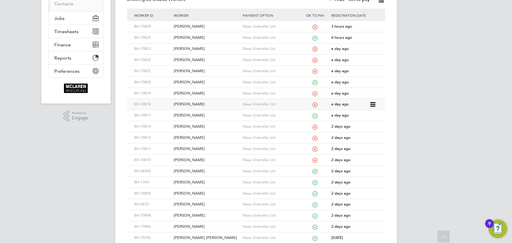
click at [192, 105] on div "Janek Jeffery" at bounding box center [206, 104] width 69 height 11
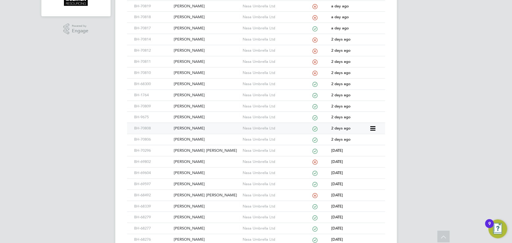
scroll to position [187, 0]
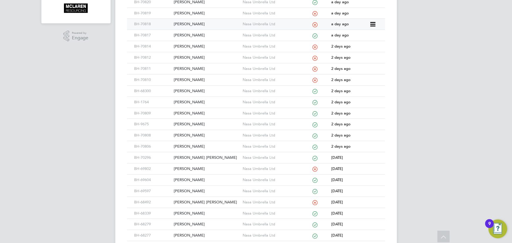
click at [191, 24] on div "[PERSON_NAME]" at bounding box center [206, 24] width 69 height 11
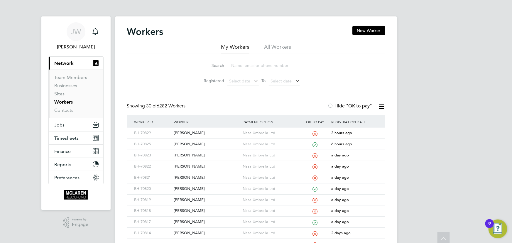
scroll to position [0, 0]
click at [63, 111] on link "Contacts" at bounding box center [64, 110] width 19 height 6
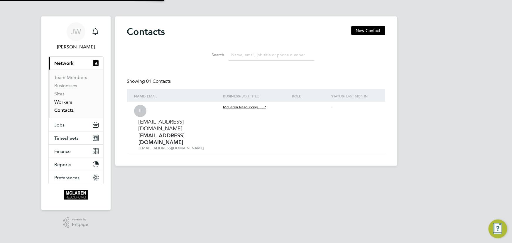
click at [61, 103] on link "Workers" at bounding box center [64, 102] width 18 height 6
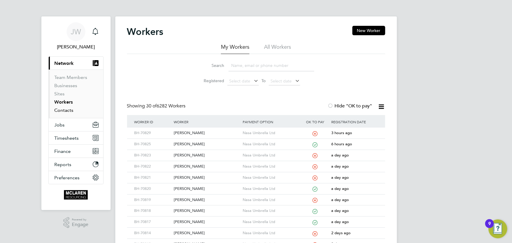
click at [58, 112] on link "Contacts" at bounding box center [64, 110] width 19 height 6
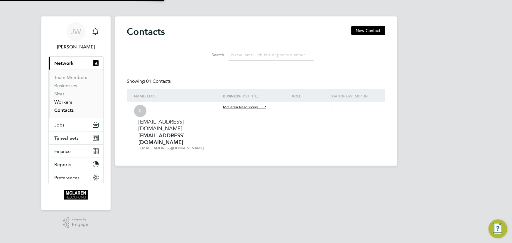
click at [62, 103] on link "Workers" at bounding box center [64, 102] width 18 height 6
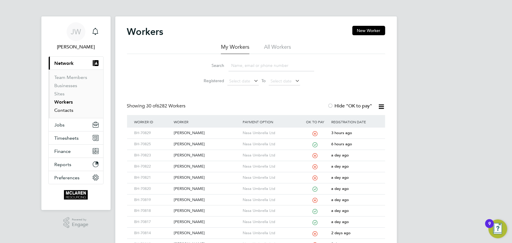
click at [60, 112] on link "Contacts" at bounding box center [64, 110] width 19 height 6
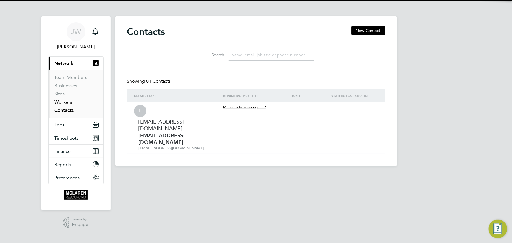
click at [60, 102] on link "Workers" at bounding box center [64, 102] width 18 height 6
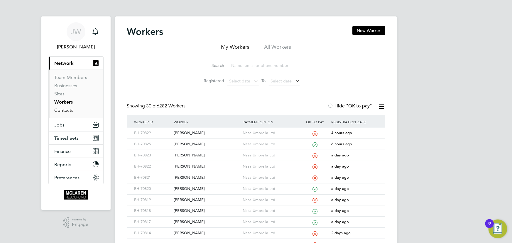
click at [65, 112] on link "Contacts" at bounding box center [64, 110] width 19 height 6
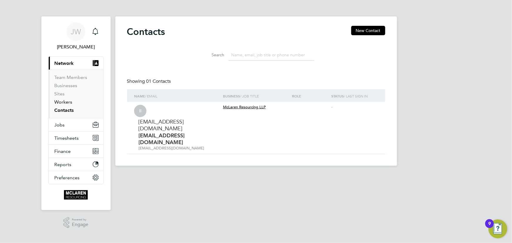
click at [64, 103] on link "Workers" at bounding box center [64, 102] width 18 height 6
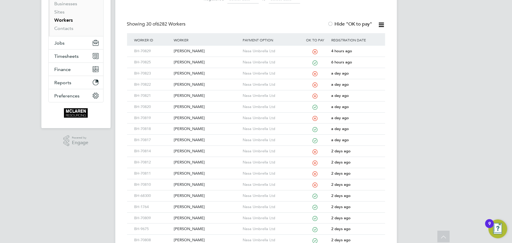
scroll to position [26, 0]
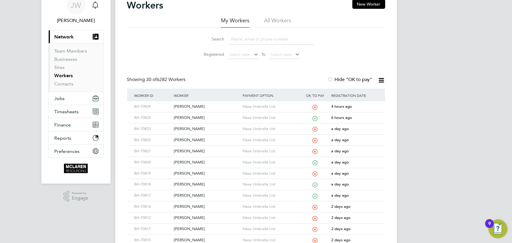
click at [243, 42] on input at bounding box center [272, 38] width 86 height 11
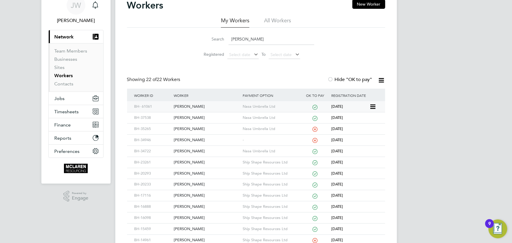
type input "taylor"
click at [188, 104] on div "Brett Taylor" at bounding box center [206, 106] width 69 height 11
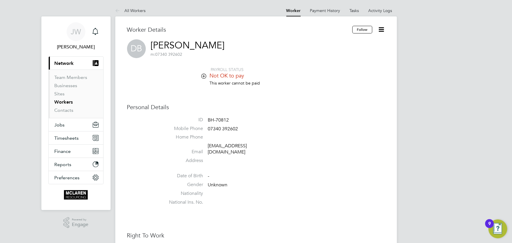
drag, startPoint x: 132, startPoint y: 6, endPoint x: 203, endPoint y: 16, distance: 71.4
click at [132, 6] on li "All Workers" at bounding box center [130, 11] width 31 height 12
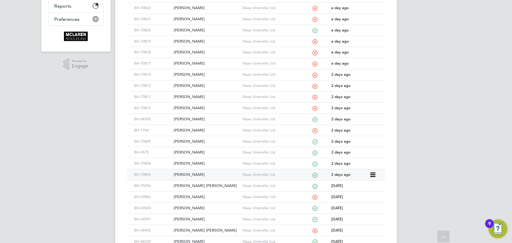
scroll to position [213, 0]
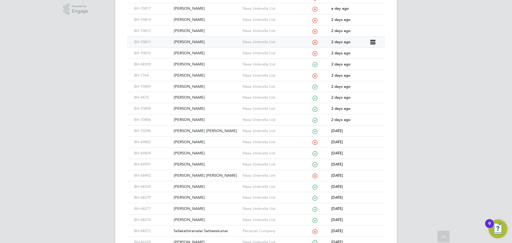
click at [189, 41] on div "[PERSON_NAME]" at bounding box center [206, 42] width 69 height 11
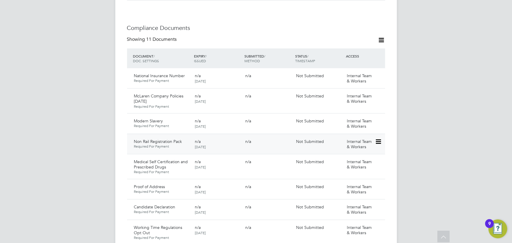
scroll to position [373, 0]
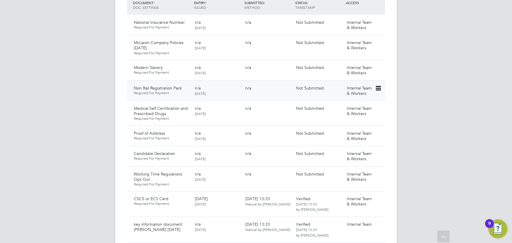
click at [379, 85] on icon at bounding box center [378, 88] width 6 height 7
click at [346, 122] on li "Delete Document" at bounding box center [352, 121] width 59 height 8
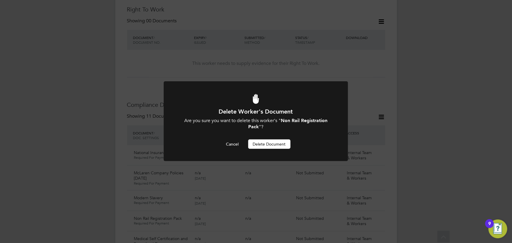
scroll to position [0, 0]
click at [277, 144] on button "Delete Document" at bounding box center [269, 143] width 42 height 9
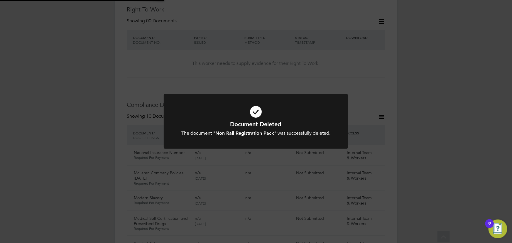
click at [437, 99] on div "Document Deleted The document " Non Rail Registration Pack " was successfully d…" at bounding box center [256, 121] width 512 height 243
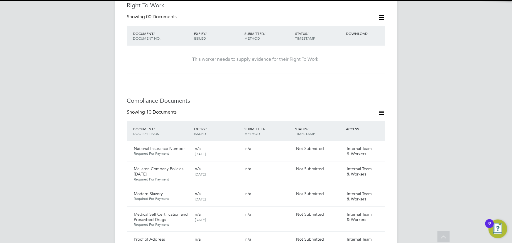
scroll to position [297, 0]
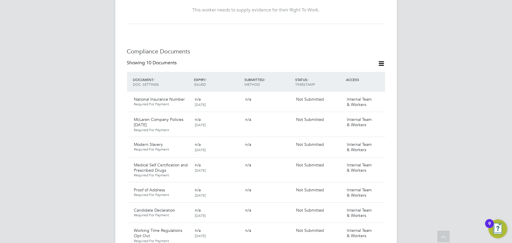
click at [383, 60] on icon at bounding box center [381, 63] width 7 height 7
click at [368, 70] on li "Document Settings" at bounding box center [362, 72] width 43 height 8
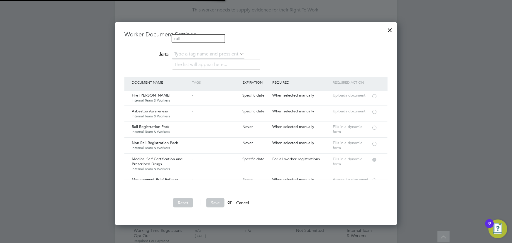
scroll to position [53, 0]
click at [374, 143] on div at bounding box center [375, 143] width 6 height 4
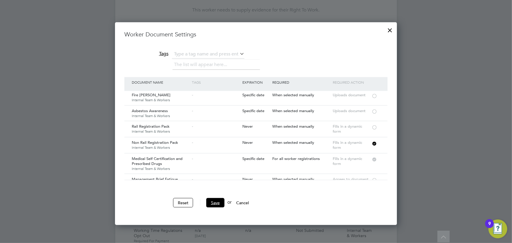
drag, startPoint x: 214, startPoint y: 201, endPoint x: 380, endPoint y: 157, distance: 171.9
click at [215, 201] on button "Save" at bounding box center [215, 202] width 18 height 9
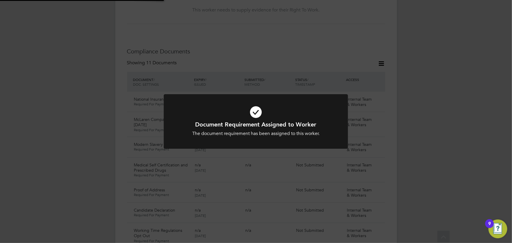
click at [456, 134] on div "Document Requirement Assigned to Worker The document requirement has been assig…" at bounding box center [256, 121] width 512 height 243
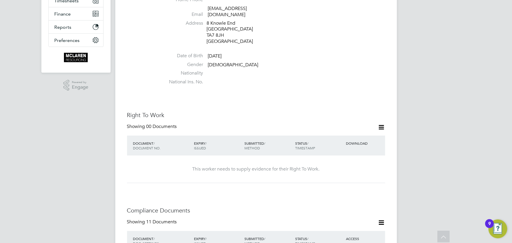
scroll to position [133, 0]
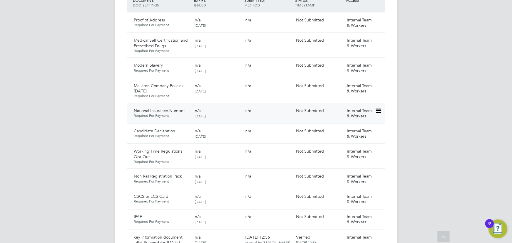
scroll to position [400, 0]
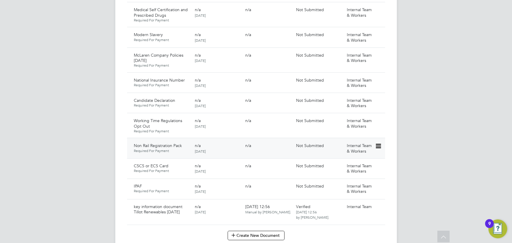
click at [380, 143] on icon at bounding box center [378, 146] width 6 height 7
click at [350, 179] on li "Delete Document" at bounding box center [352, 179] width 59 height 8
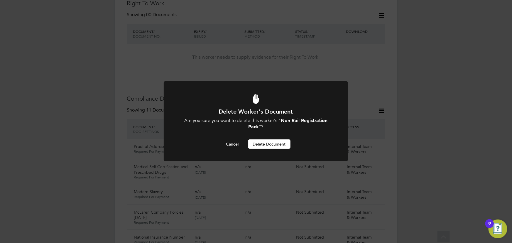
scroll to position [0, 0]
click at [279, 143] on button "Delete Document" at bounding box center [269, 143] width 42 height 9
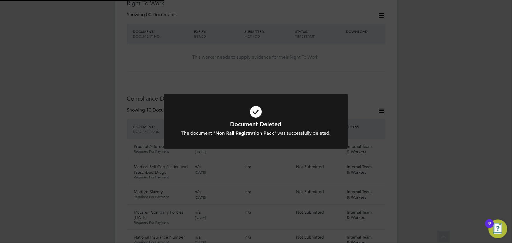
click at [418, 124] on div "Document Deleted The document " Non Rail Registration Pack " was successfully d…" at bounding box center [256, 121] width 512 height 243
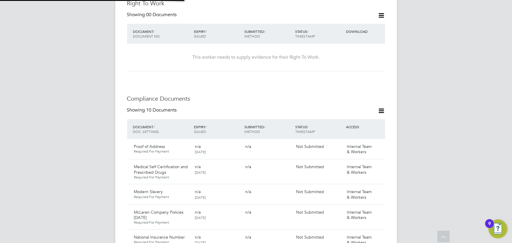
click at [380, 107] on icon at bounding box center [381, 110] width 7 height 7
click at [354, 120] on li "Document Settings" at bounding box center [362, 119] width 43 height 8
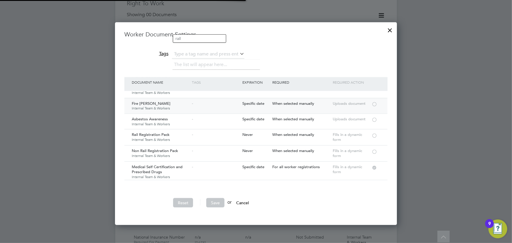
scroll to position [80, 0]
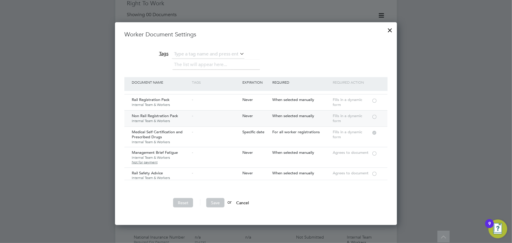
click at [373, 114] on div at bounding box center [375, 116] width 6 height 4
click at [216, 201] on button "Save" at bounding box center [215, 202] width 18 height 9
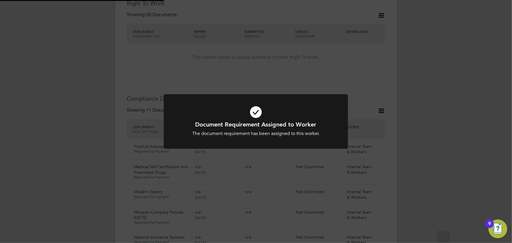
click at [439, 146] on div "Document Requirement Assigned to Worker The document requirement has been assig…" at bounding box center [256, 121] width 512 height 243
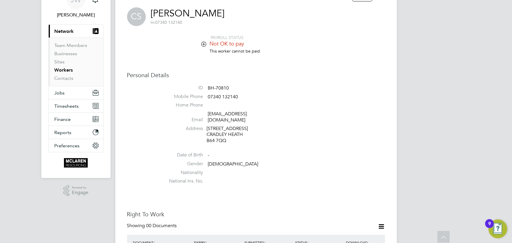
scroll to position [0, 0]
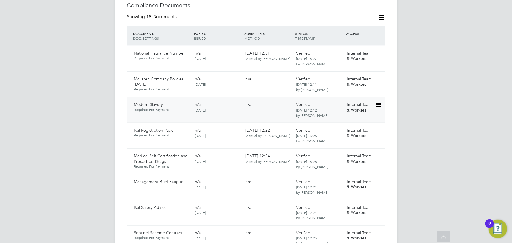
scroll to position [373, 0]
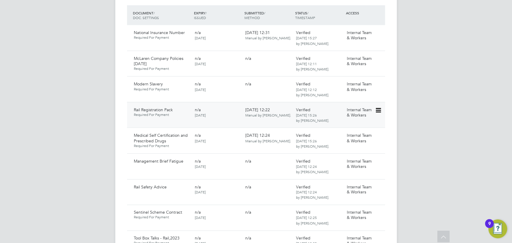
click at [380, 107] on icon at bounding box center [378, 110] width 6 height 7
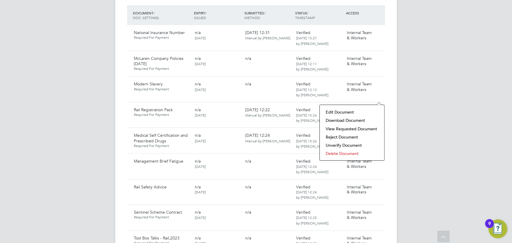
click at [348, 118] on li "Download Document" at bounding box center [352, 120] width 59 height 8
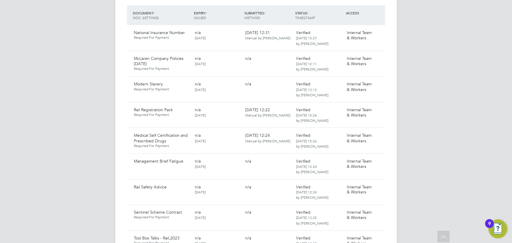
scroll to position [320, 0]
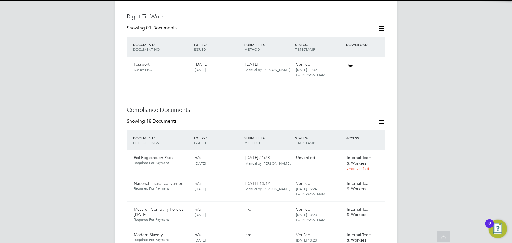
scroll to position [294, 0]
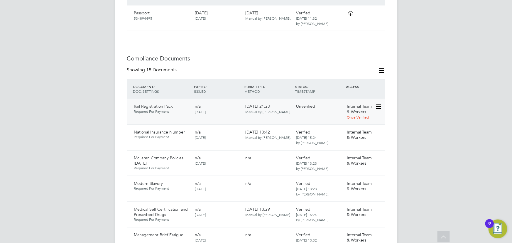
click at [378, 103] on icon at bounding box center [378, 106] width 6 height 7
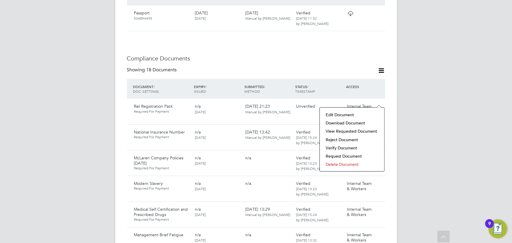
click at [350, 122] on li "Download Document" at bounding box center [352, 123] width 59 height 8
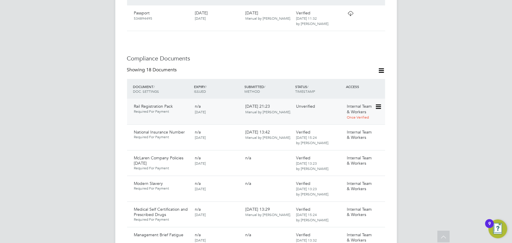
click at [379, 103] on icon at bounding box center [378, 106] width 6 height 7
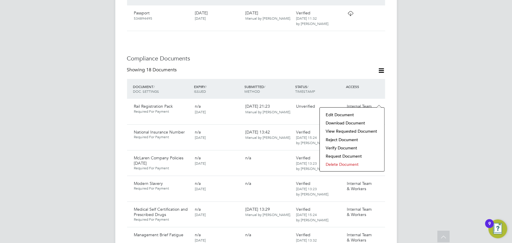
click at [336, 164] on li "Delete Document" at bounding box center [352, 164] width 59 height 8
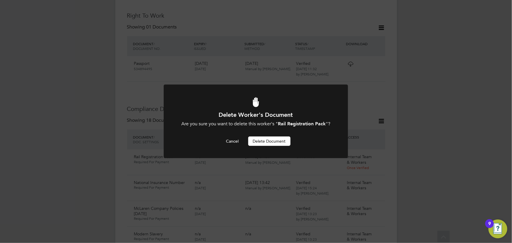
click at [279, 143] on button "Delete Document" at bounding box center [269, 141] width 42 height 9
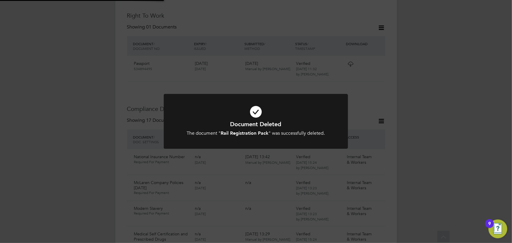
click at [454, 115] on div "Document Deleted The document " Rail Registration Pack " was successfully delet…" at bounding box center [256, 121] width 512 height 243
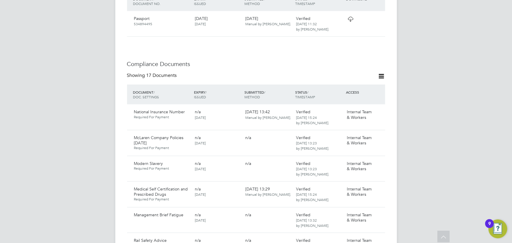
scroll to position [323, 0]
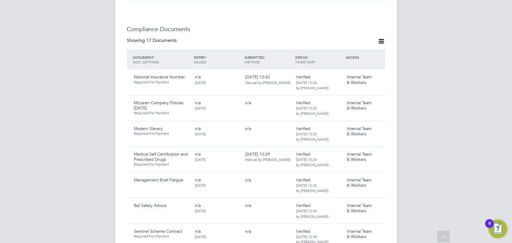
click at [379, 38] on icon at bounding box center [381, 41] width 7 height 7
click at [370, 49] on li "Document Settings" at bounding box center [362, 50] width 43 height 8
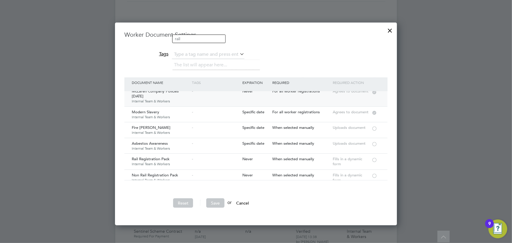
scroll to position [53, 0]
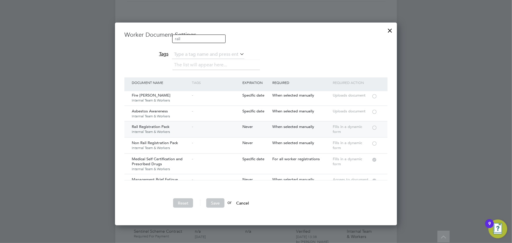
click at [373, 125] on div at bounding box center [375, 127] width 6 height 4
drag, startPoint x: 216, startPoint y: 201, endPoint x: 421, endPoint y: 132, distance: 216.5
click at [217, 201] on button "Save" at bounding box center [215, 202] width 18 height 9
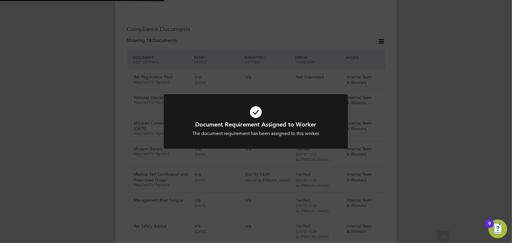
click at [464, 113] on div "Document Requirement Assigned to Worker The document requirement has been assig…" at bounding box center [256, 121] width 512 height 243
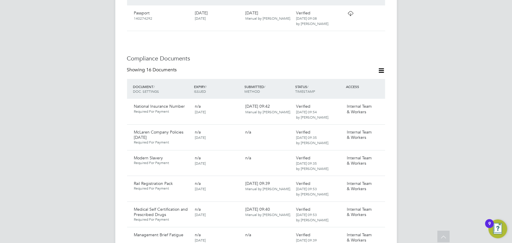
scroll to position [400, 0]
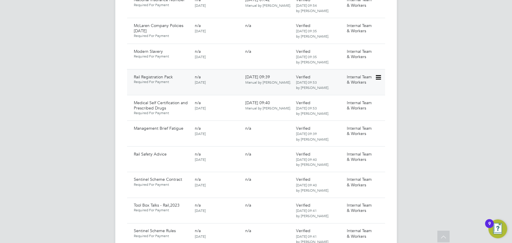
click at [379, 74] on icon at bounding box center [378, 77] width 6 height 7
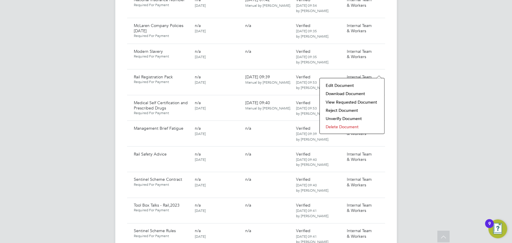
click at [356, 93] on li "Download Document" at bounding box center [352, 94] width 59 height 8
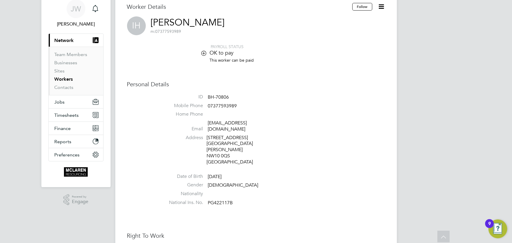
scroll to position [0, 0]
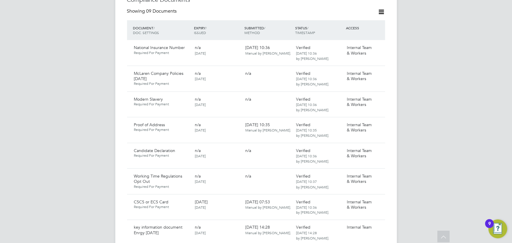
scroll to position [294, 0]
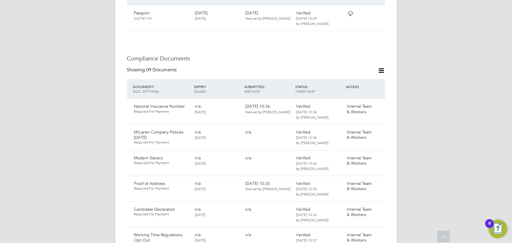
drag, startPoint x: 382, startPoint y: 64, endPoint x: 371, endPoint y: 74, distance: 14.6
click at [382, 67] on icon at bounding box center [381, 70] width 7 height 7
click at [366, 80] on li "Document Settings" at bounding box center [362, 79] width 43 height 8
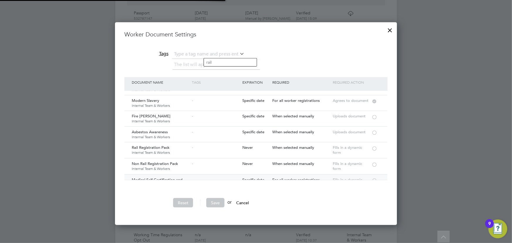
scroll to position [80, 0]
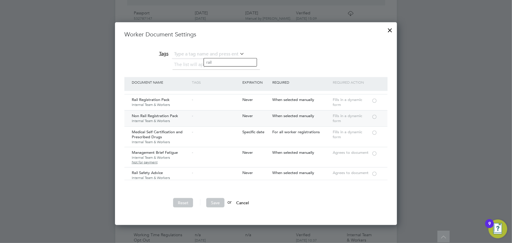
click at [373, 116] on div at bounding box center [375, 116] width 6 height 4
click at [215, 198] on button "Save" at bounding box center [215, 202] width 18 height 9
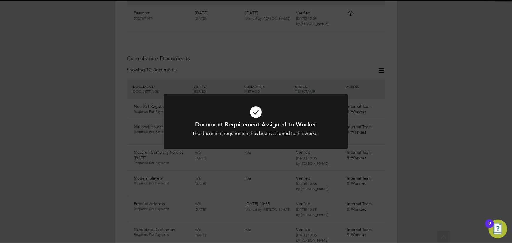
click at [425, 161] on div "Document Requirement Assigned to Worker The document requirement has been assig…" at bounding box center [256, 121] width 512 height 243
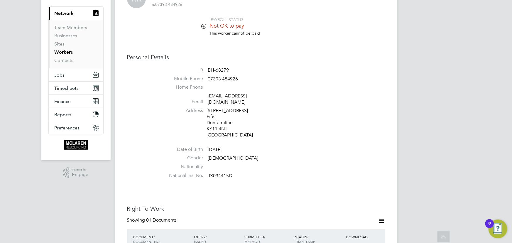
scroll to position [0, 0]
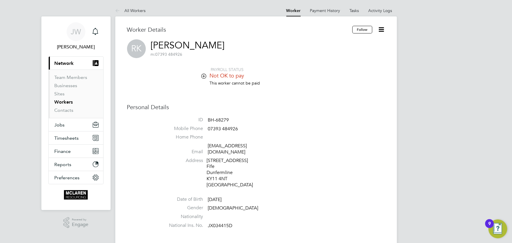
click at [381, 28] on icon at bounding box center [381, 29] width 7 height 7
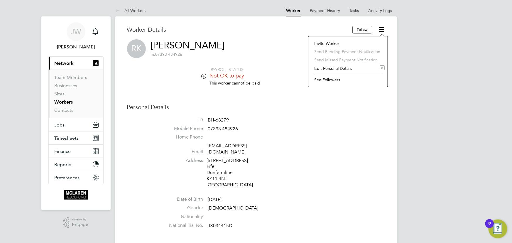
click at [329, 68] on li "Edit Personal Details e" at bounding box center [347, 68] width 73 height 8
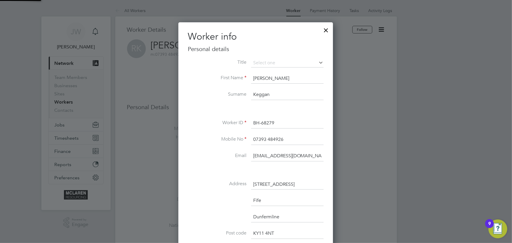
scroll to position [346, 155]
drag, startPoint x: 252, startPoint y: 156, endPoint x: 346, endPoint y: 154, distance: 93.4
type input "[EMAIL_ADDRESS][DOMAIN_NAME]"
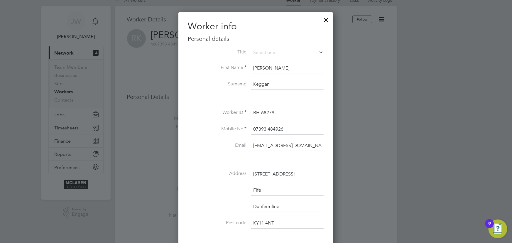
scroll to position [133, 0]
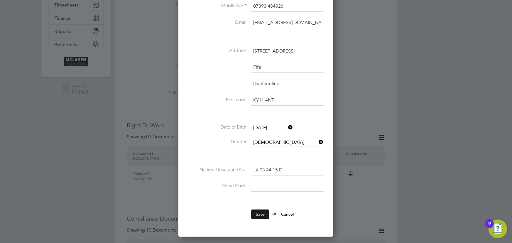
click at [252, 210] on button "Save" at bounding box center [260, 214] width 18 height 9
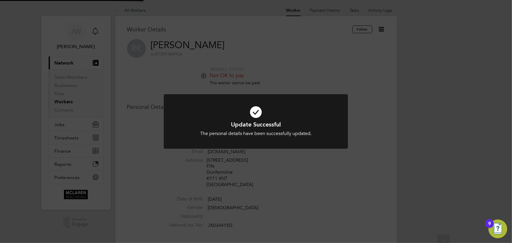
scroll to position [0, 0]
click at [419, 157] on div "Update Successful The personal details have been successfully updated. Cancel O…" at bounding box center [256, 121] width 512 height 243
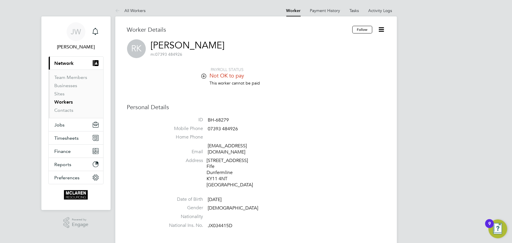
click at [385, 28] on icon at bounding box center [381, 29] width 7 height 7
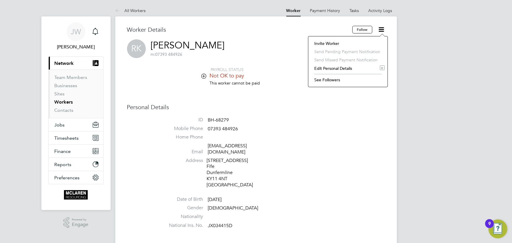
click at [322, 42] on li "Invite Worker" at bounding box center [347, 43] width 73 height 8
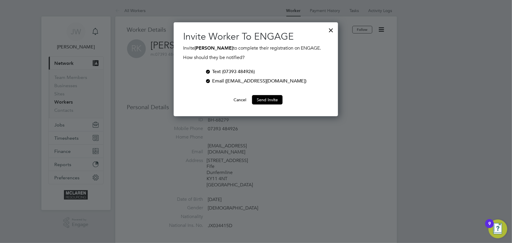
scroll to position [94, 164]
click at [211, 72] on div at bounding box center [208, 71] width 6 height 6
drag, startPoint x: 266, startPoint y: 100, endPoint x: 379, endPoint y: 106, distance: 113.2
click at [267, 100] on button "Send Invite" at bounding box center [267, 99] width 31 height 9
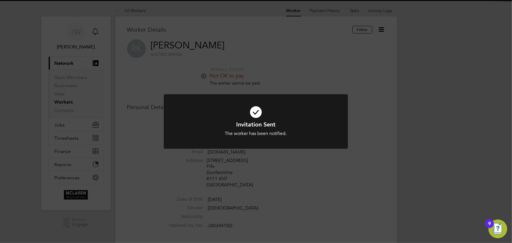
click at [455, 112] on div "Invitation Sent The worker has been notified. Cancel Okay" at bounding box center [256, 121] width 512 height 243
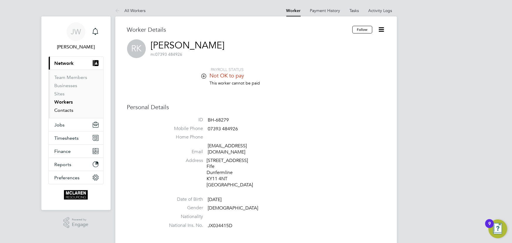
click at [68, 112] on link "Contacts" at bounding box center [64, 110] width 19 height 6
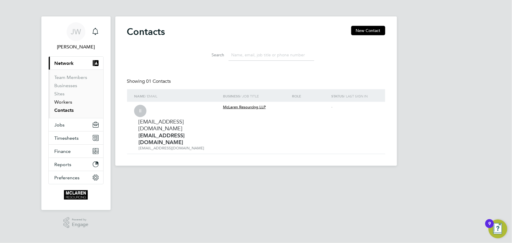
click at [66, 103] on link "Workers" at bounding box center [64, 102] width 18 height 6
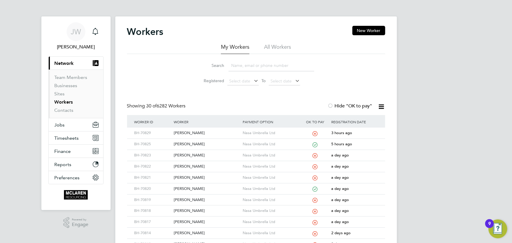
click at [241, 67] on input at bounding box center [272, 65] width 86 height 11
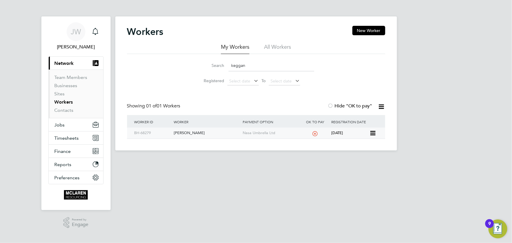
type input "keggan"
click at [189, 133] on div "Ryan Keggan" at bounding box center [206, 133] width 69 height 11
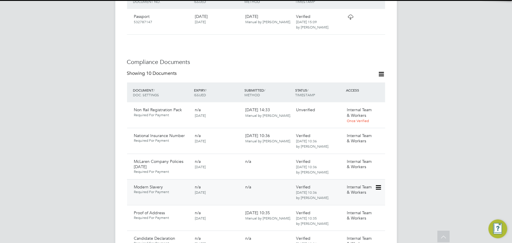
scroll to position [347, 0]
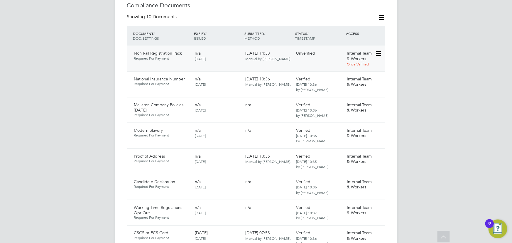
click at [377, 50] on icon at bounding box center [378, 53] width 6 height 7
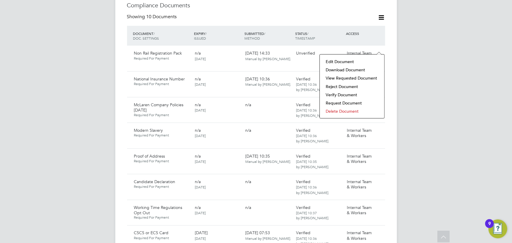
click at [347, 92] on li "Verify Document" at bounding box center [352, 95] width 59 height 8
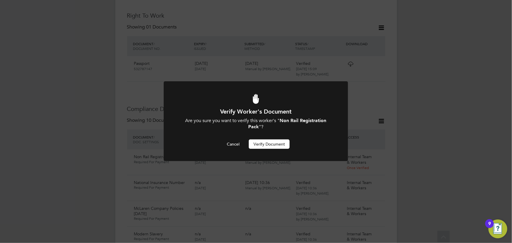
drag, startPoint x: 273, startPoint y: 145, endPoint x: 346, endPoint y: 135, distance: 74.4
click at [273, 145] on button "Verify Document" at bounding box center [269, 143] width 41 height 9
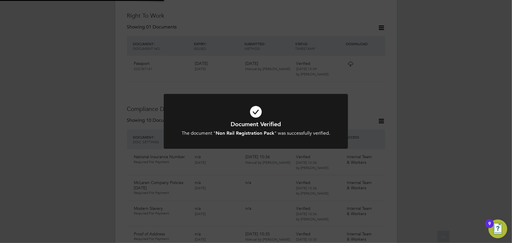
click at [434, 132] on div "Document Verified The document " Non Rail Registration Pack " was successfully …" at bounding box center [256, 121] width 512 height 243
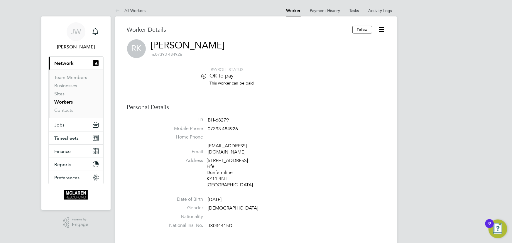
click at [383, 30] on icon at bounding box center [381, 29] width 7 height 7
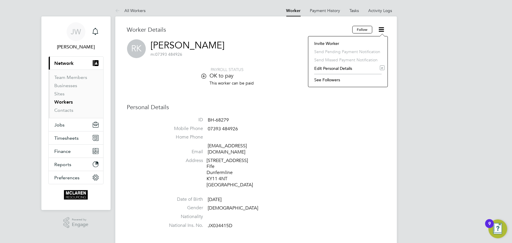
click at [346, 69] on li "Edit Personal Details e" at bounding box center [347, 68] width 73 height 8
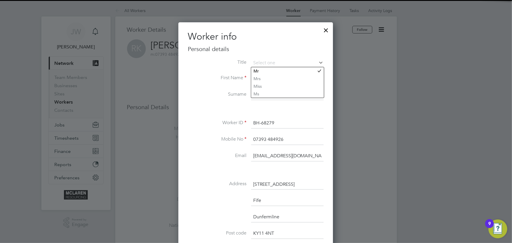
scroll to position [80, 0]
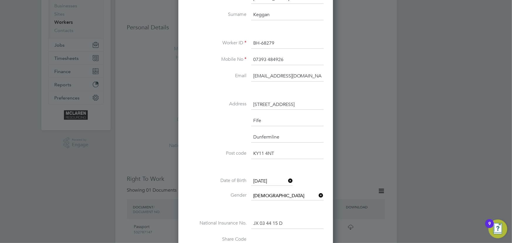
drag, startPoint x: 252, startPoint y: 75, endPoint x: 349, endPoint y: 75, distance: 97.2
type input "Ryankeggan7@gmail.com"
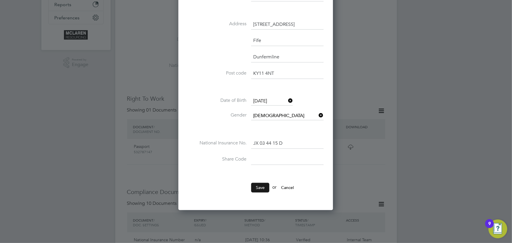
click at [264, 186] on button "Save" at bounding box center [260, 187] width 18 height 9
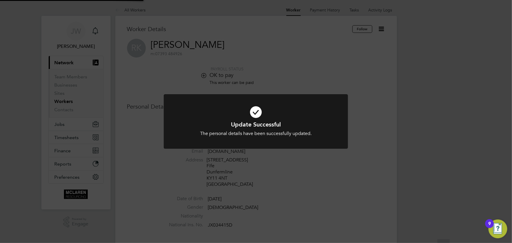
scroll to position [0, 0]
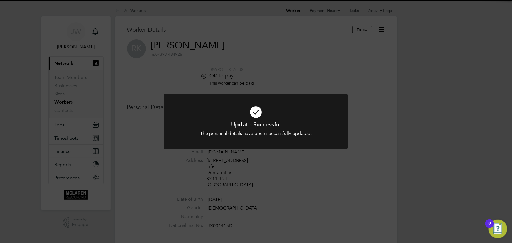
drag, startPoint x: 452, startPoint y: 149, endPoint x: 449, endPoint y: 141, distance: 9.1
click at [452, 149] on div "Update Successful The personal details have been successfully updated. Cancel O…" at bounding box center [256, 121] width 512 height 243
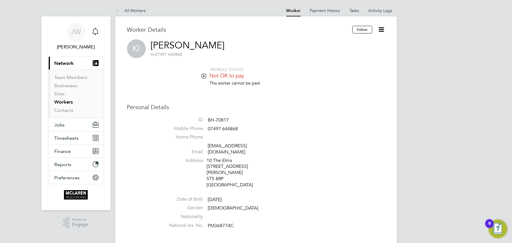
click at [381, 28] on icon at bounding box center [381, 29] width 7 height 7
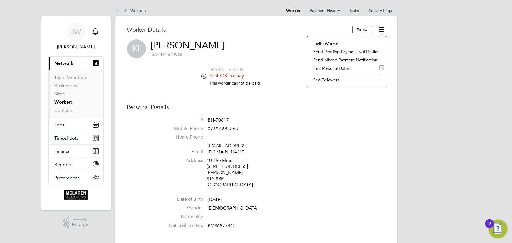
click at [331, 69] on li "Edit Personal Details e" at bounding box center [348, 68] width 74 height 8
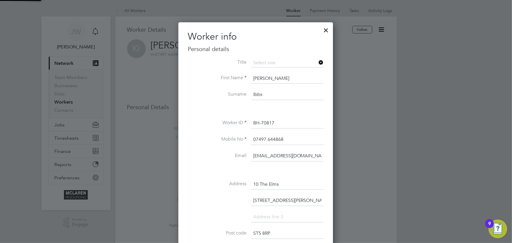
scroll to position [346, 155]
drag, startPoint x: 351, startPoint y: 156, endPoint x: 382, endPoint y: 155, distance: 31.4
type input "[EMAIL_ADDRESS][DOMAIN_NAME]"
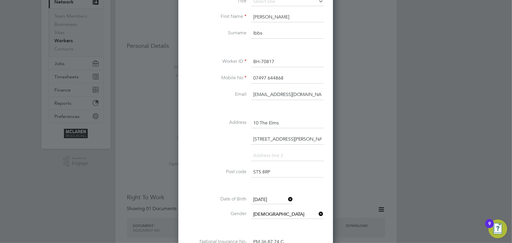
scroll to position [133, 0]
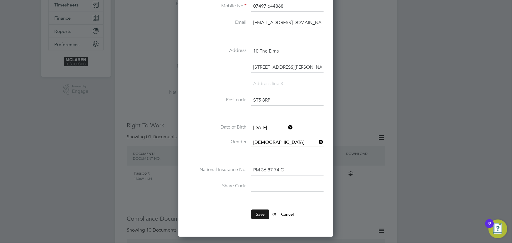
click at [261, 212] on button "Save" at bounding box center [260, 214] width 18 height 9
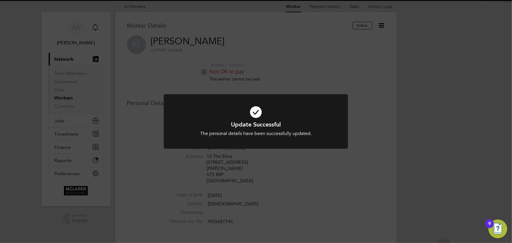
scroll to position [0, 0]
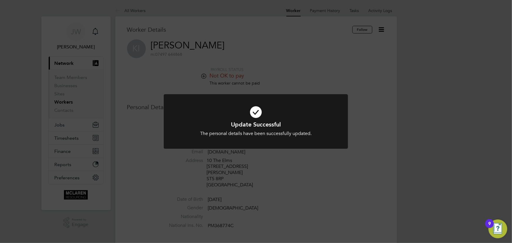
click at [387, 170] on div "Update Successful The personal details have been successfully updated. Cancel O…" at bounding box center [256, 121] width 512 height 243
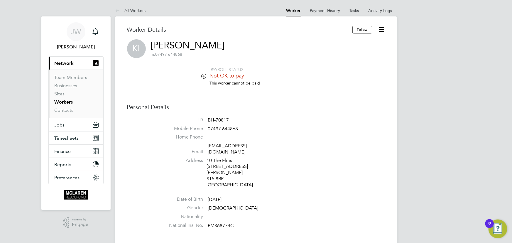
click at [381, 30] on icon at bounding box center [381, 29] width 7 height 7
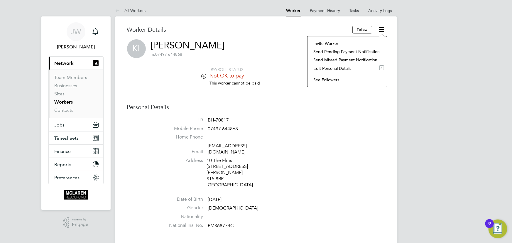
click at [328, 44] on li "Invite Worker" at bounding box center [348, 43] width 74 height 8
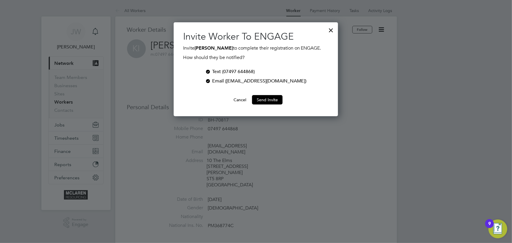
scroll to position [94, 164]
click at [211, 72] on div at bounding box center [208, 71] width 6 height 6
click at [274, 103] on button "Send Invite" at bounding box center [267, 99] width 31 height 9
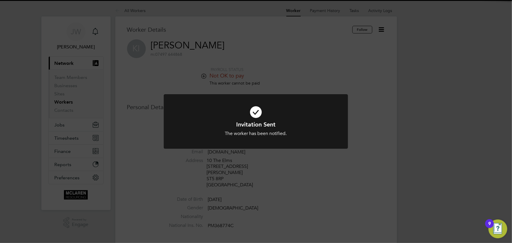
click at [443, 112] on div "Invitation Sent The worker has been notified. Cancel Okay" at bounding box center [256, 121] width 512 height 243
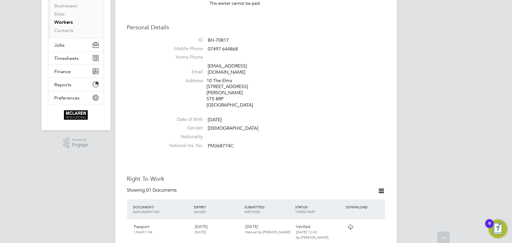
scroll to position [0, 0]
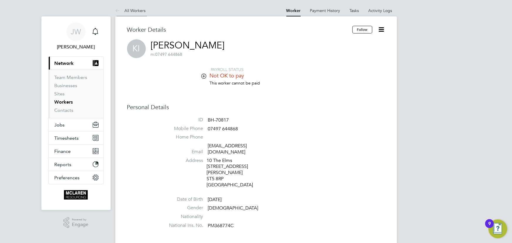
click at [143, 9] on link "All Workers" at bounding box center [130, 10] width 31 height 5
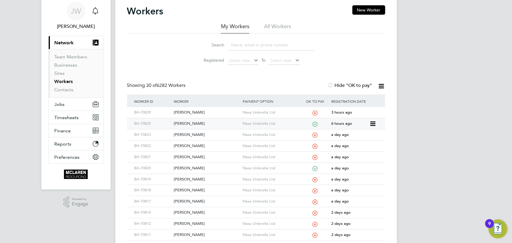
scroll to position [26, 0]
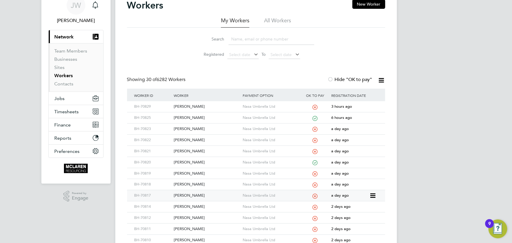
click at [186, 196] on div "Kyle Ibbs" at bounding box center [206, 195] width 69 height 11
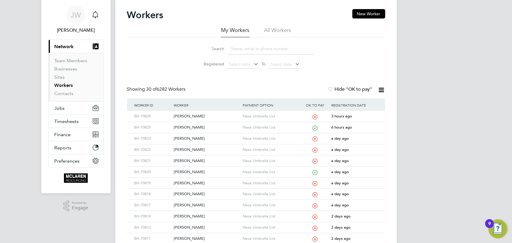
scroll to position [0, 0]
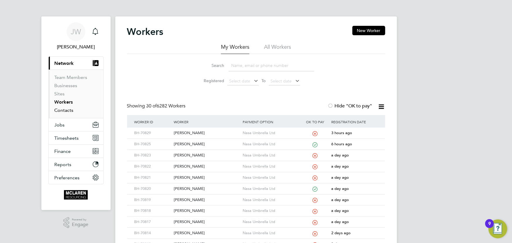
click at [68, 109] on link "Contacts" at bounding box center [64, 110] width 19 height 6
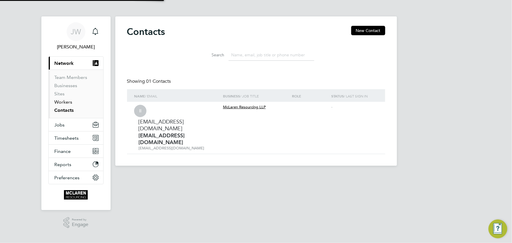
click at [68, 103] on link "Workers" at bounding box center [64, 102] width 18 height 6
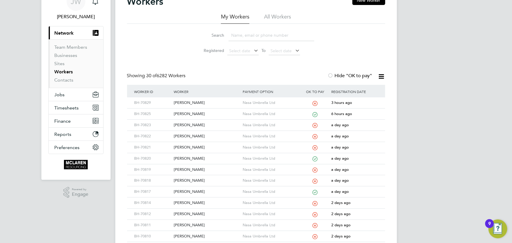
scroll to position [80, 0]
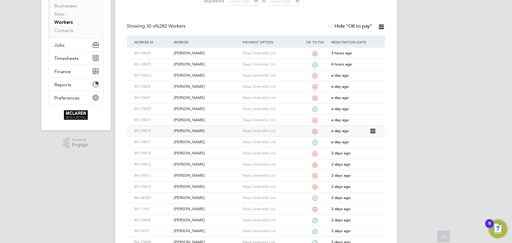
click at [180, 131] on div "Janek Jeffery" at bounding box center [206, 131] width 69 height 11
click at [188, 141] on div "Kyle Ibbs" at bounding box center [206, 142] width 69 height 11
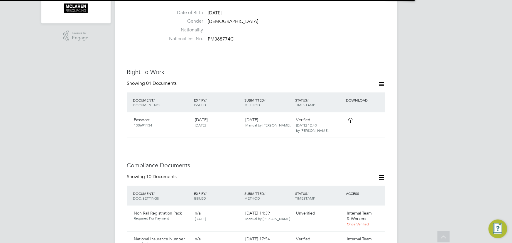
scroll to position [267, 0]
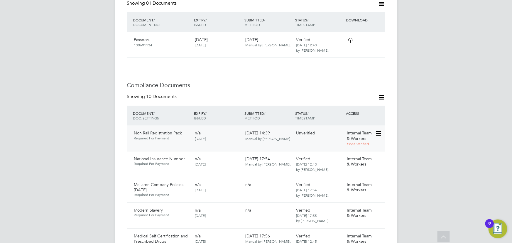
click at [376, 130] on icon at bounding box center [378, 133] width 6 height 7
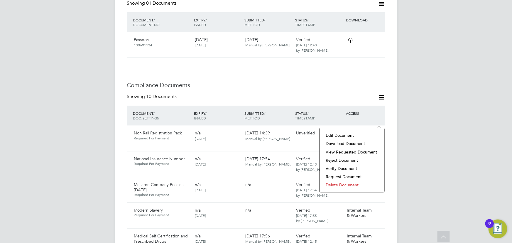
click at [338, 169] on li "Verify Document" at bounding box center [352, 168] width 59 height 8
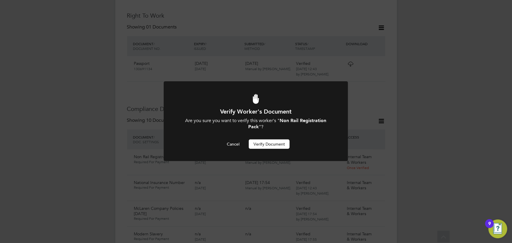
scroll to position [0, 0]
click at [267, 145] on button "Verify Document" at bounding box center [269, 143] width 41 height 9
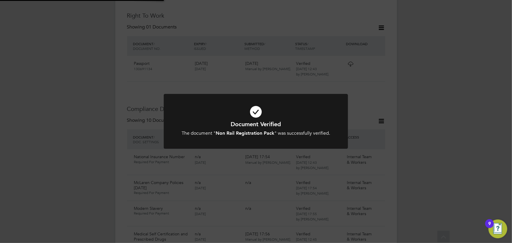
click at [476, 146] on div "Document Verified The document " Non Rail Registration Pack " was successfully …" at bounding box center [256, 121] width 512 height 243
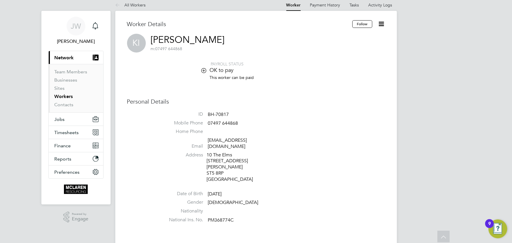
scroll to position [0, 0]
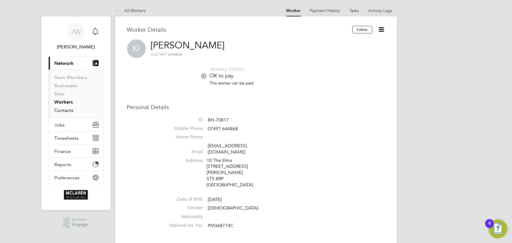
click at [60, 108] on link "Contacts" at bounding box center [64, 110] width 19 height 6
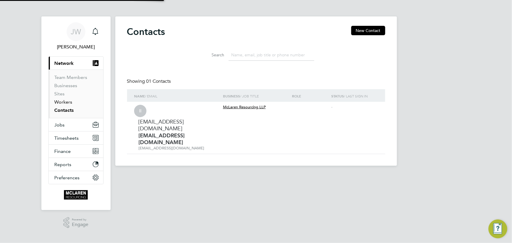
click at [63, 103] on link "Workers" at bounding box center [64, 102] width 18 height 6
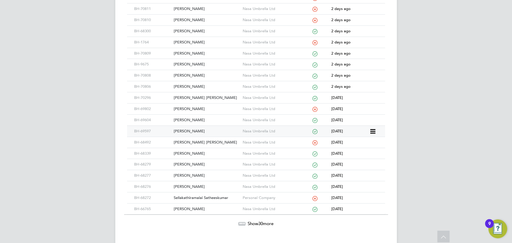
scroll to position [256, 0]
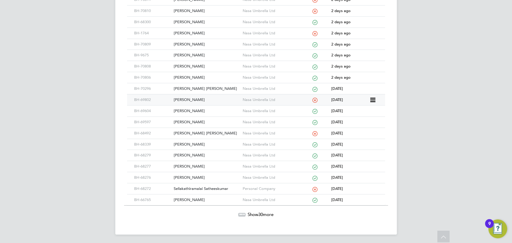
click at [187, 100] on div "[PERSON_NAME]" at bounding box center [206, 100] width 69 height 11
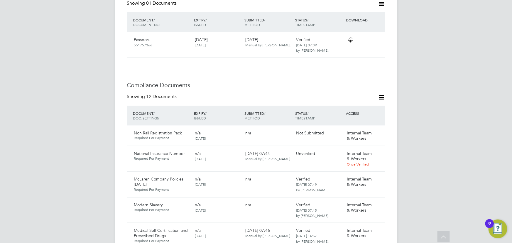
scroll to position [320, 0]
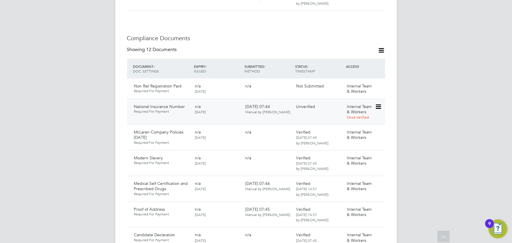
click at [377, 103] on icon at bounding box center [378, 106] width 6 height 7
click at [363, 114] on li "Download Document" at bounding box center [357, 117] width 47 height 8
click at [381, 103] on icon at bounding box center [378, 106] width 6 height 7
click at [339, 150] on li "Delete Document" at bounding box center [357, 150] width 47 height 8
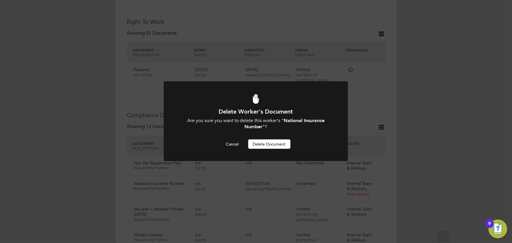
scroll to position [0, 0]
click at [277, 144] on button "Delete Document" at bounding box center [269, 143] width 42 height 9
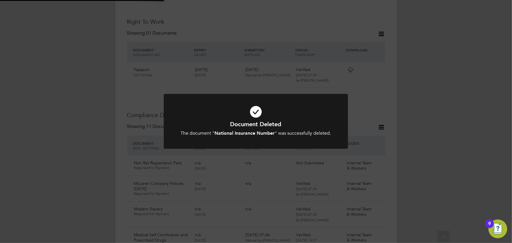
click at [445, 98] on div "Document Deleted The document " National Insurance Number " was successfully de…" at bounding box center [256, 121] width 512 height 243
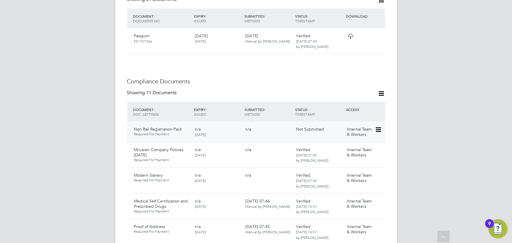
scroll to position [323, 0]
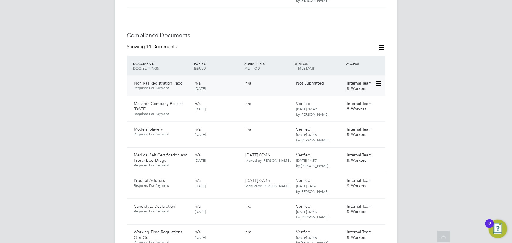
click at [377, 80] on icon at bounding box center [378, 83] width 6 height 7
click at [343, 111] on li "Delete Document" at bounding box center [352, 110] width 59 height 8
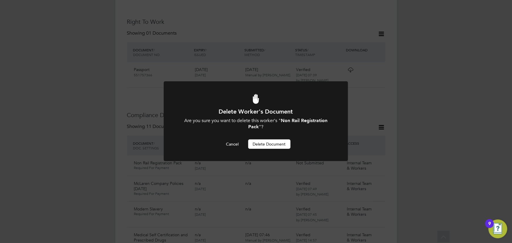
scroll to position [0, 0]
drag, startPoint x: 283, startPoint y: 144, endPoint x: 344, endPoint y: 119, distance: 66.0
click at [284, 143] on button "Delete Document" at bounding box center [269, 143] width 42 height 9
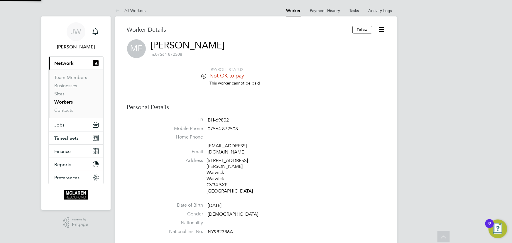
scroll to position [243, 0]
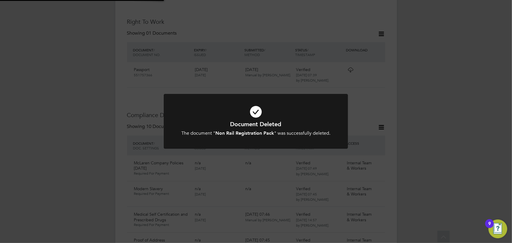
click at [433, 82] on div "Document Deleted The document " Non Rail Registration Pack " was successfully d…" at bounding box center [256, 121] width 512 height 243
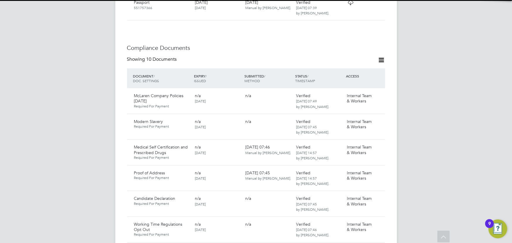
scroll to position [350, 0]
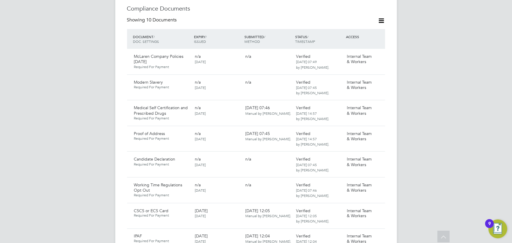
click at [381, 17] on icon at bounding box center [381, 20] width 7 height 7
click at [361, 23] on li "Document Settings" at bounding box center [362, 23] width 43 height 8
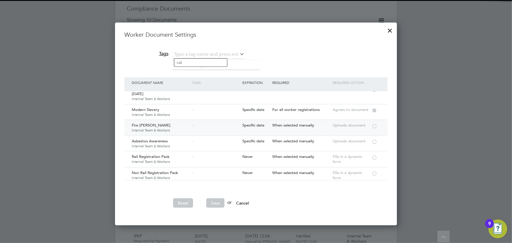
scroll to position [53, 0]
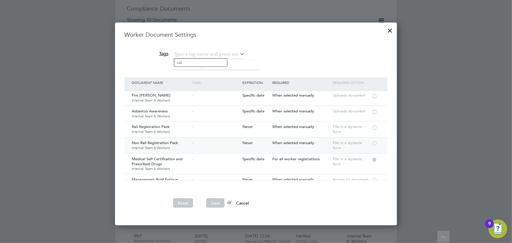
click at [375, 142] on div at bounding box center [375, 143] width 6 height 4
click at [213, 205] on button "Save" at bounding box center [215, 202] width 18 height 9
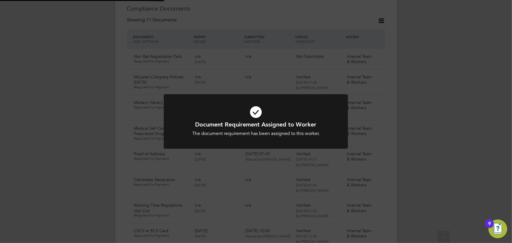
click at [413, 114] on div "Document Requirement Assigned to Worker The document requirement has been assig…" at bounding box center [256, 121] width 512 height 243
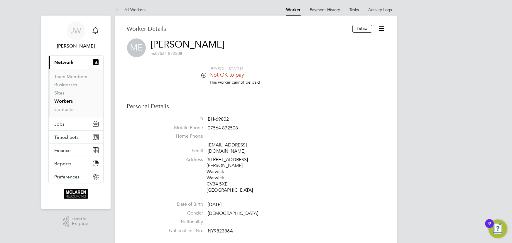
scroll to position [0, 0]
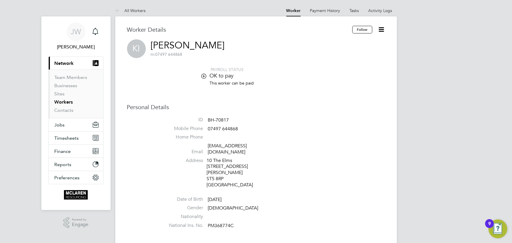
click at [383, 31] on icon at bounding box center [381, 29] width 7 height 7
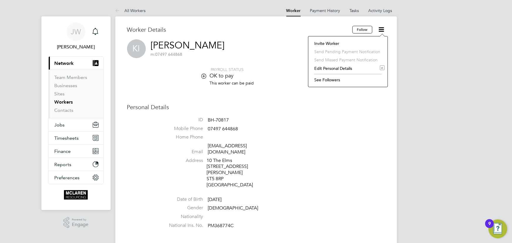
click at [341, 68] on li "Edit Personal Details e" at bounding box center [347, 68] width 73 height 8
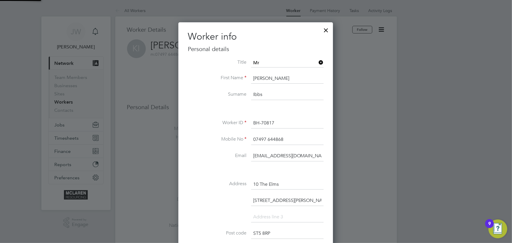
scroll to position [346, 155]
drag, startPoint x: 252, startPoint y: 153, endPoint x: 342, endPoint y: 154, distance: 89.6
type input "Kyleibbs2708@gmail.com"
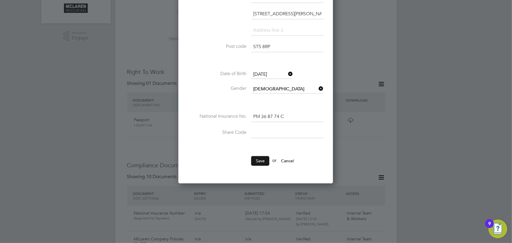
click at [262, 163] on button "Save" at bounding box center [260, 160] width 18 height 9
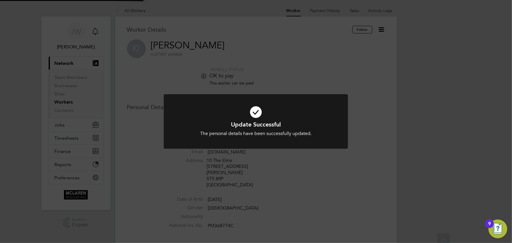
scroll to position [0, 0]
click at [430, 144] on div "Update Successful The personal details have been successfully updated. Cancel O…" at bounding box center [256, 121] width 512 height 243
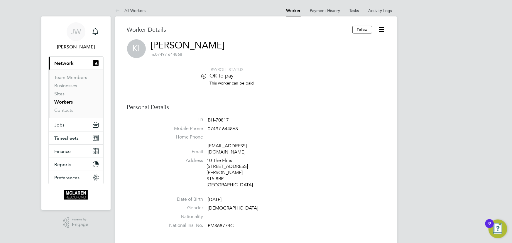
drag, startPoint x: 134, startPoint y: 9, endPoint x: 169, endPoint y: 8, distance: 35.2
click at [134, 9] on link "All Workers" at bounding box center [130, 10] width 31 height 5
click at [212, 146] on link "[EMAIL_ADDRESS][DOMAIN_NAME]" at bounding box center [227, 149] width 39 height 12
click at [379, 31] on icon at bounding box center [381, 29] width 7 height 7
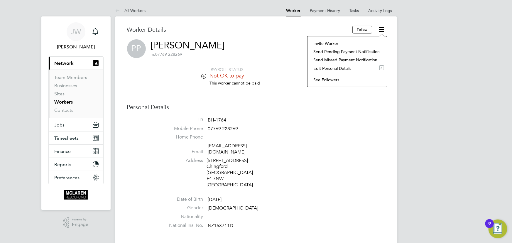
click at [343, 68] on li "Edit Personal Details e" at bounding box center [348, 68] width 74 height 8
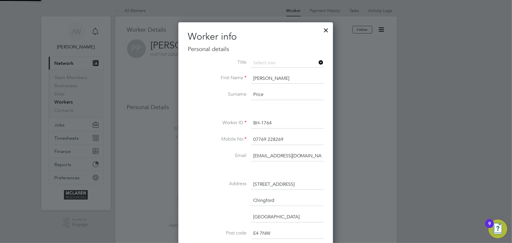
scroll to position [346, 155]
drag, startPoint x: 252, startPoint y: 155, endPoint x: 329, endPoint y: 156, distance: 76.6
click at [329, 156] on div "Worker info Personal details Title First Name Paul Surname Price Worker ID BH-1…" at bounding box center [255, 196] width 155 height 348
type input "[EMAIL_ADDRESS][DOMAIN_NAME]"
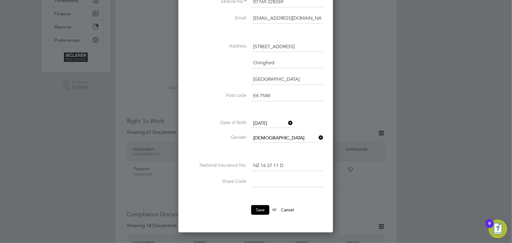
scroll to position [187, 0]
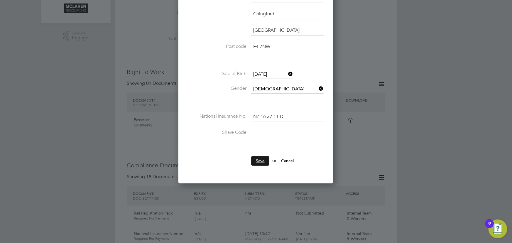
click at [267, 160] on button "Save" at bounding box center [260, 160] width 18 height 9
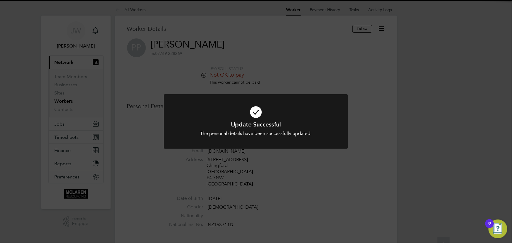
scroll to position [0, 0]
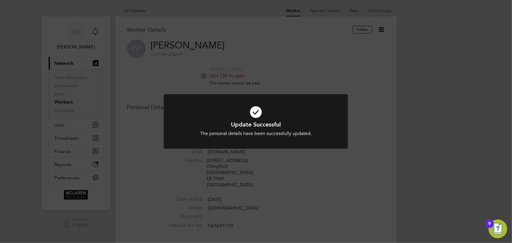
click at [395, 149] on div "Update Successful The personal details have been successfully updated. Cancel O…" at bounding box center [256, 121] width 512 height 243
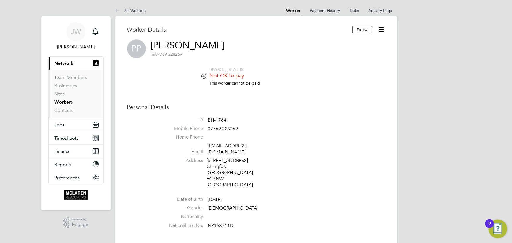
click at [385, 28] on icon at bounding box center [381, 29] width 7 height 7
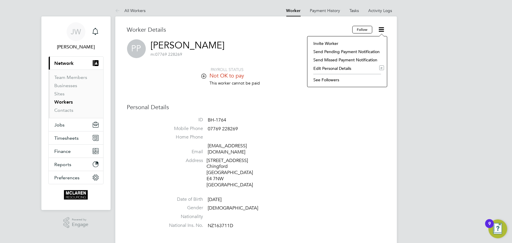
click at [341, 40] on li "Invite Worker" at bounding box center [348, 43] width 74 height 8
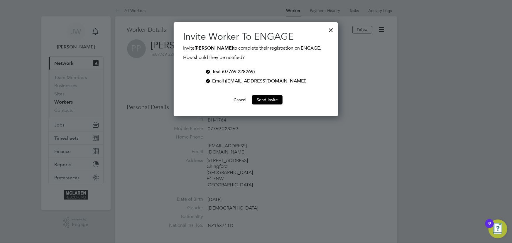
scroll to position [94, 164]
click at [211, 72] on div at bounding box center [208, 71] width 6 height 6
click at [268, 104] on button "Send Invite" at bounding box center [267, 99] width 31 height 9
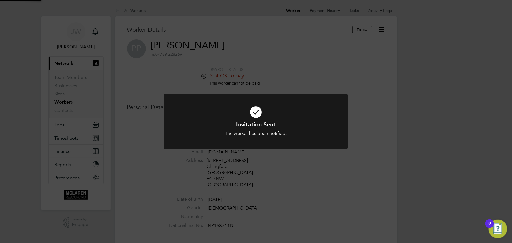
click at [407, 112] on div "Invitation Sent The worker has been notified. Cancel Okay" at bounding box center [256, 121] width 512 height 243
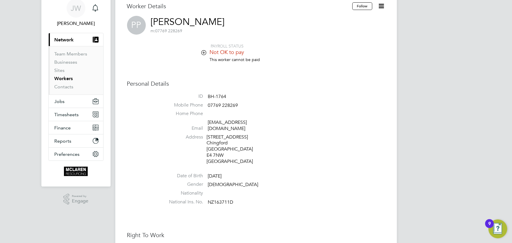
scroll to position [53, 0]
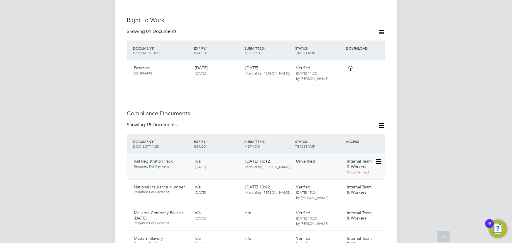
scroll to position [240, 0]
click at [375, 157] on icon at bounding box center [378, 160] width 6 height 7
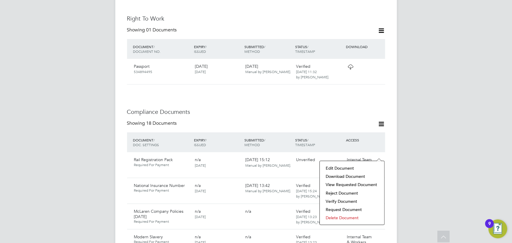
click at [346, 201] on li "Verify Document" at bounding box center [352, 201] width 59 height 8
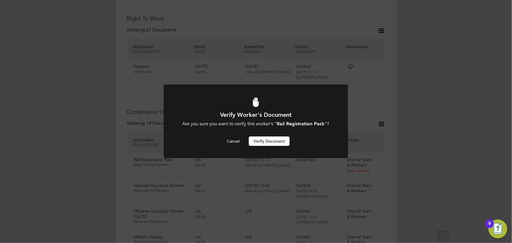
click at [269, 142] on button "Verify Document" at bounding box center [269, 141] width 41 height 9
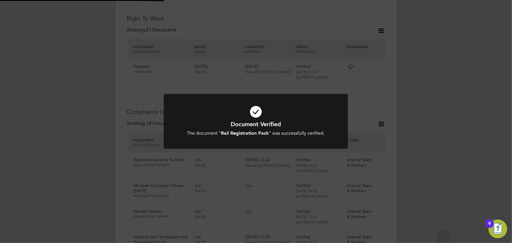
click at [450, 119] on div "Document Verified The document " Rail Registration Pack " was successfully veri…" at bounding box center [256, 121] width 512 height 243
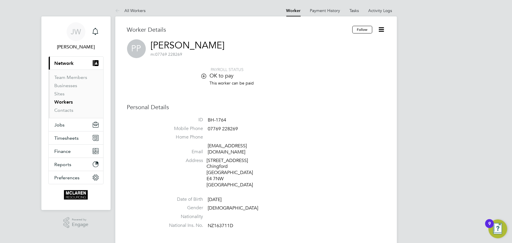
click at [381, 27] on icon at bounding box center [381, 29] width 7 height 7
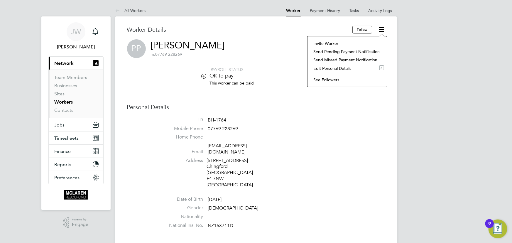
click at [349, 67] on li "Edit Personal Details e" at bounding box center [348, 68] width 74 height 8
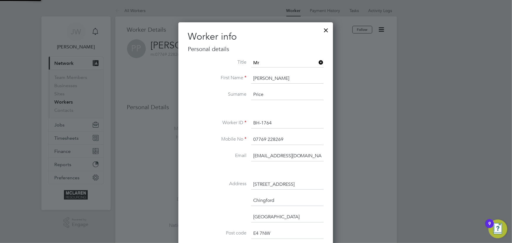
scroll to position [346, 155]
drag, startPoint x: 252, startPoint y: 155, endPoint x: 332, endPoint y: 154, distance: 79.9
click at [332, 154] on div "Worker info Personal details Title First Name Paul Surname Price Worker ID BH-1…" at bounding box center [255, 196] width 155 height 348
type input "pprice28@hotmail.com"
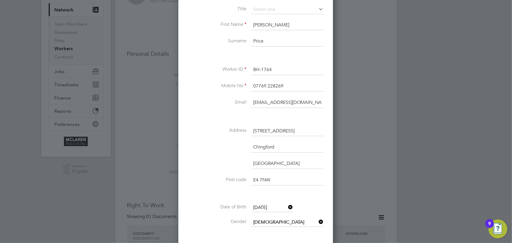
scroll to position [133, 0]
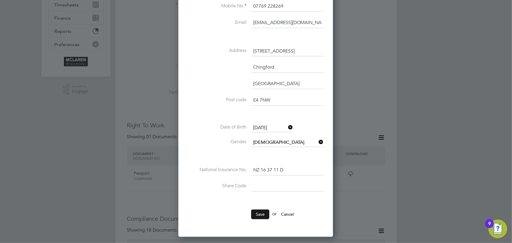
click at [256, 213] on button "Save" at bounding box center [260, 214] width 18 height 9
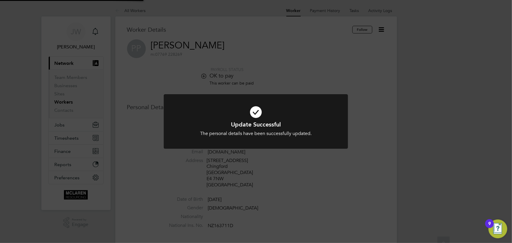
scroll to position [0, 0]
click at [403, 162] on div "Update Successful The personal details have been successfully updated. Cancel O…" at bounding box center [256, 121] width 512 height 243
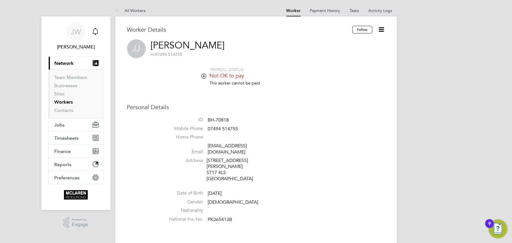
click at [383, 26] on icon at bounding box center [381, 29] width 7 height 7
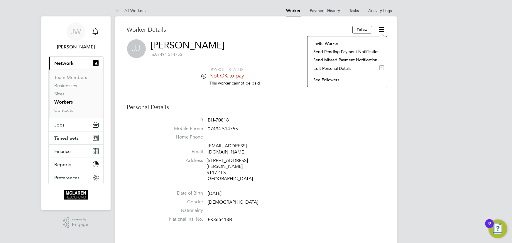
click at [341, 69] on li "Edit Personal Details e" at bounding box center [348, 68] width 74 height 8
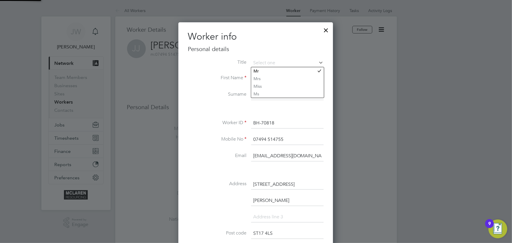
scroll to position [346, 155]
drag, startPoint x: 253, startPoint y: 156, endPoint x: 383, endPoint y: 164, distance: 130.6
type input "[EMAIL_ADDRESS][DOMAIN_NAME]"
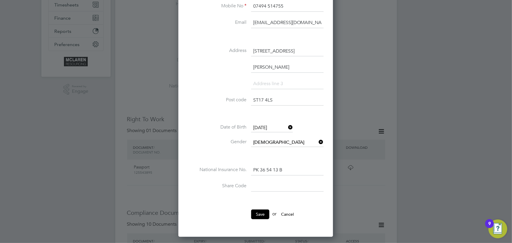
scroll to position [240, 0]
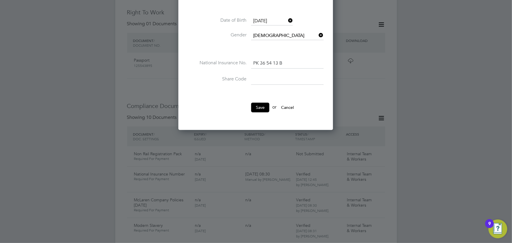
click at [260, 105] on button "Save" at bounding box center [260, 107] width 18 height 9
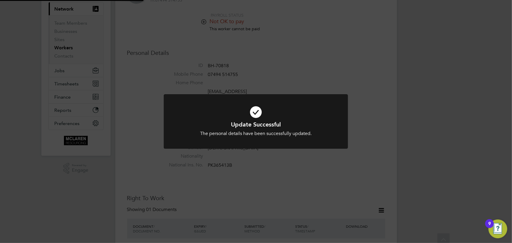
scroll to position [0, 0]
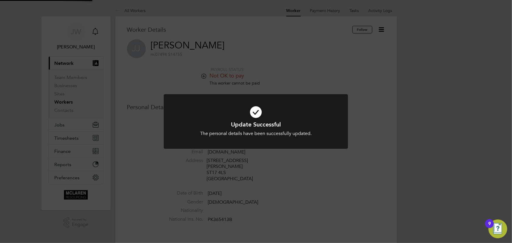
click at [424, 160] on div "Update Successful The personal details have been successfully updated. Cancel O…" at bounding box center [256, 121] width 512 height 243
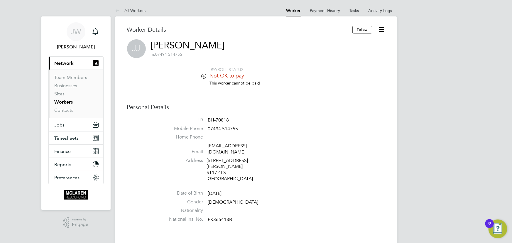
click at [380, 31] on icon at bounding box center [381, 29] width 7 height 7
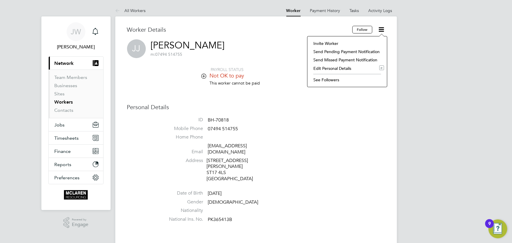
click at [325, 43] on li "Invite Worker" at bounding box center [348, 43] width 74 height 8
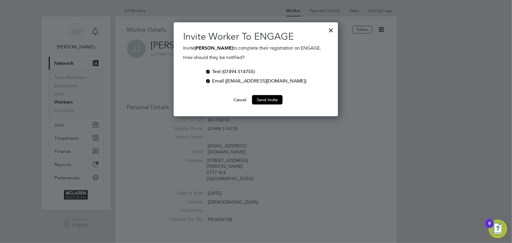
scroll to position [94, 164]
click at [211, 70] on div at bounding box center [208, 71] width 6 height 6
drag, startPoint x: 267, startPoint y: 98, endPoint x: 273, endPoint y: 98, distance: 5.6
click at [268, 98] on button "Send Invite" at bounding box center [267, 99] width 31 height 9
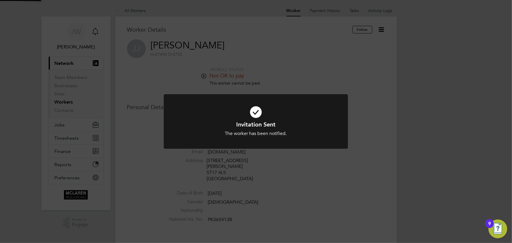
click at [487, 138] on div "Invitation Sent The worker has been notified. Cancel Okay" at bounding box center [256, 121] width 512 height 243
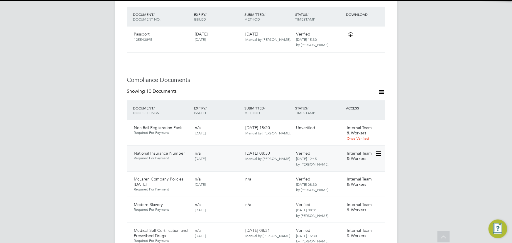
scroll to position [267, 0]
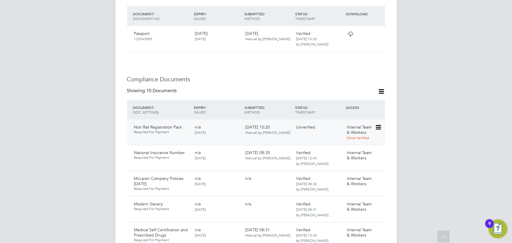
click at [377, 124] on icon at bounding box center [378, 127] width 6 height 7
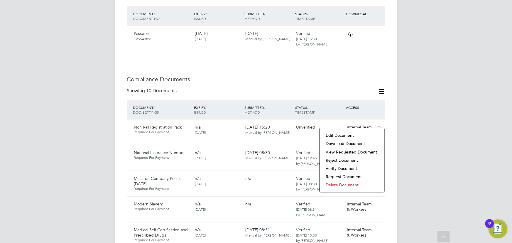
click at [352, 169] on li "Verify Document" at bounding box center [352, 168] width 59 height 8
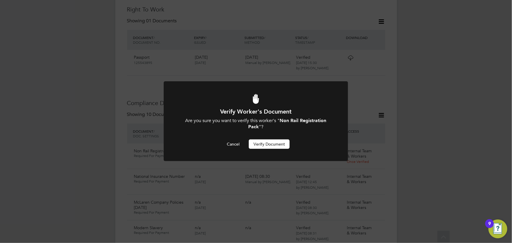
click at [276, 145] on button "Verify Document" at bounding box center [269, 143] width 41 height 9
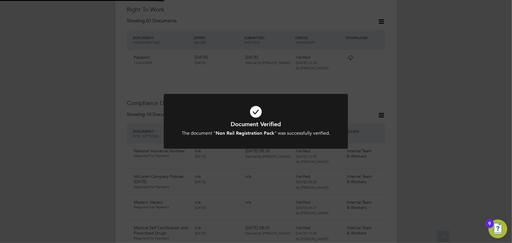
click at [435, 142] on div "Document Verified The document " Non Rail Registration Pack " was successfully …" at bounding box center [256, 121] width 512 height 243
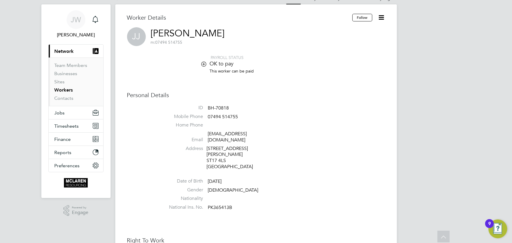
scroll to position [3, 0]
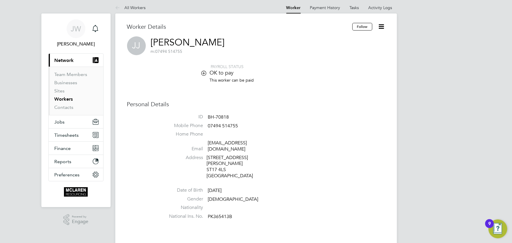
click at [380, 28] on icon at bounding box center [381, 26] width 7 height 7
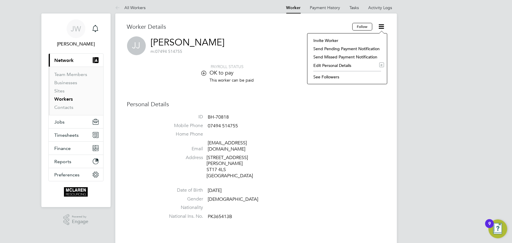
click at [327, 64] on li "Edit Personal Details e" at bounding box center [348, 65] width 74 height 8
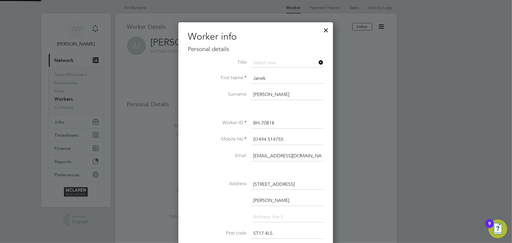
scroll to position [346, 155]
drag, startPoint x: 254, startPoint y: 156, endPoint x: 360, endPoint y: 156, distance: 106.0
type input "j"
type input "Janekj1232@gmail.com"
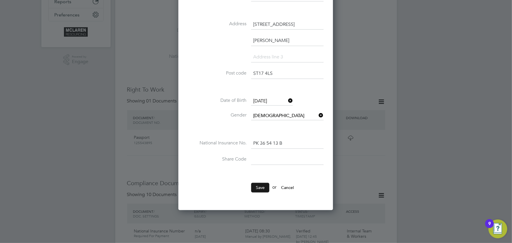
click at [254, 184] on button "Save" at bounding box center [260, 187] width 18 height 9
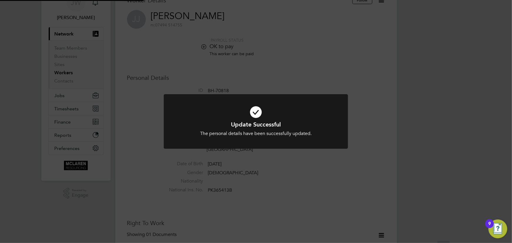
scroll to position [3, 0]
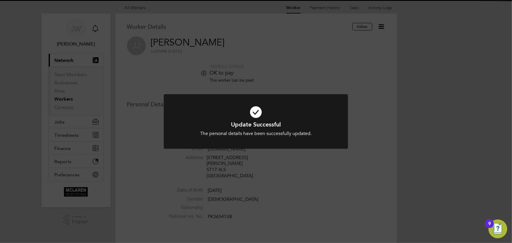
click at [400, 164] on div "Update Successful The personal details have been successfully updated. Cancel O…" at bounding box center [256, 121] width 512 height 243
